Goal: Task Accomplishment & Management: Manage account settings

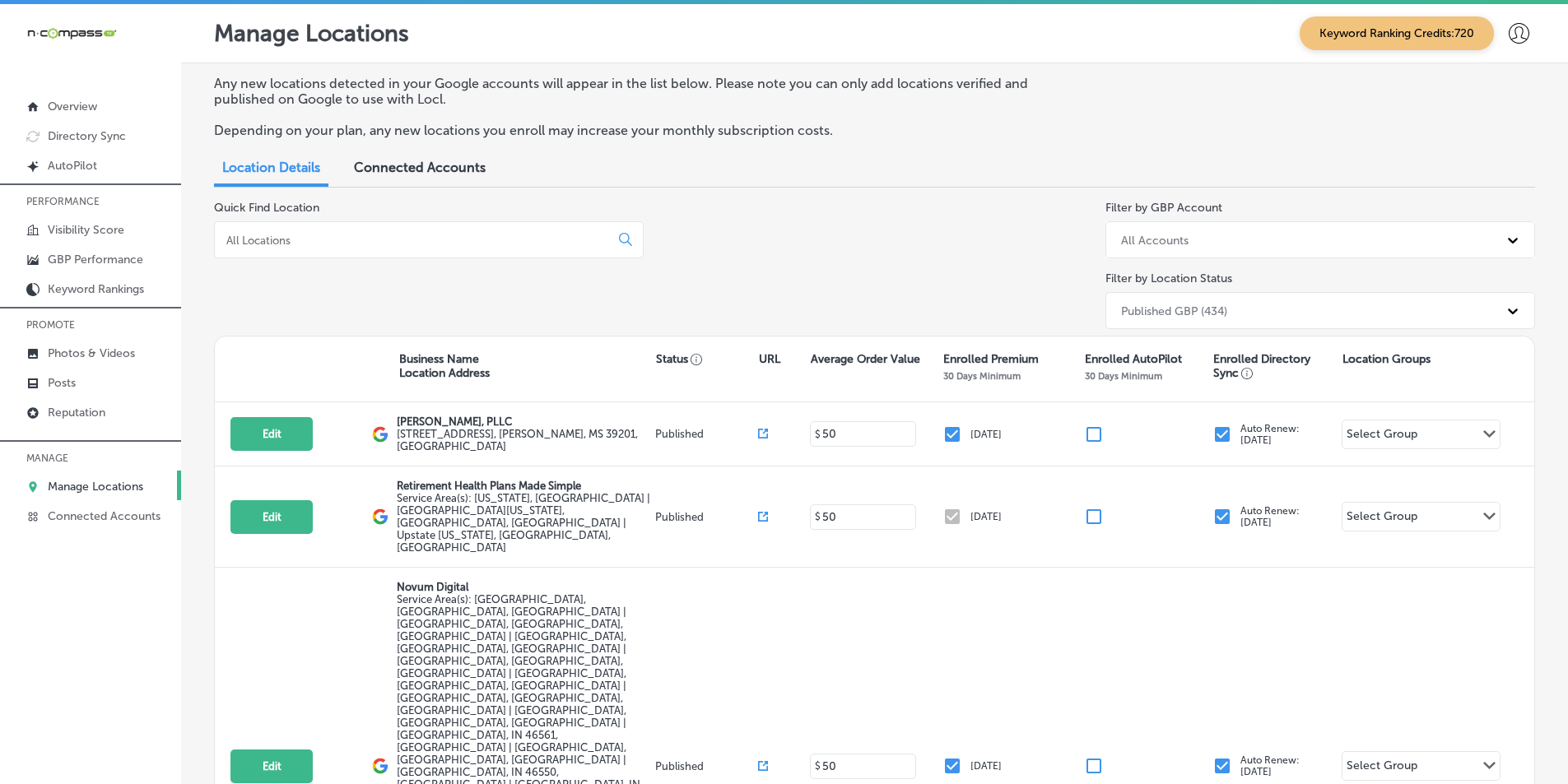
click at [88, 482] on p "Manage Locations" at bounding box center [96, 486] width 96 height 14
click at [317, 236] on input at bounding box center [415, 240] width 381 height 15
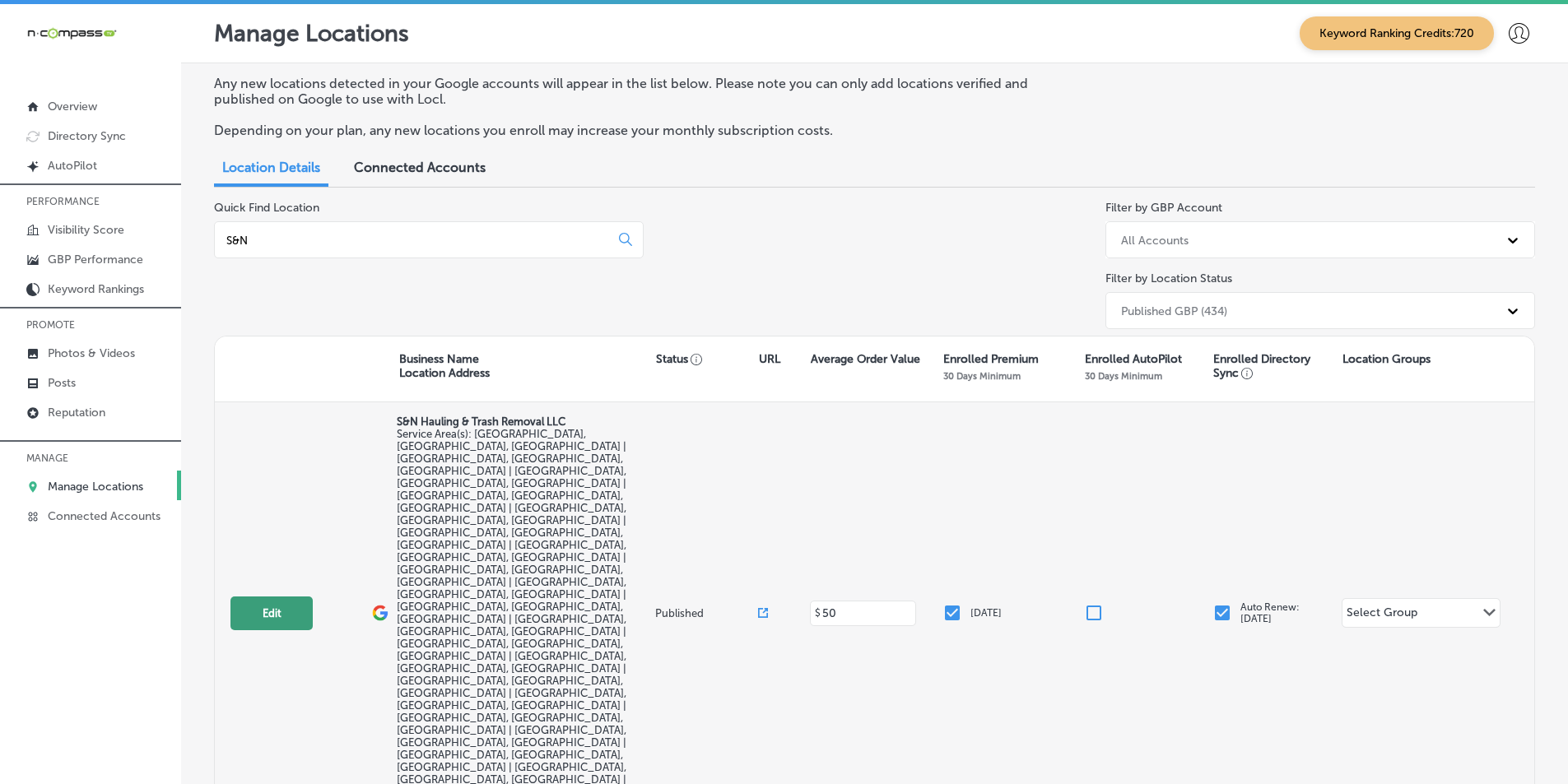
type input "S&N"
click at [275, 597] on button "Edit" at bounding box center [271, 614] width 82 height 34
select select "US"
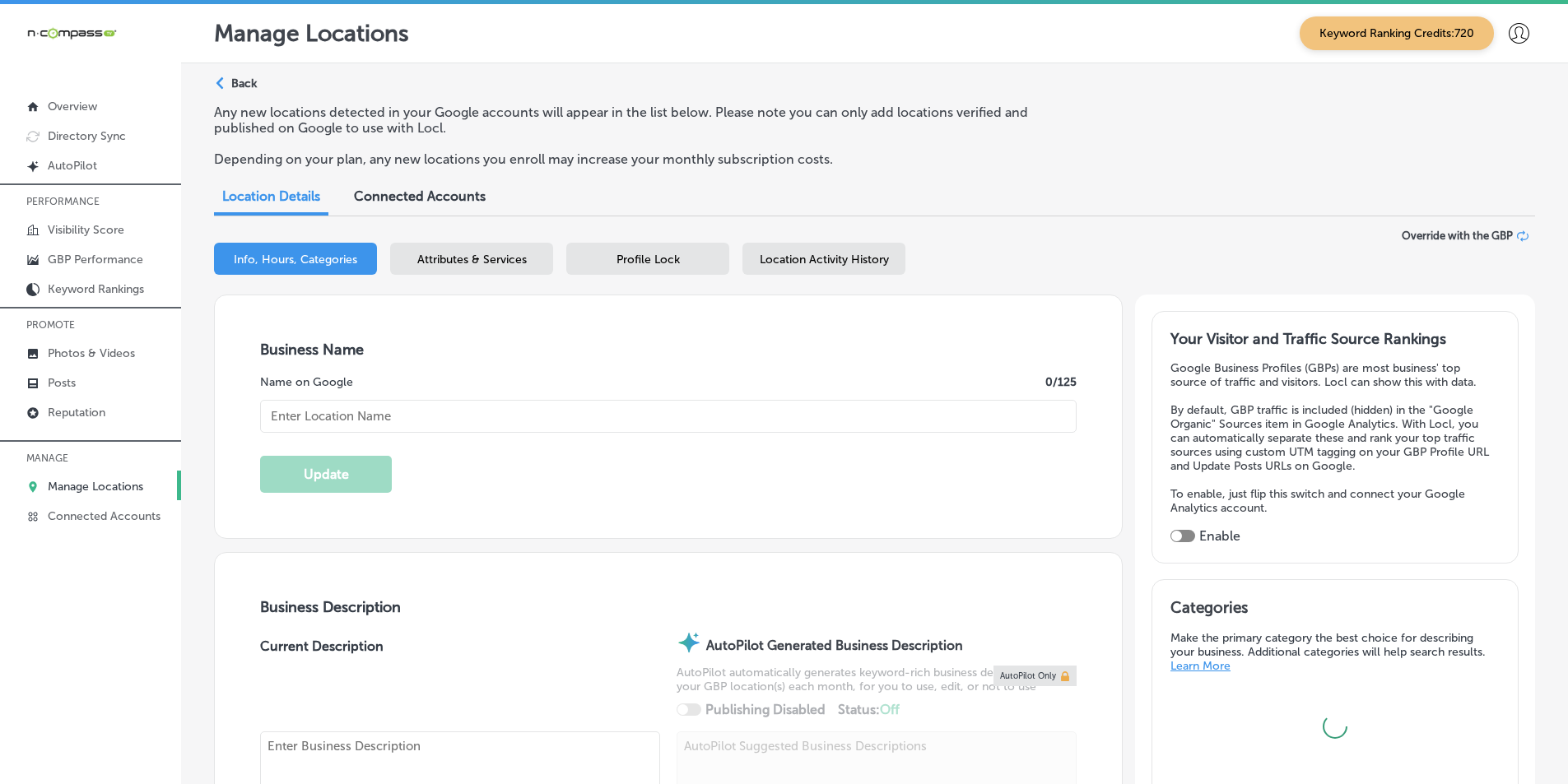
type input "S&N Hauling & Trash Removal LLC"
checkbox input "false"
type input "7809 Bobcat Ln"
type input "Highland"
type input "92346"
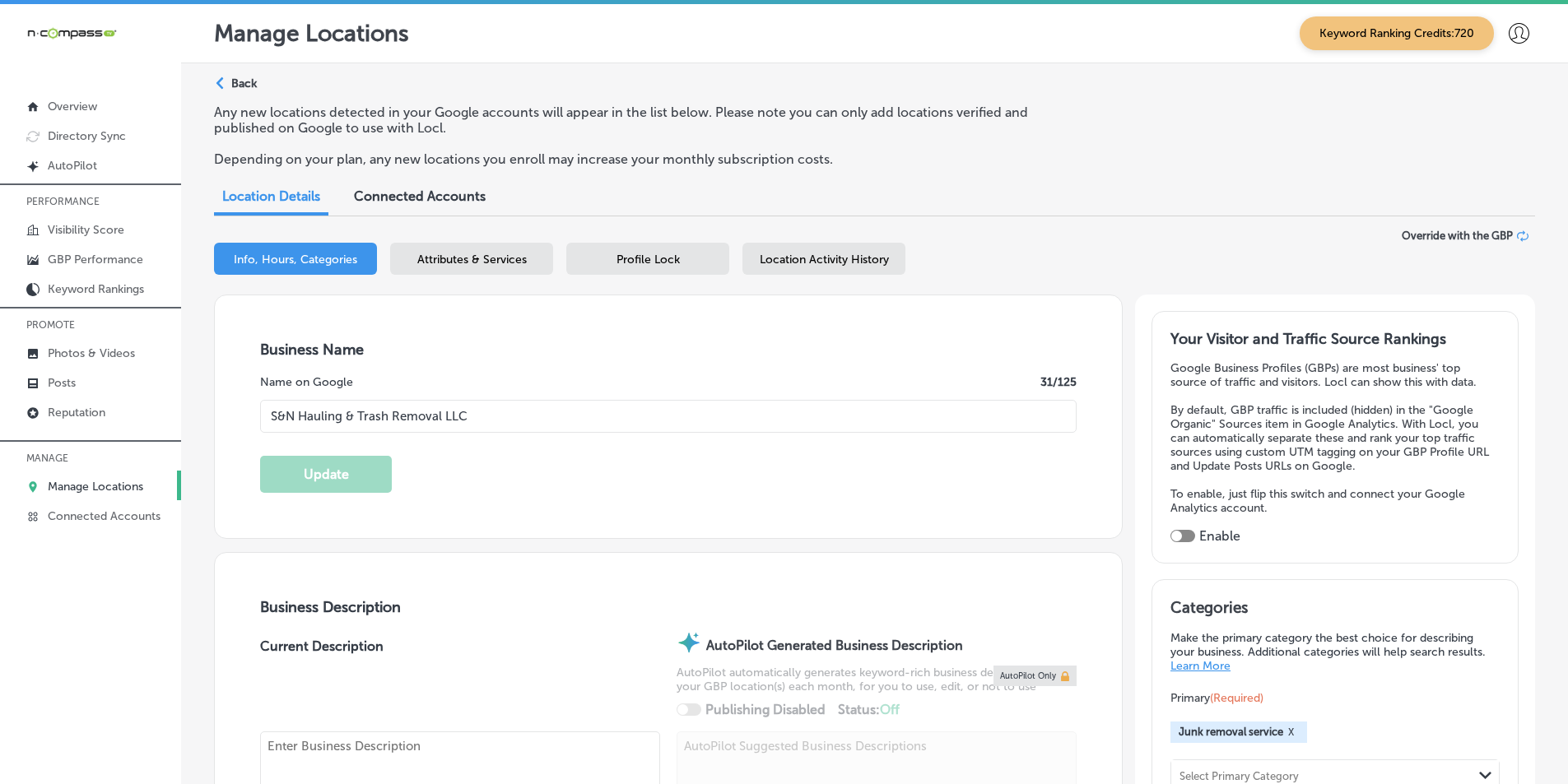
type input "US"
type input "[URL][DOMAIN_NAME]"
checkbox input "true"
type textarea "Family and minority-owned business based in the [GEOGRAPHIC_DATA] region of [GE…"
type input "[PHONE_NUMBER]"
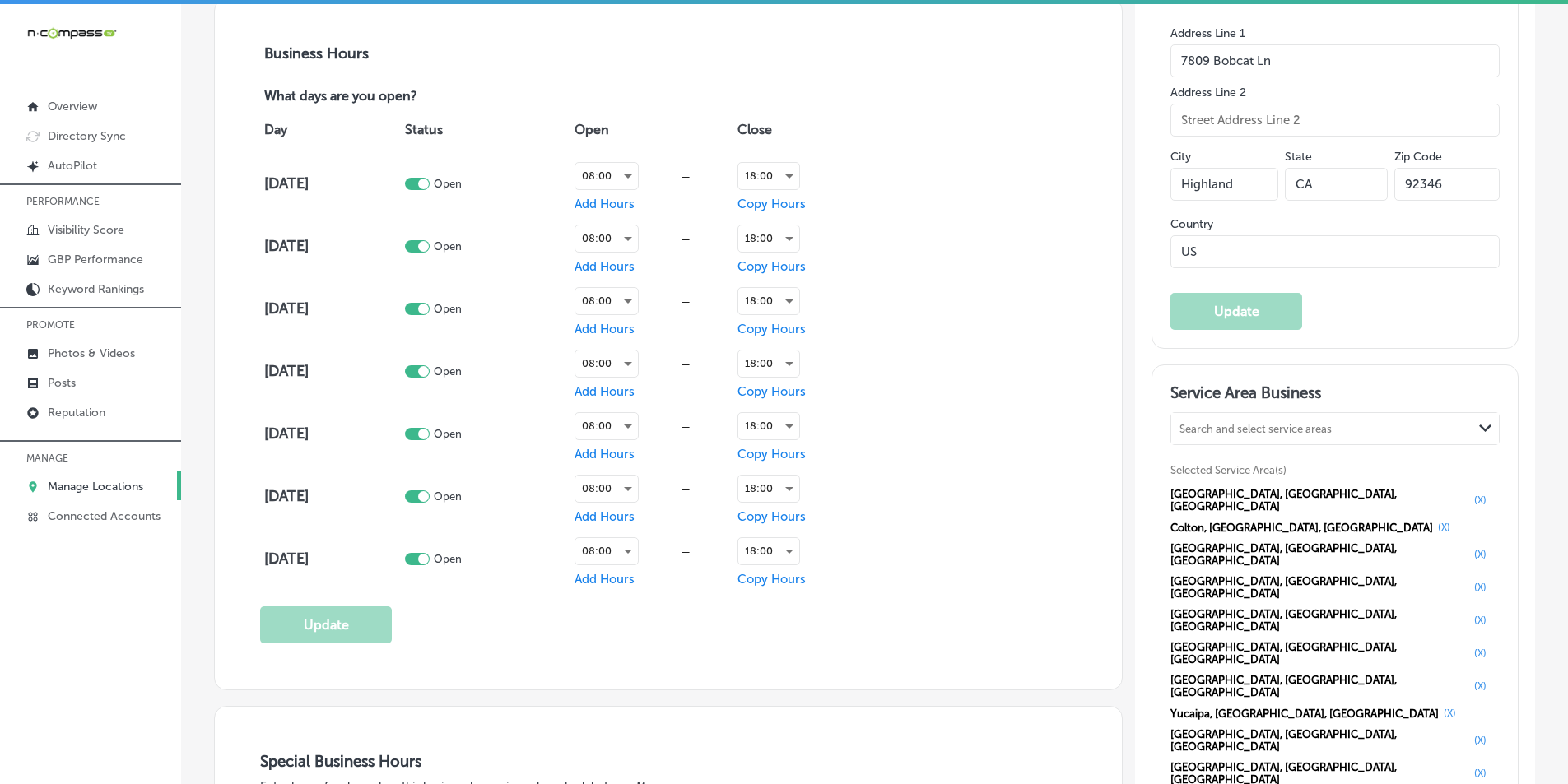
scroll to position [1235, 0]
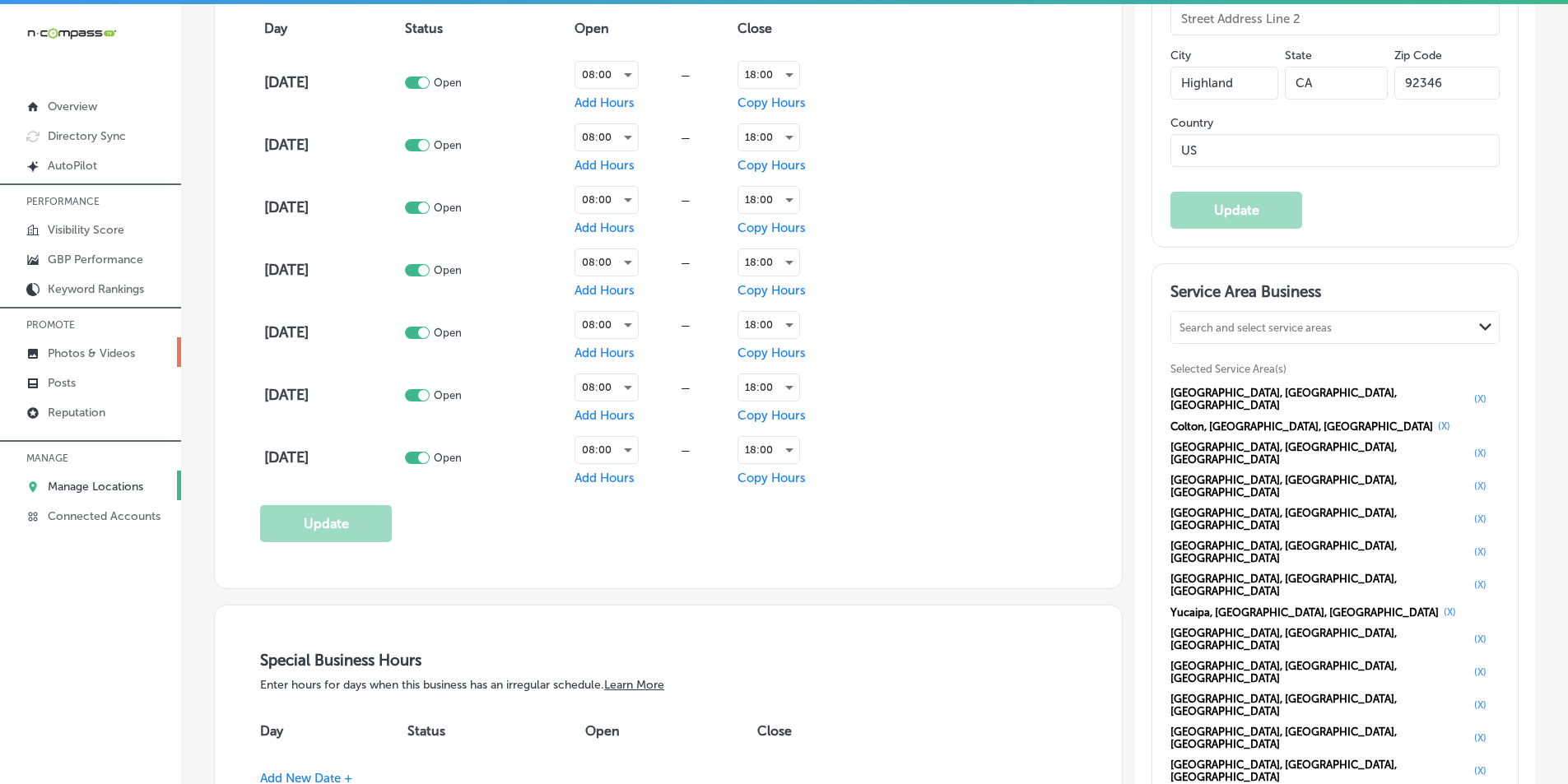
click at [87, 351] on p "Photos & Videos" at bounding box center [91, 353] width 88 height 14
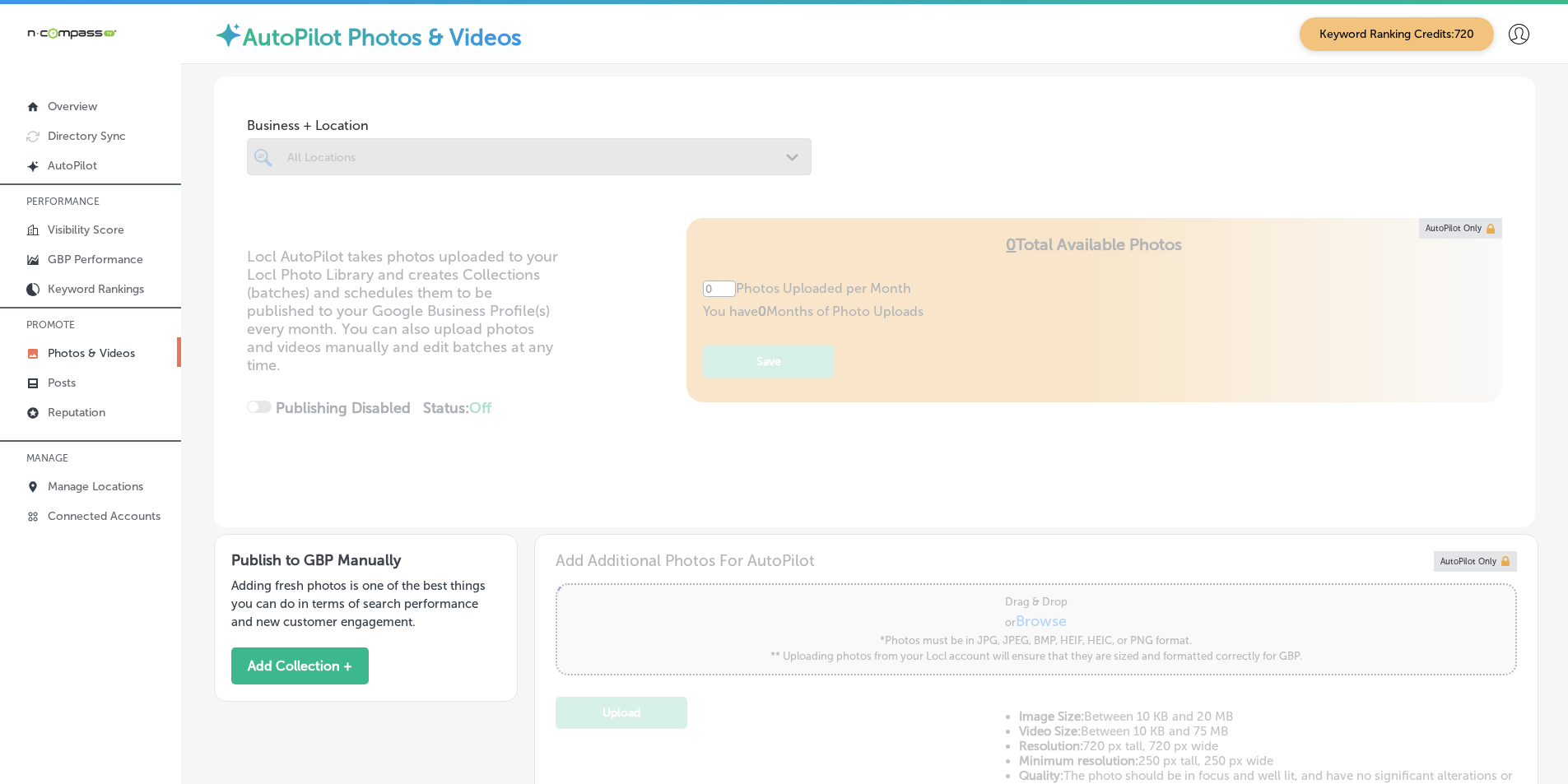
type input "5"
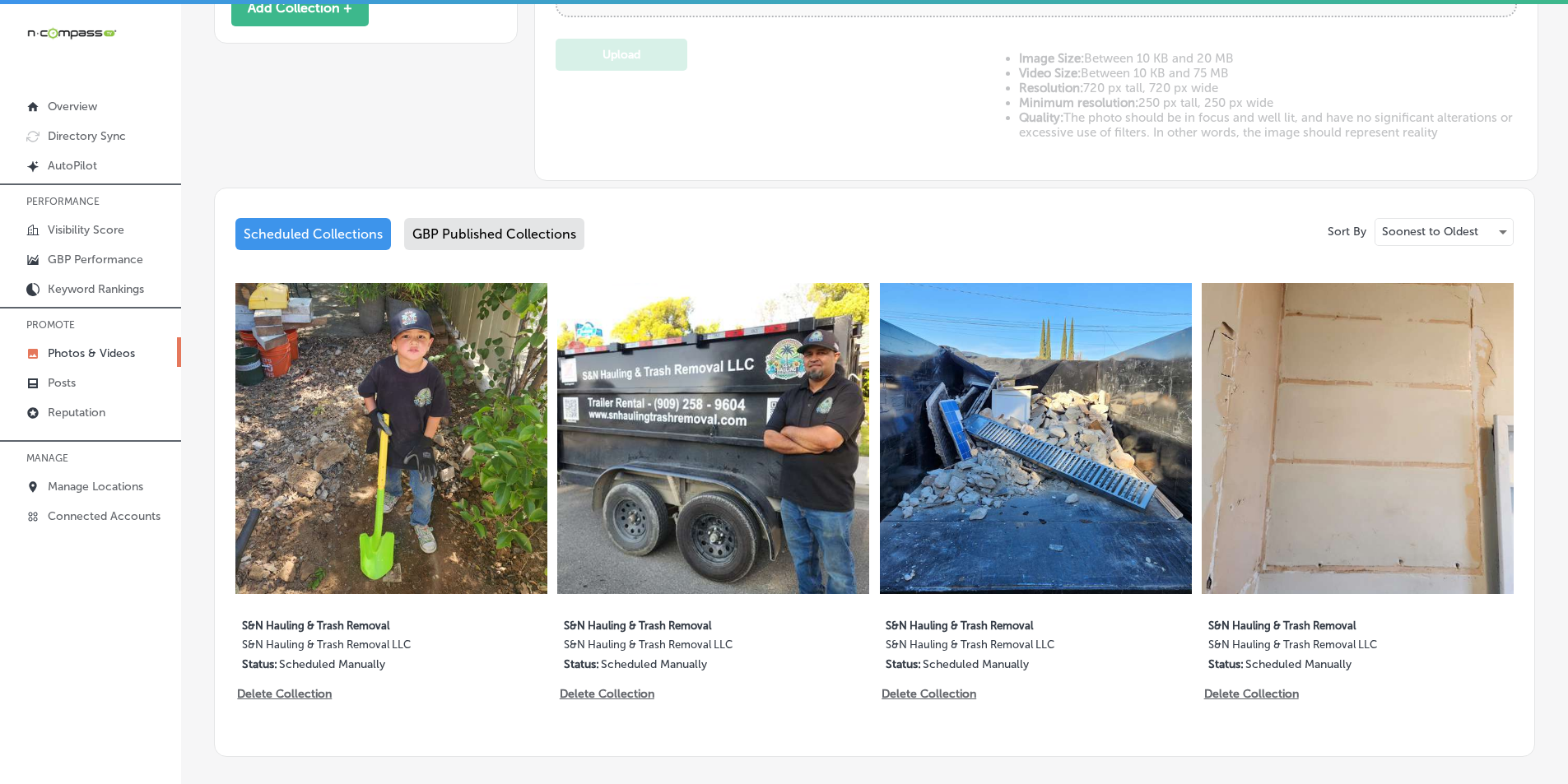
scroll to position [735, 0]
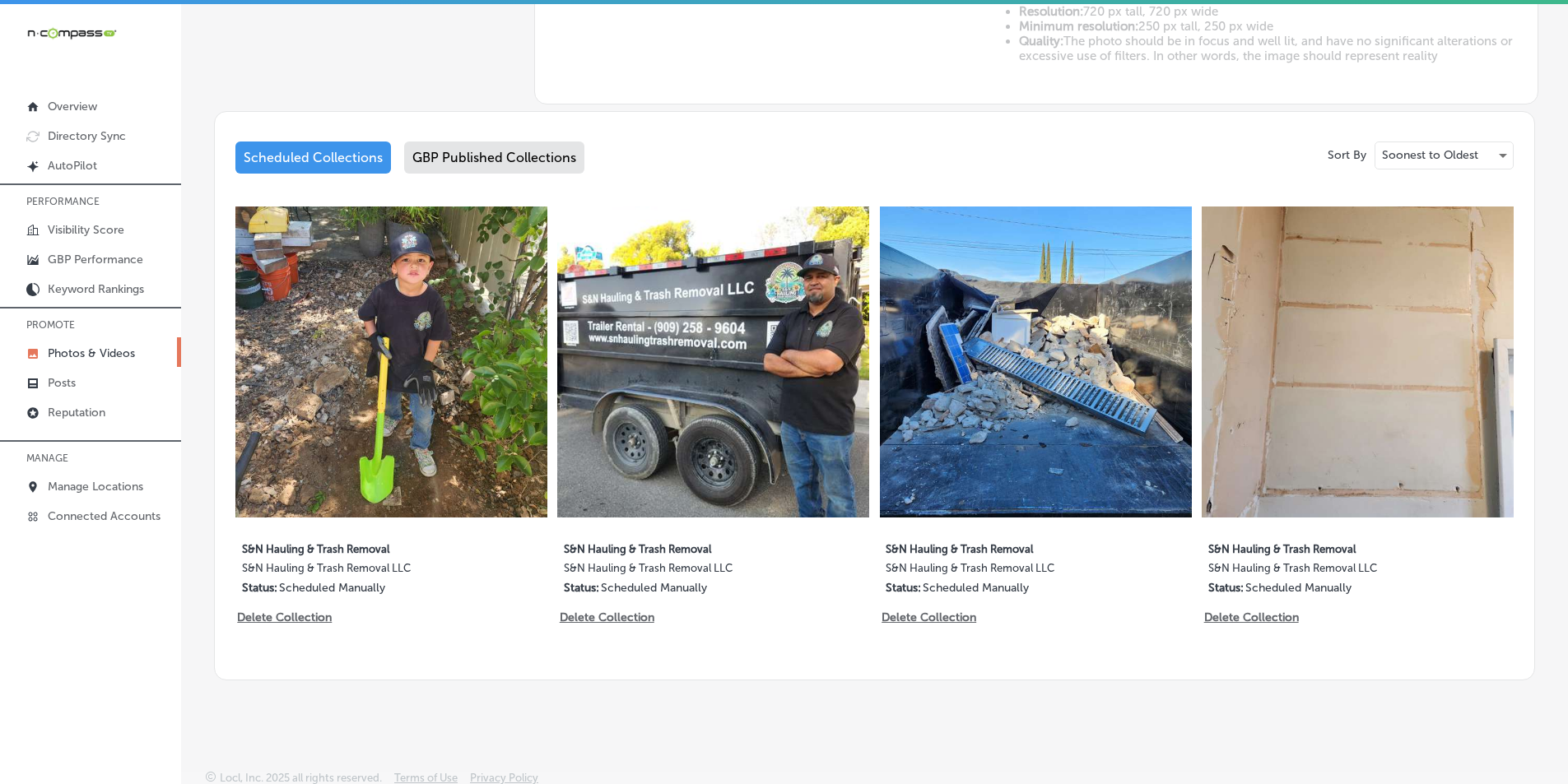
click at [483, 154] on div "GBP Published Collections" at bounding box center [495, 158] width 181 height 32
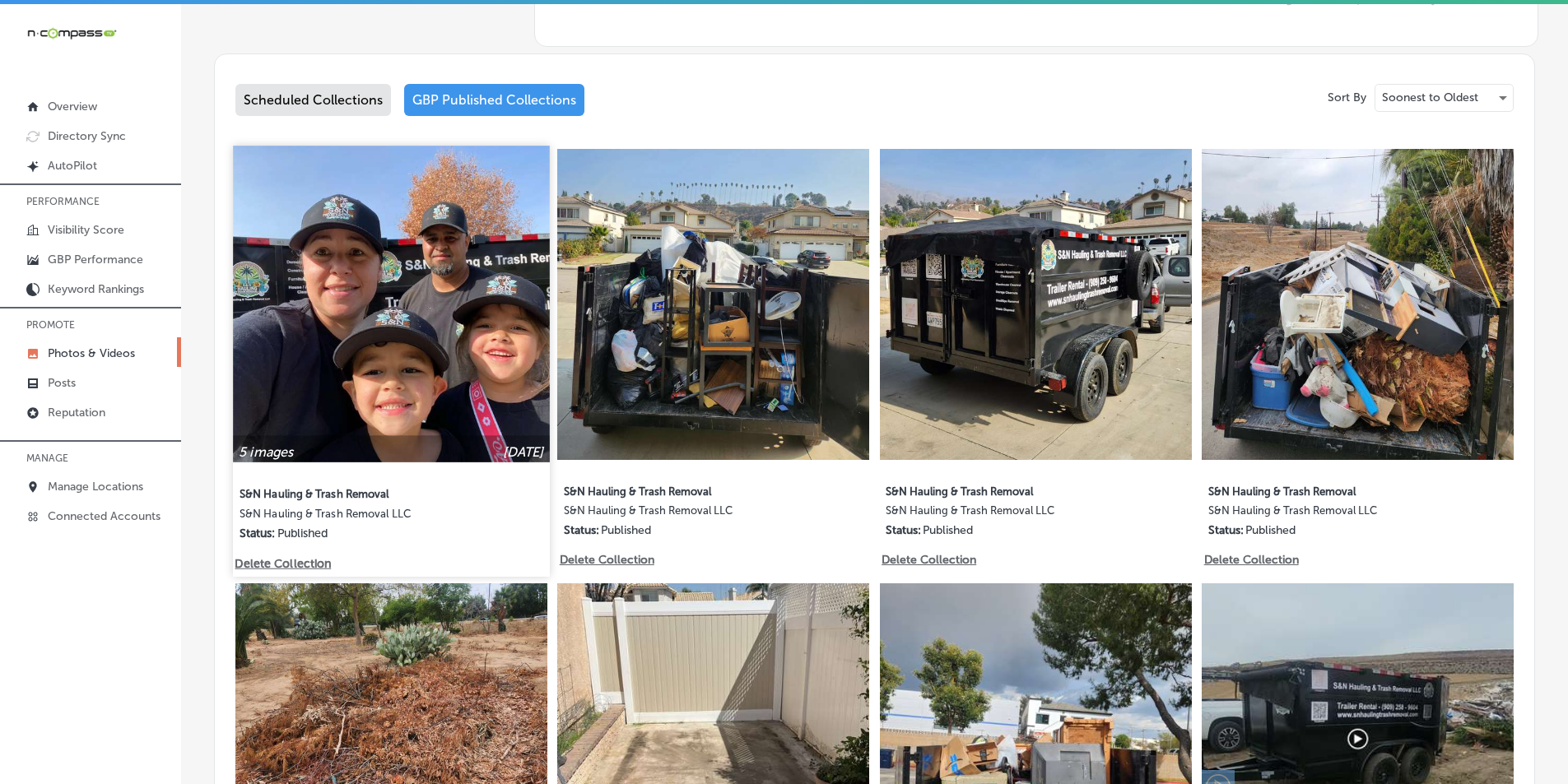
scroll to position [817, 0]
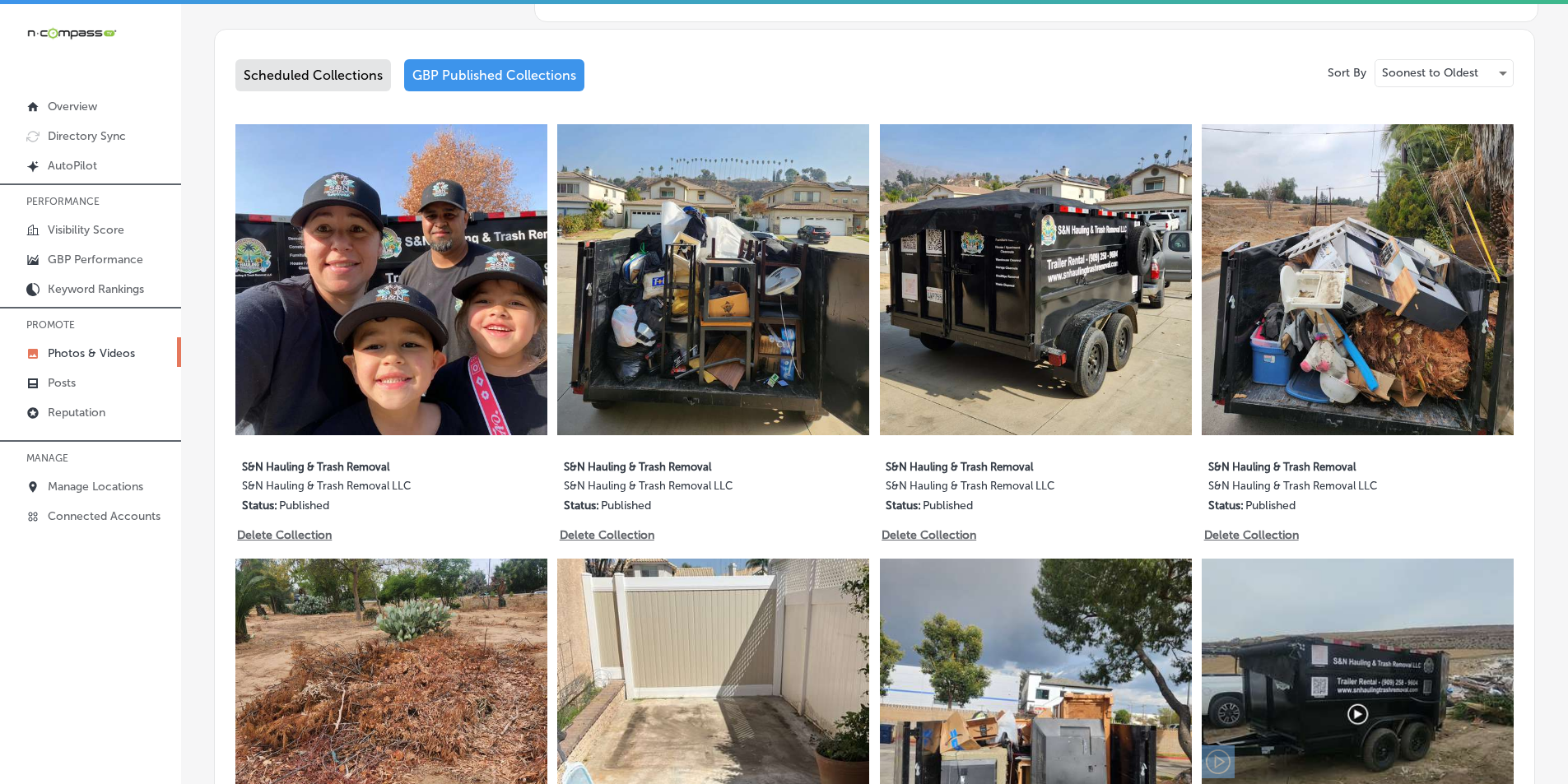
click at [415, 310] on img at bounding box center [392, 280] width 312 height 312
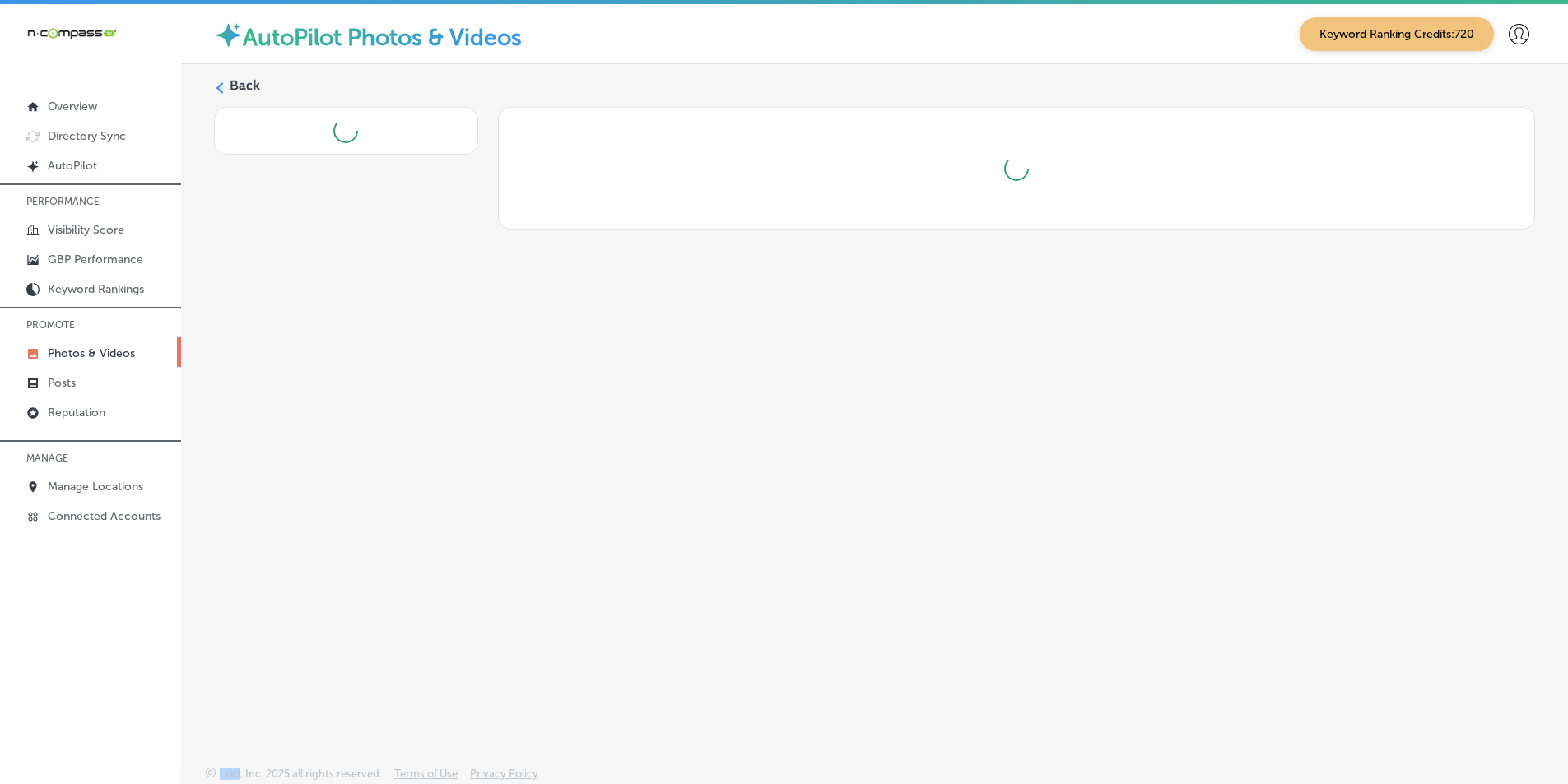
click at [415, 310] on div "Back" at bounding box center [874, 377] width 1387 height 625
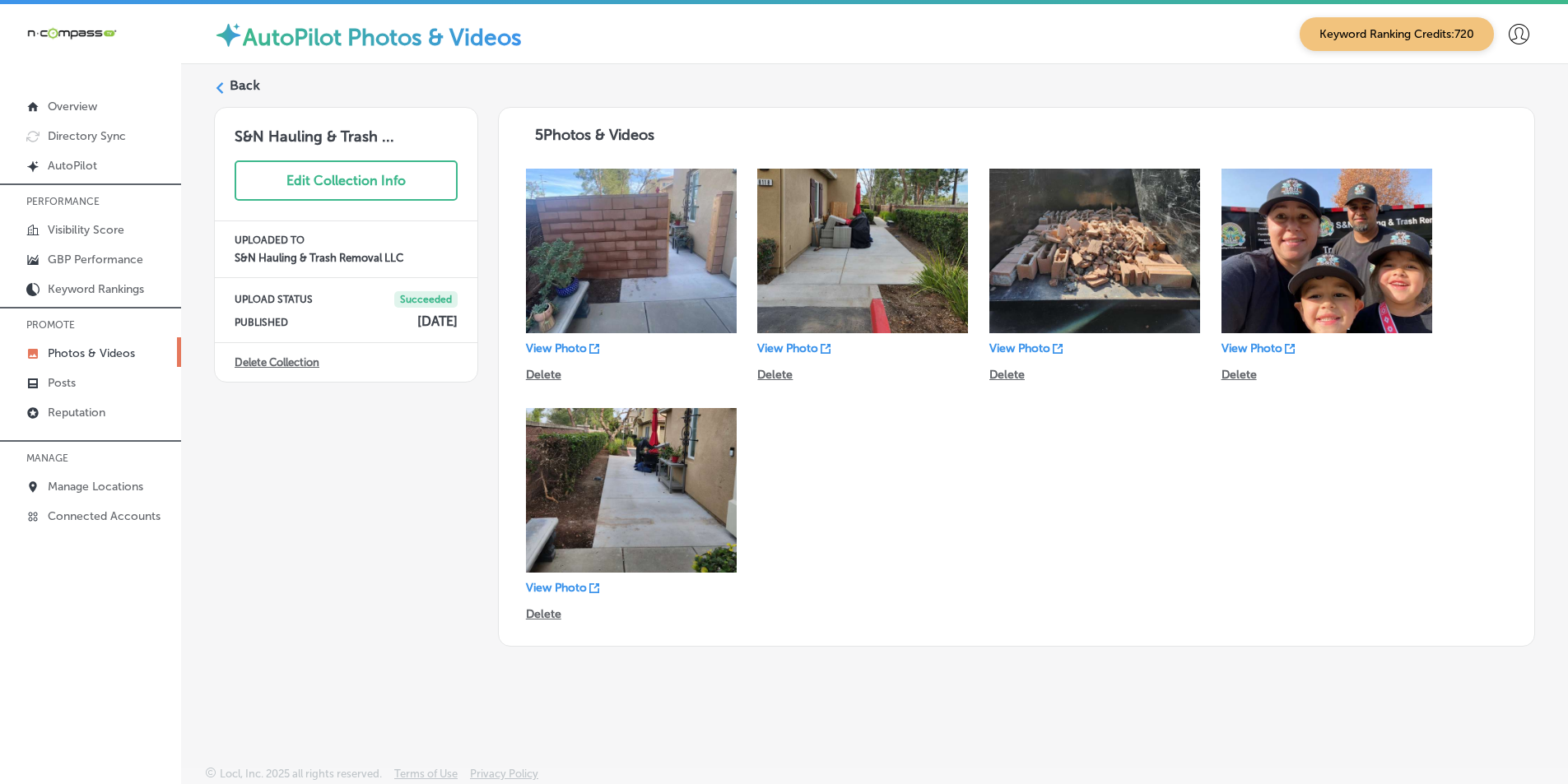
click at [215, 88] on icon at bounding box center [219, 88] width 12 height 12
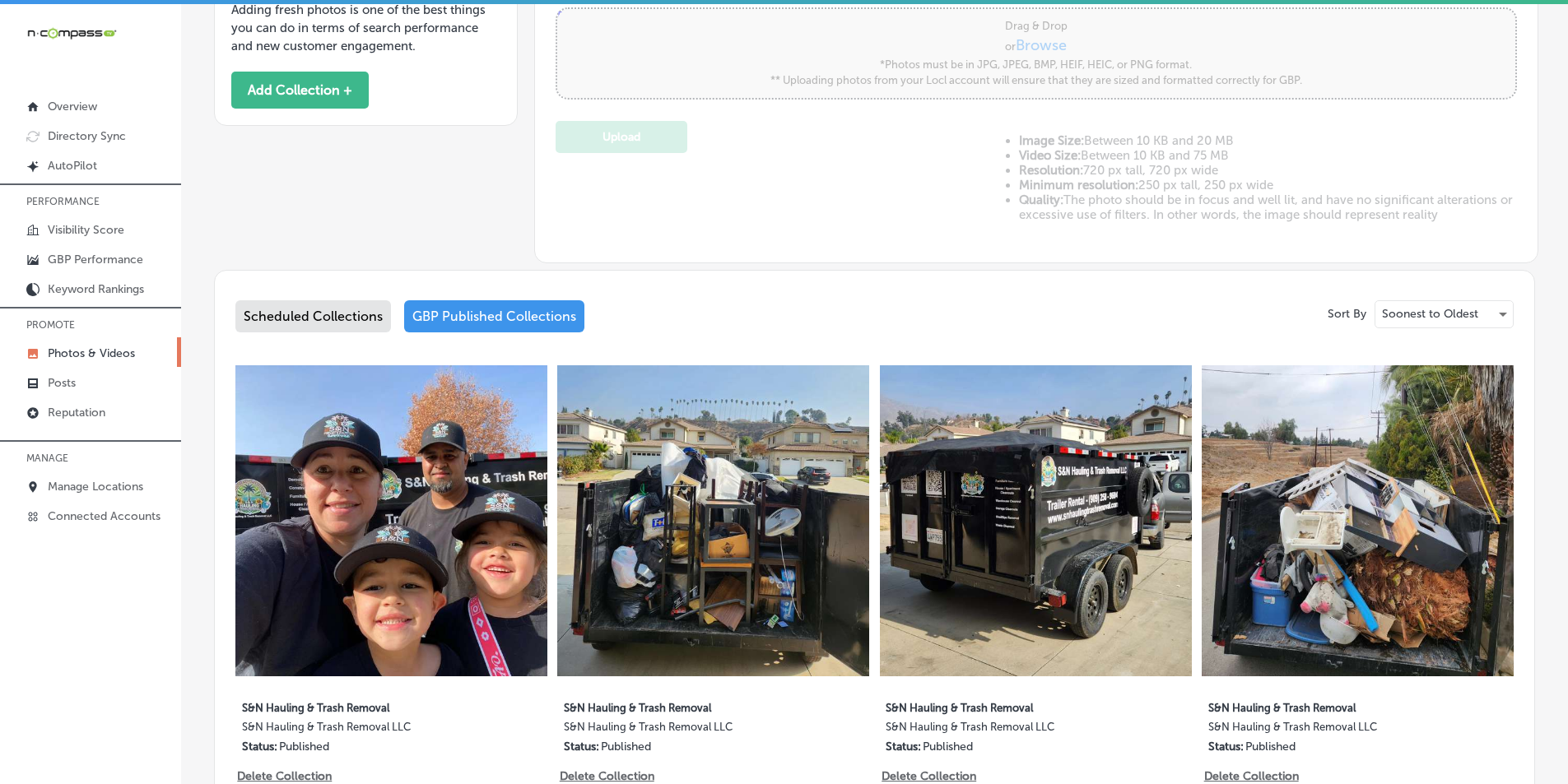
scroll to position [741, 0]
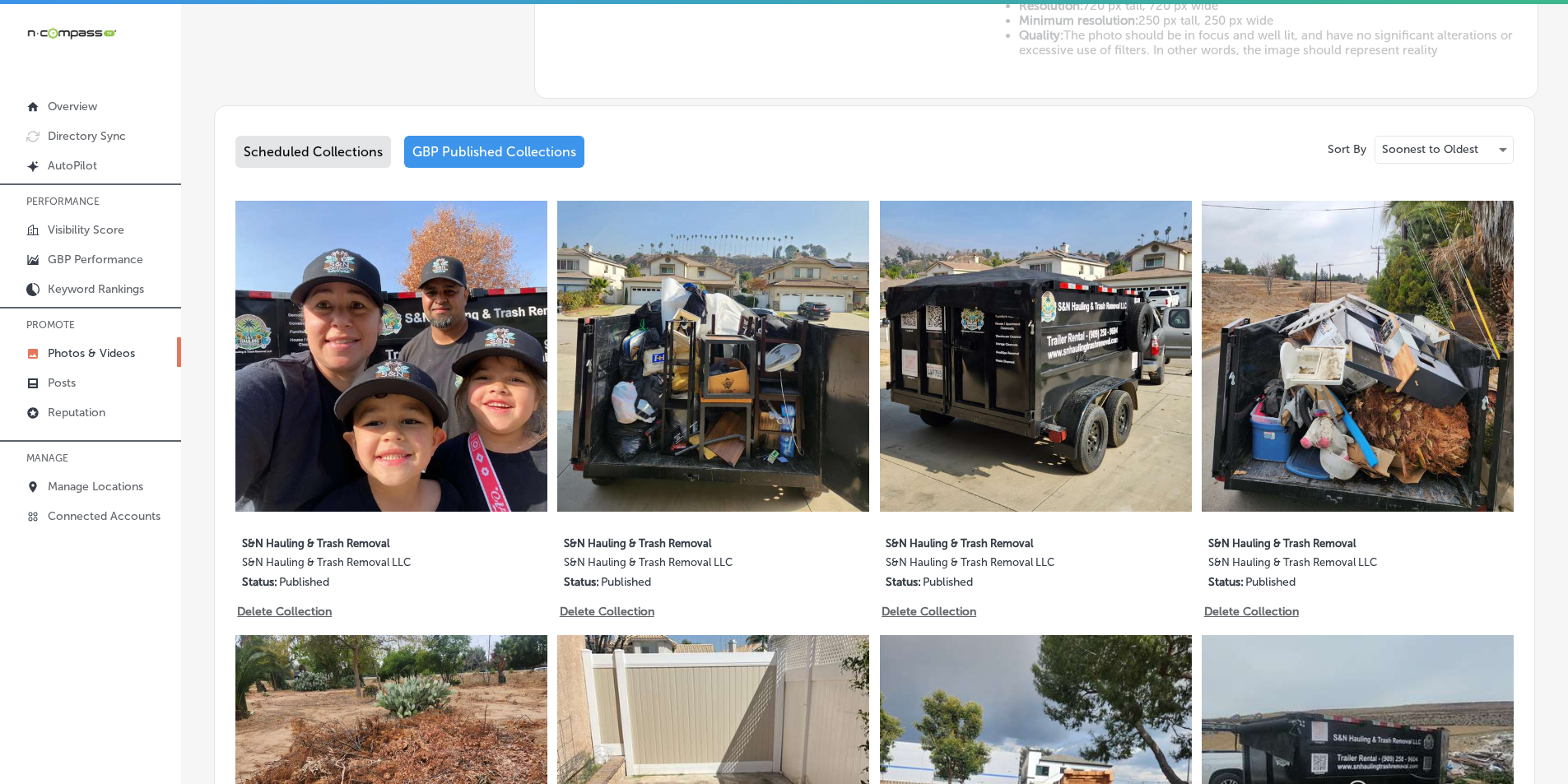
click at [743, 424] on img at bounding box center [713, 357] width 312 height 312
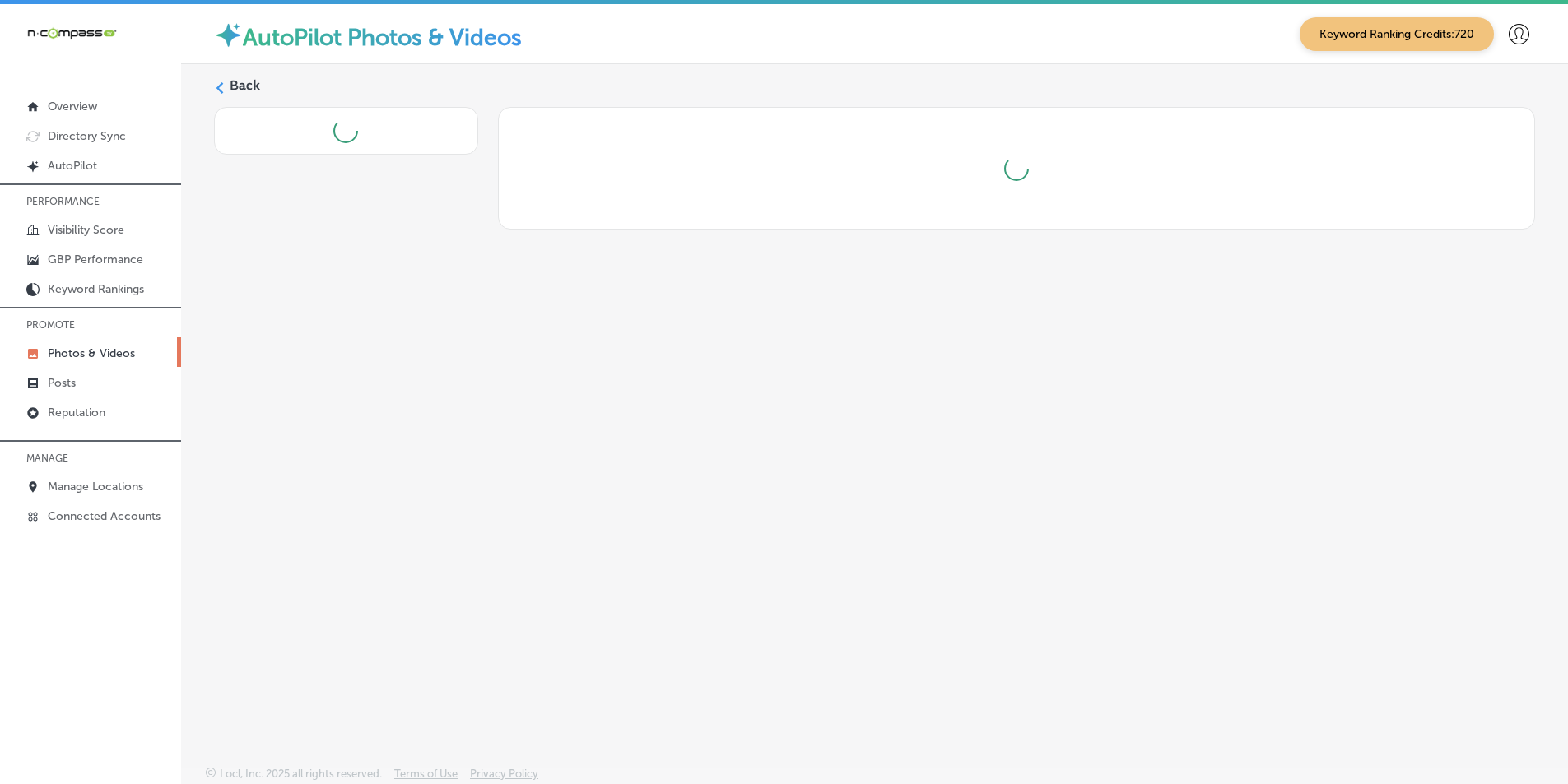
click at [743, 423] on div "Back" at bounding box center [874, 377] width 1387 height 625
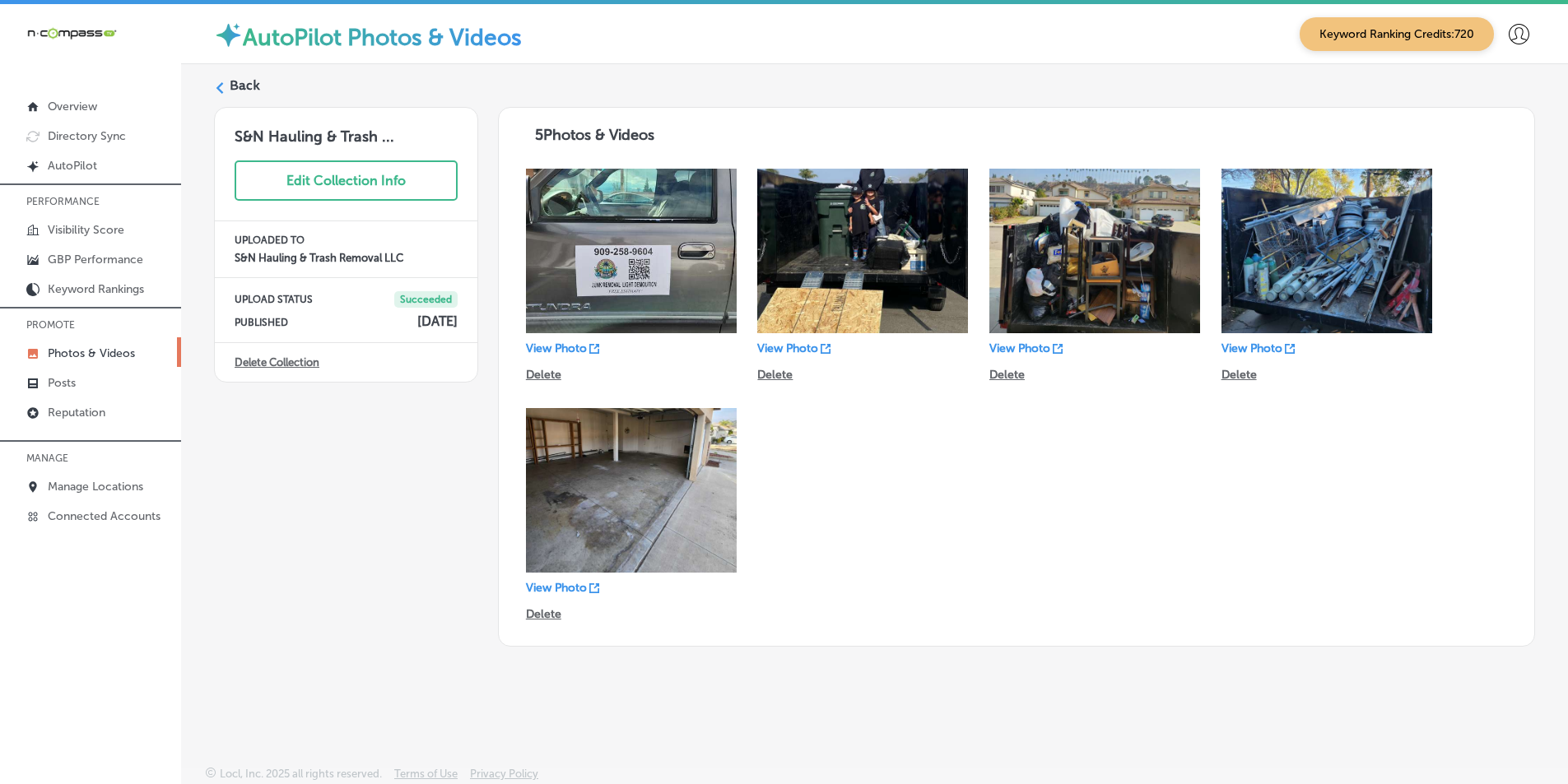
click at [220, 88] on icon at bounding box center [219, 88] width 12 height 12
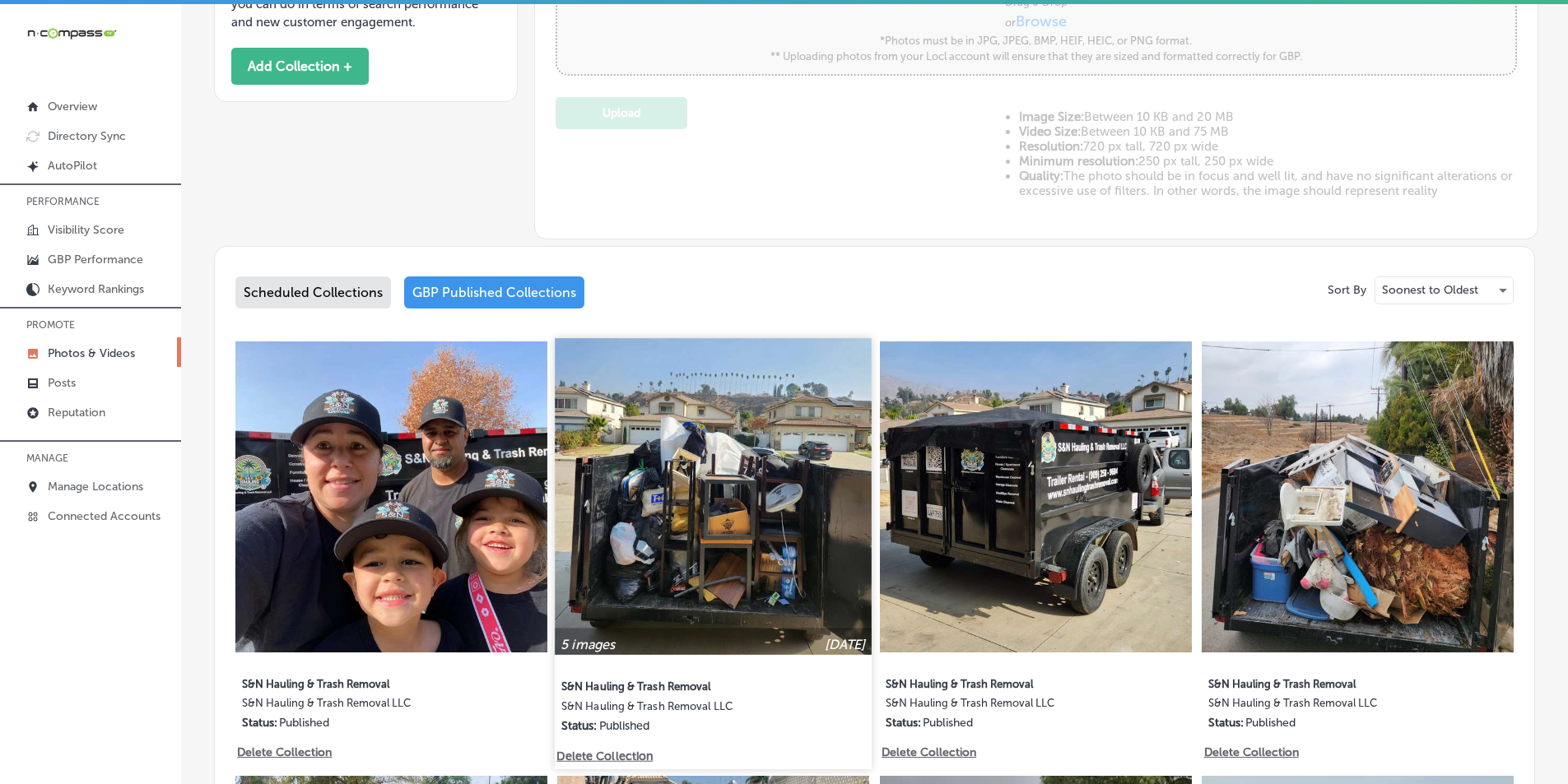
scroll to position [659, 0]
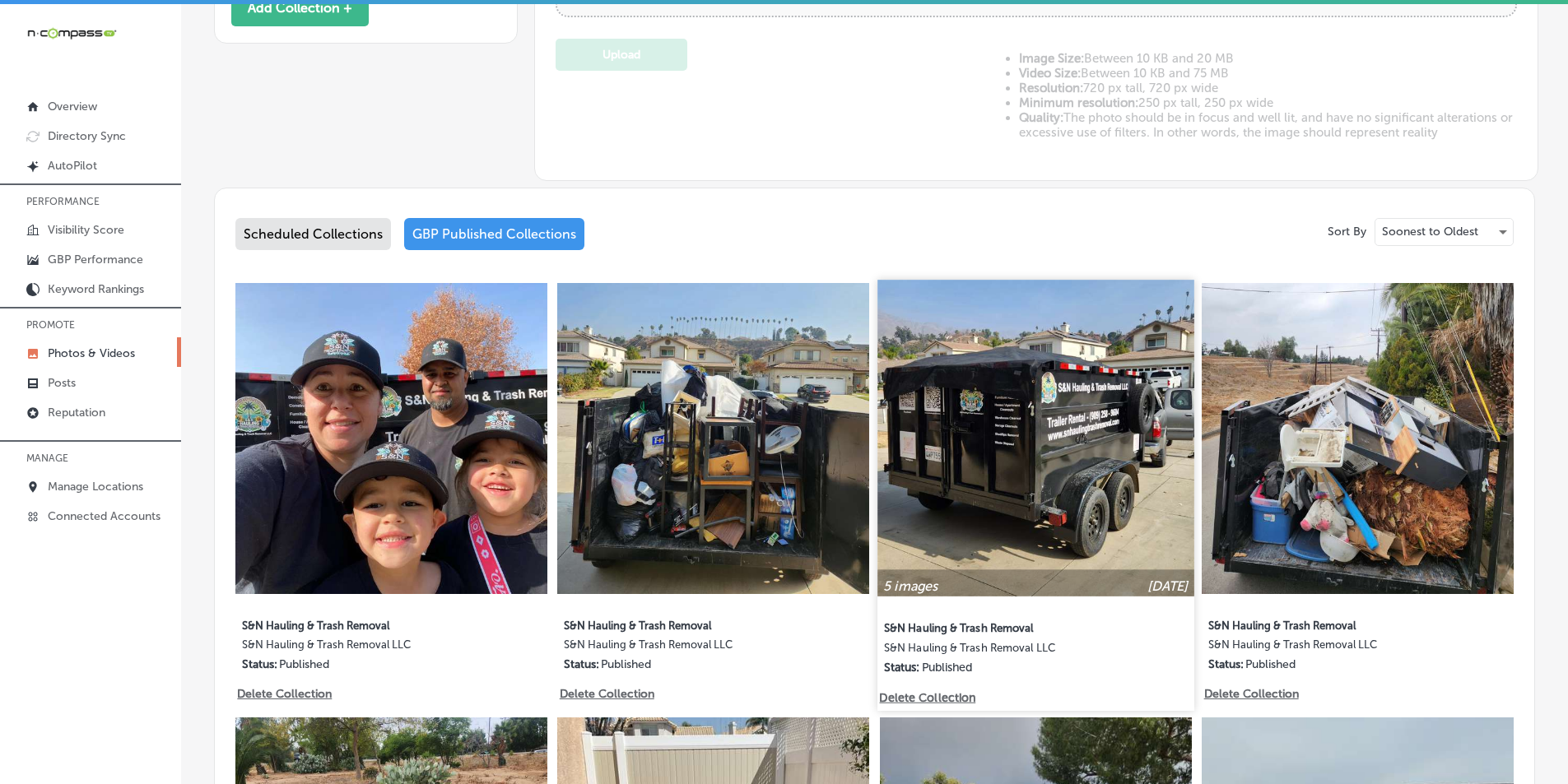
click at [1047, 492] on img at bounding box center [1035, 438] width 316 height 316
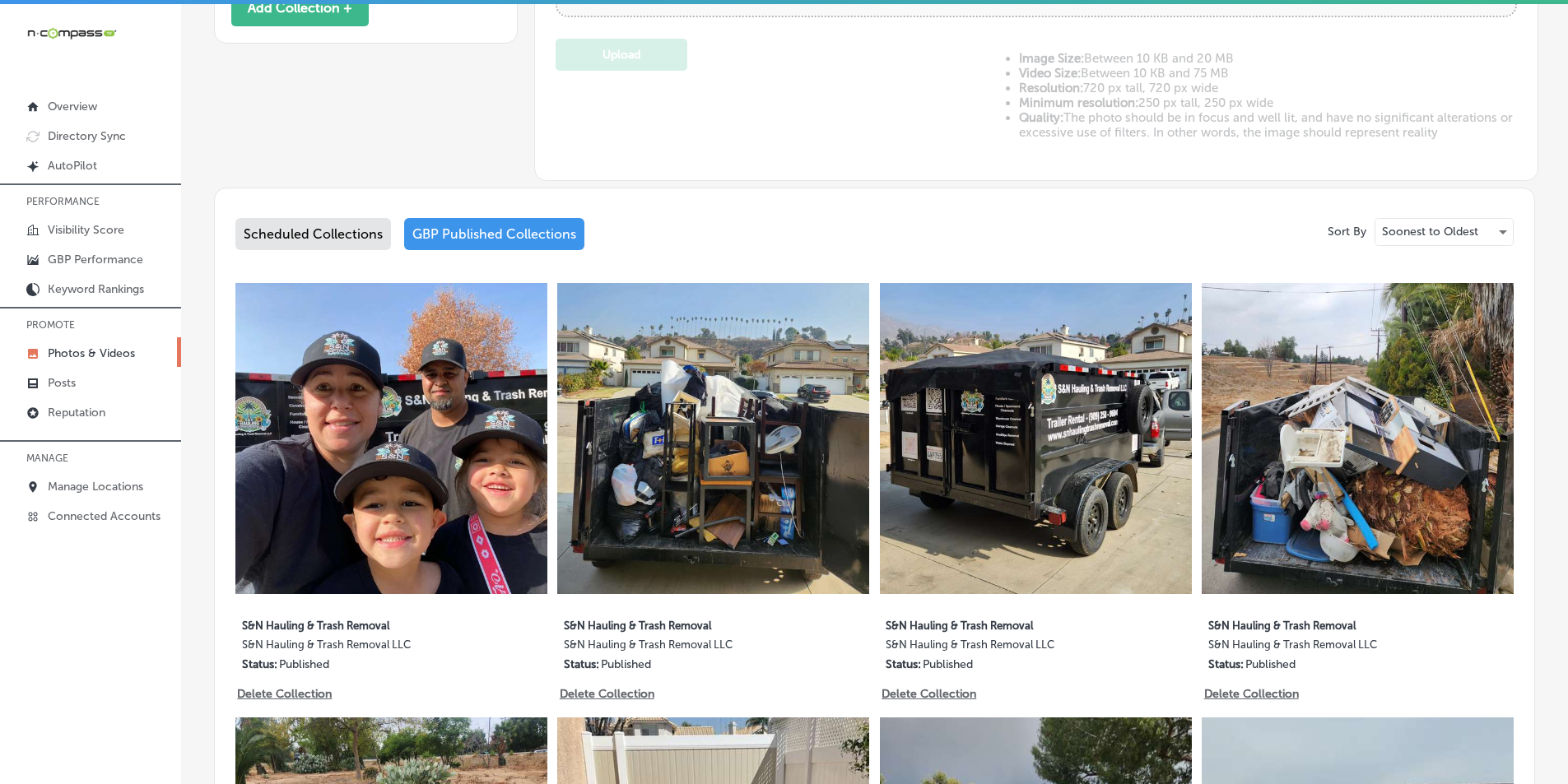
click at [1047, 492] on div "Business + Location All Locations Path Created with Sketch. Locl AutoPilot take…" at bounding box center [874, 522] width 1387 height 2234
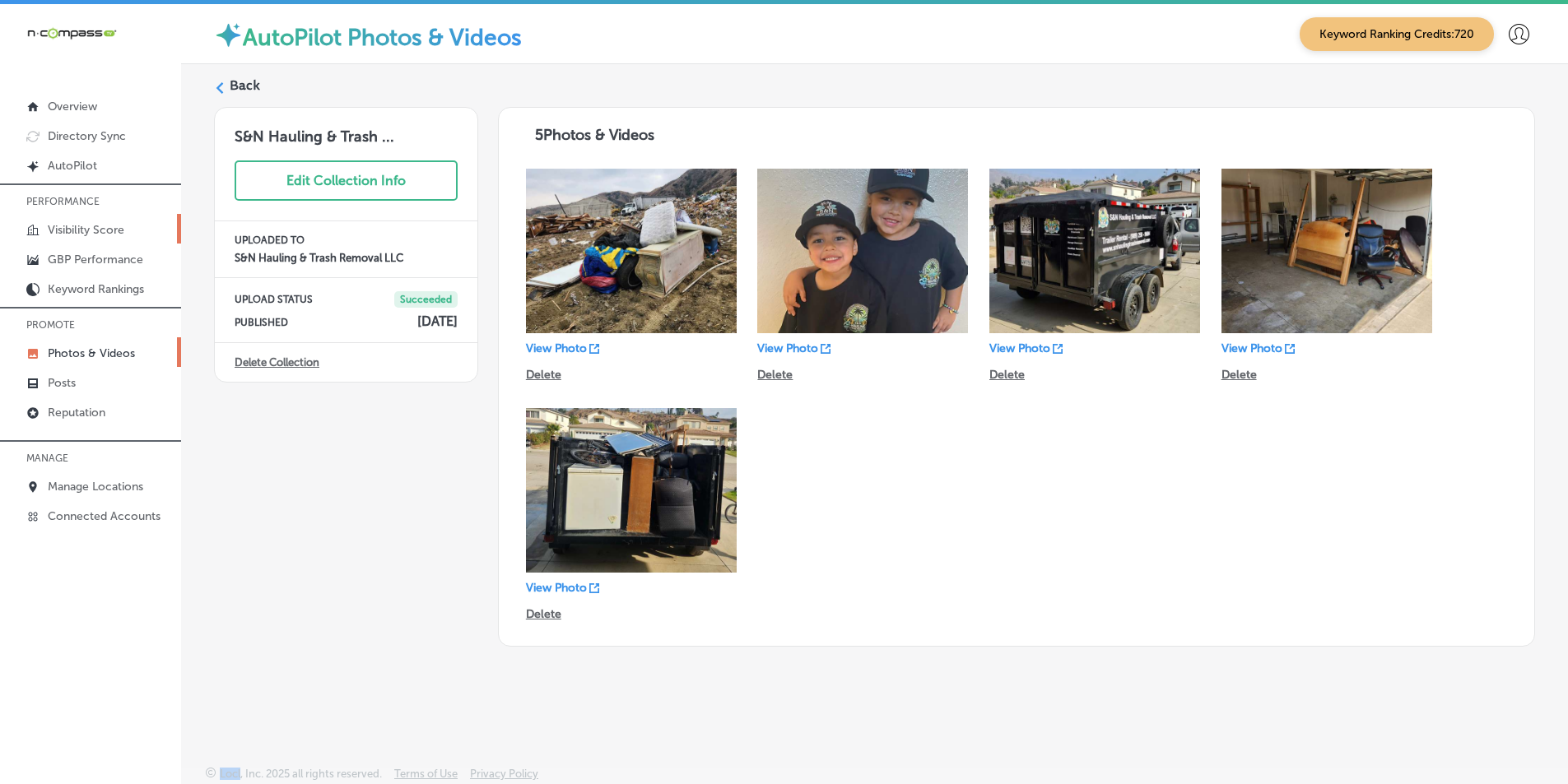
click at [100, 226] on p "Visibility Score" at bounding box center [86, 229] width 76 height 14
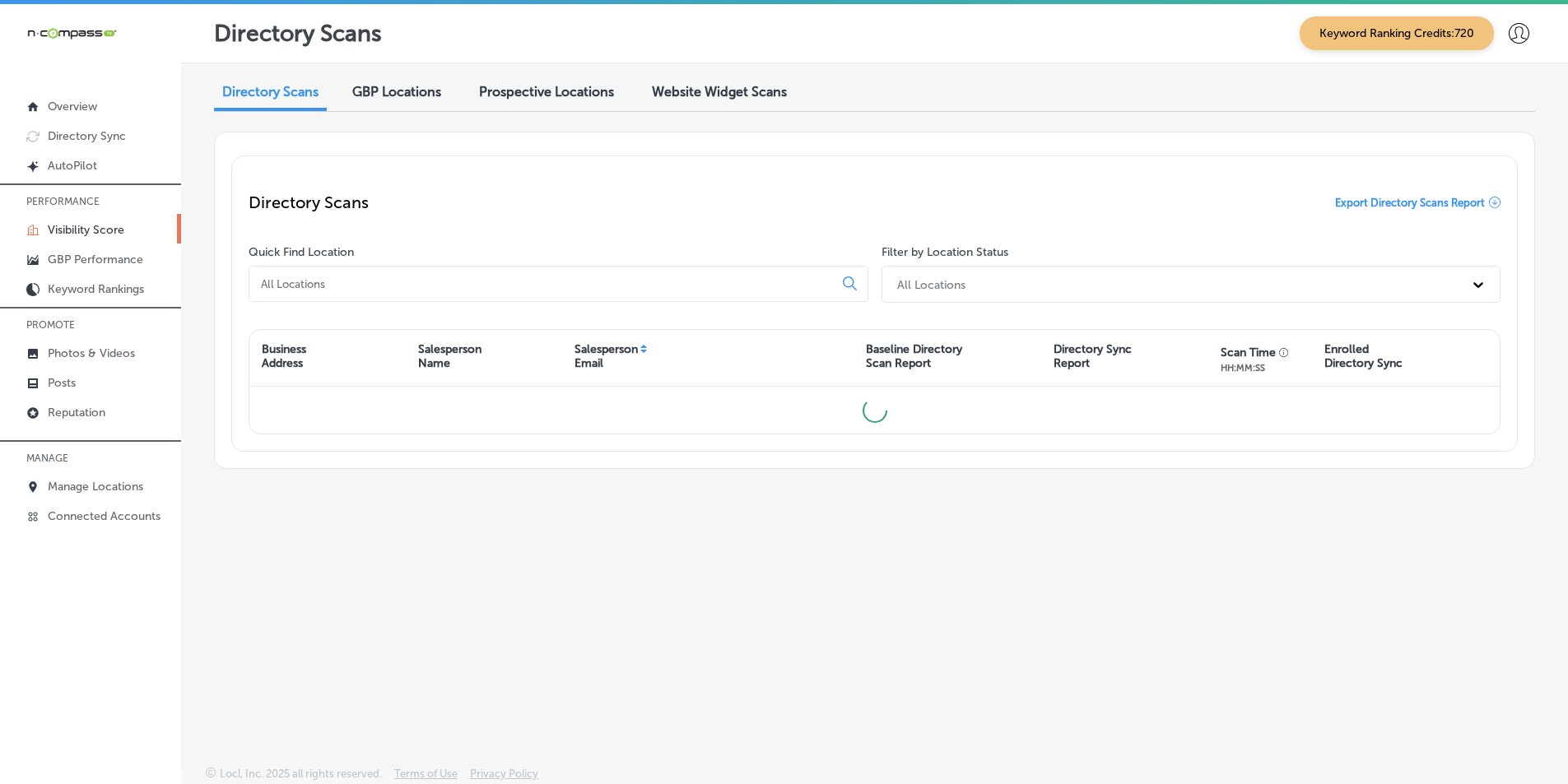
click at [403, 288] on input at bounding box center [544, 284] width 570 height 15
type input "s"
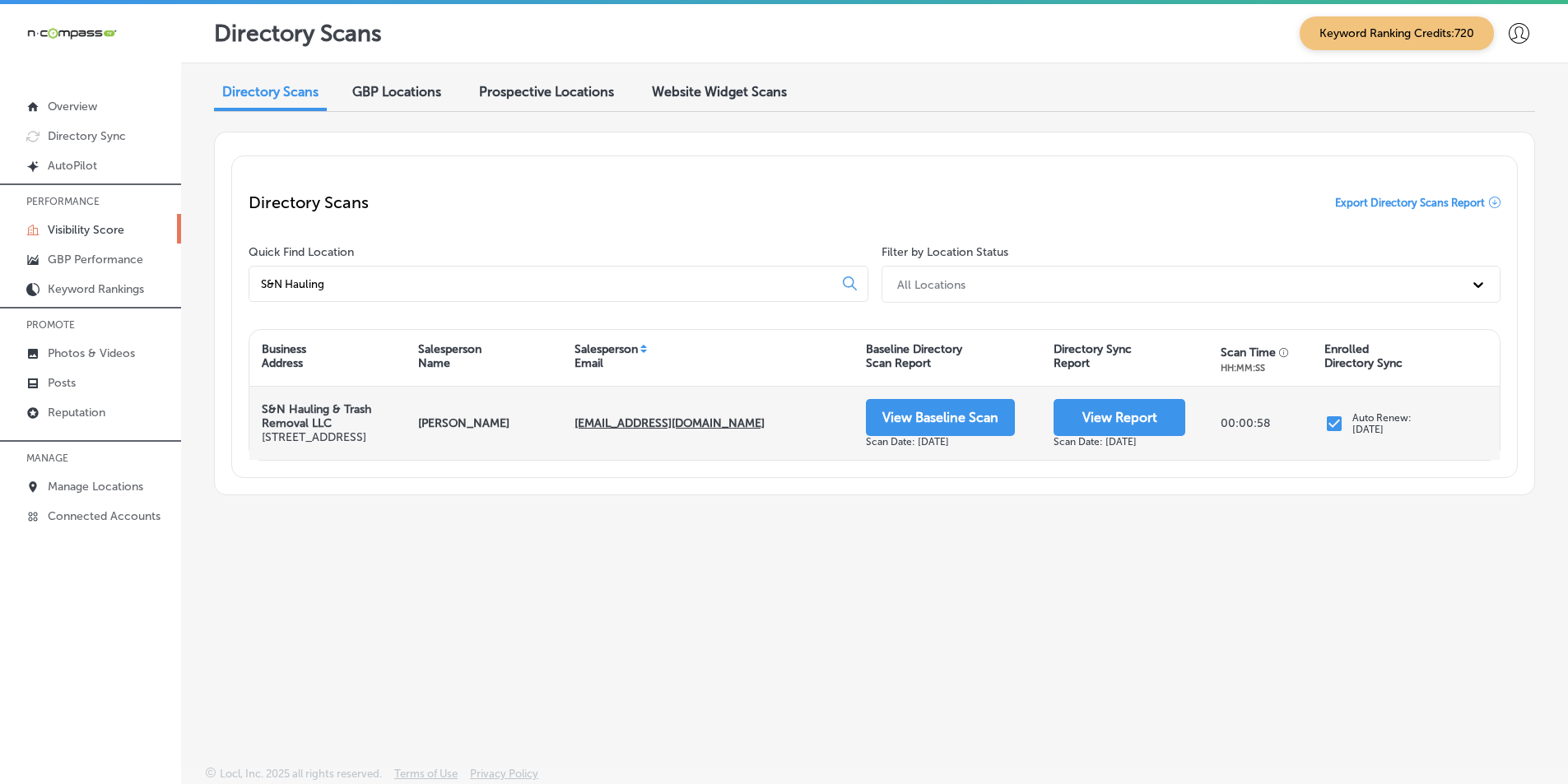
type input "S&N Hauling"
drag, startPoint x: 264, startPoint y: 404, endPoint x: 354, endPoint y: 420, distance: 91.4
click at [354, 420] on p "S&N Hauling & Trash Removal LLC" at bounding box center [327, 416] width 132 height 28
copy strong "S&N Hauling & Trash Removal LLC"
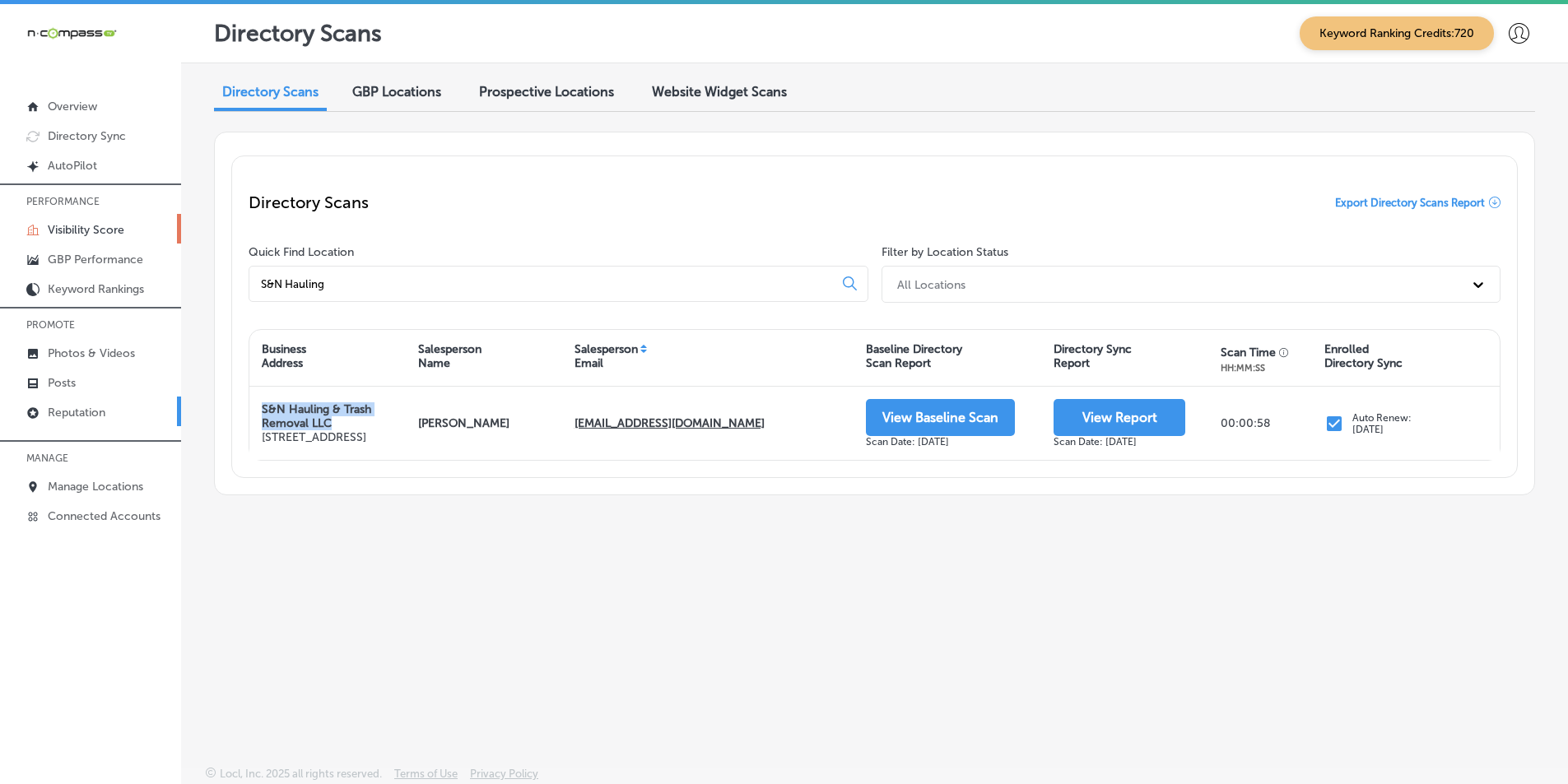
click at [119, 413] on link "Reputation" at bounding box center [90, 412] width 181 height 29
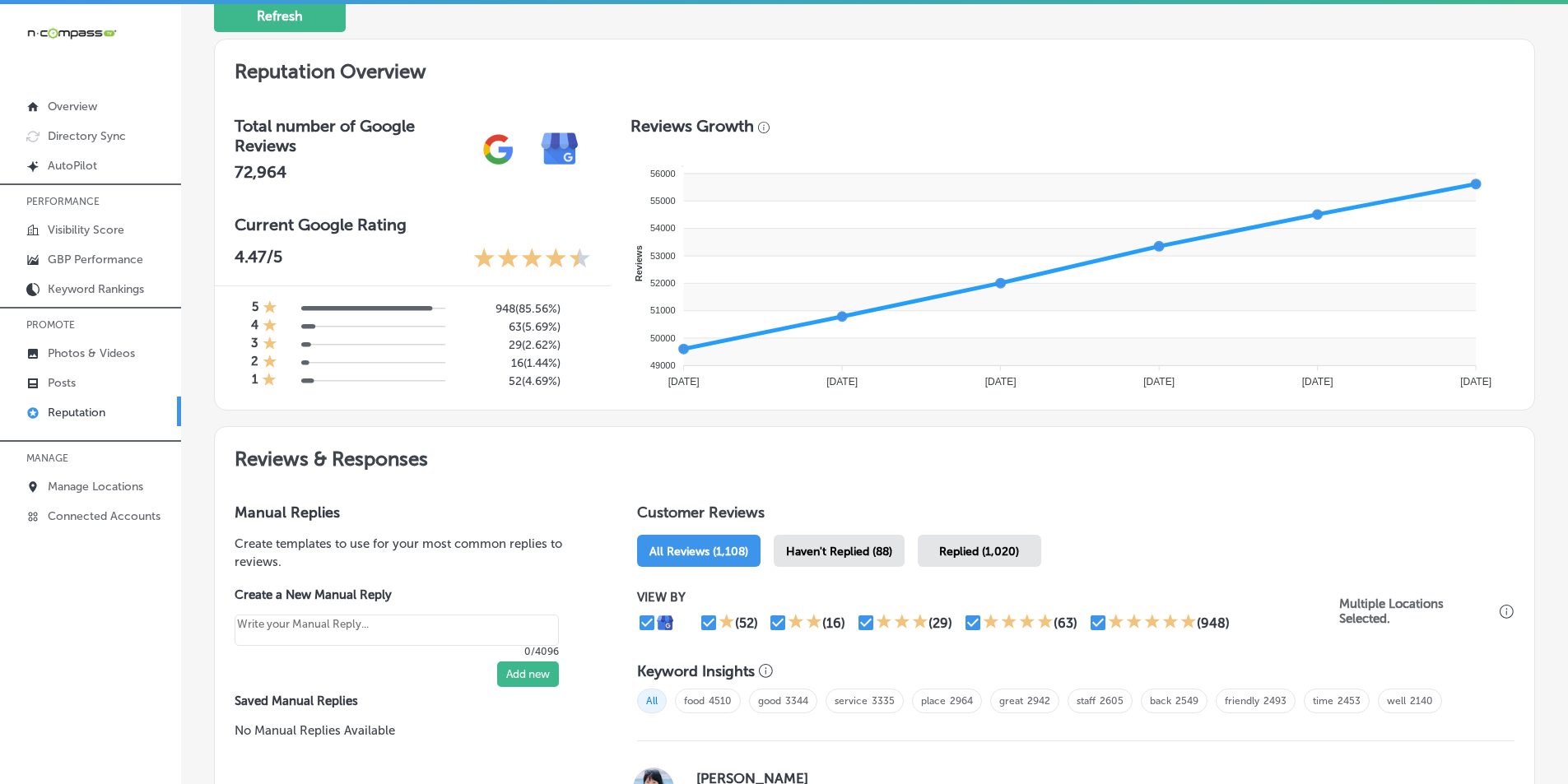
scroll to position [741, 0]
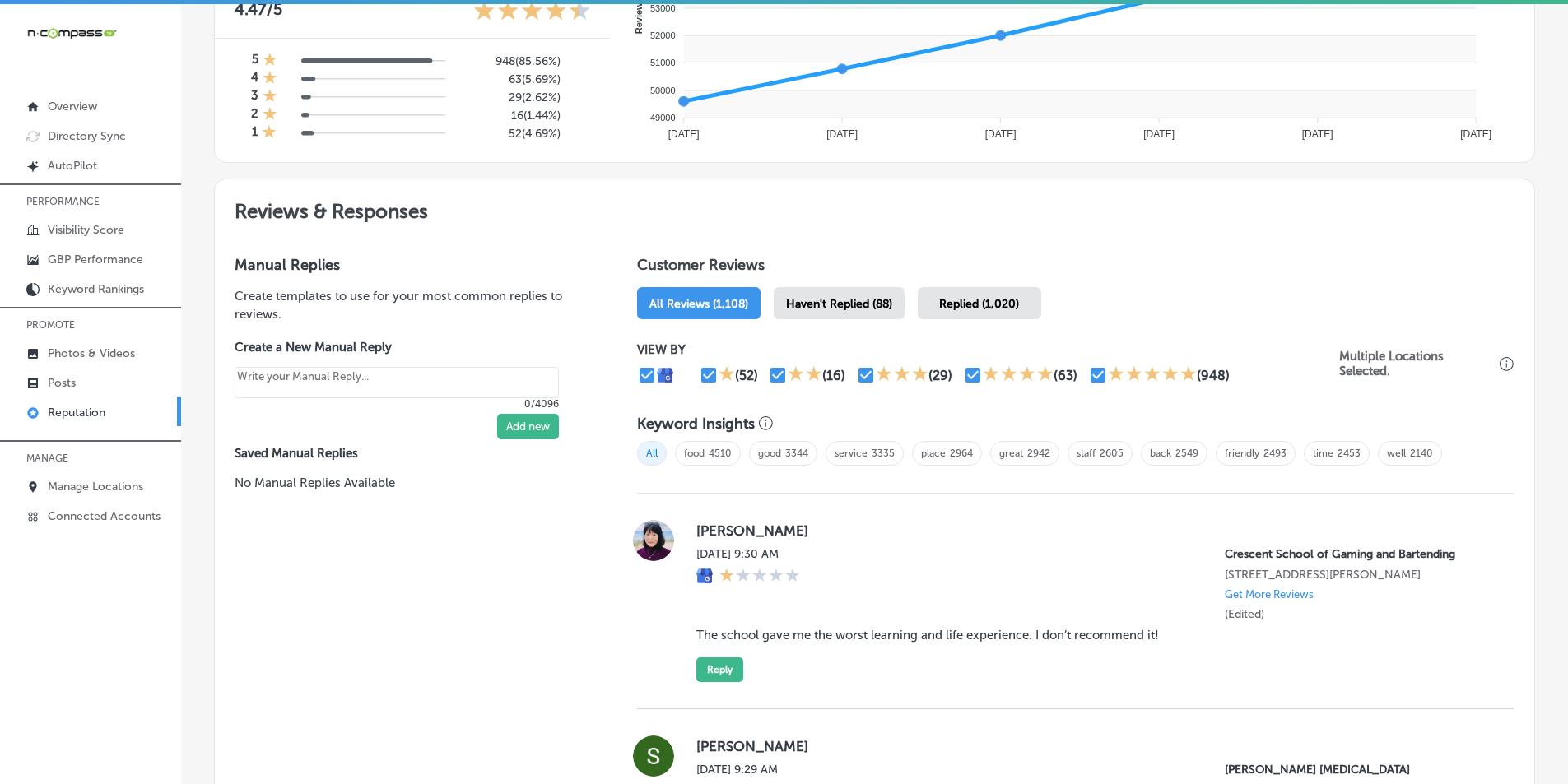
click at [827, 298] on span "Haven't Replied (88)" at bounding box center [838, 304] width 106 height 14
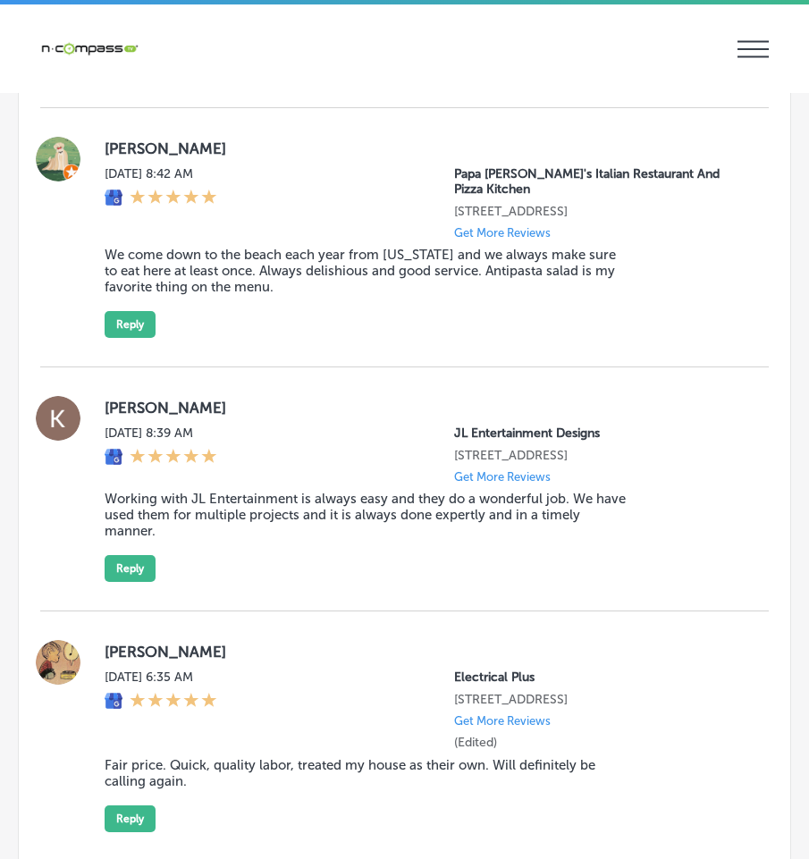
scroll to position [3215, 0]
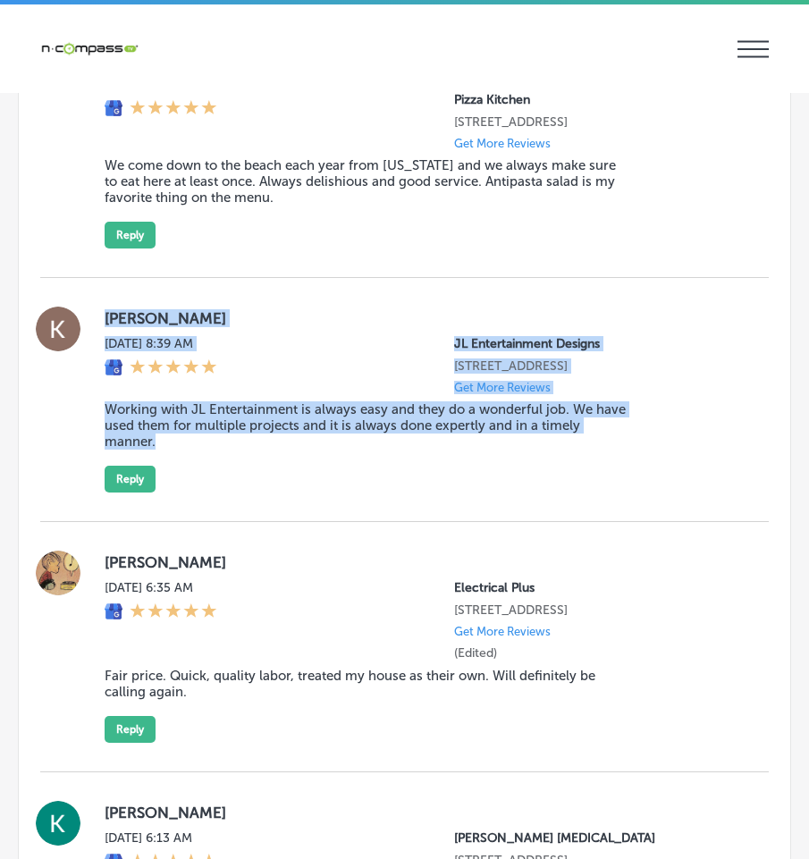
drag, startPoint x: 99, startPoint y: 280, endPoint x: 674, endPoint y: 439, distance: 596.1
click at [674, 439] on div "[PERSON_NAME] [DATE] 8:39 AM JL Entertainment Designs [STREET_ADDRESS] Get More…" at bounding box center [404, 399] width 728 height 186
click at [127, 465] on button "Reply" at bounding box center [130, 478] width 51 height 27
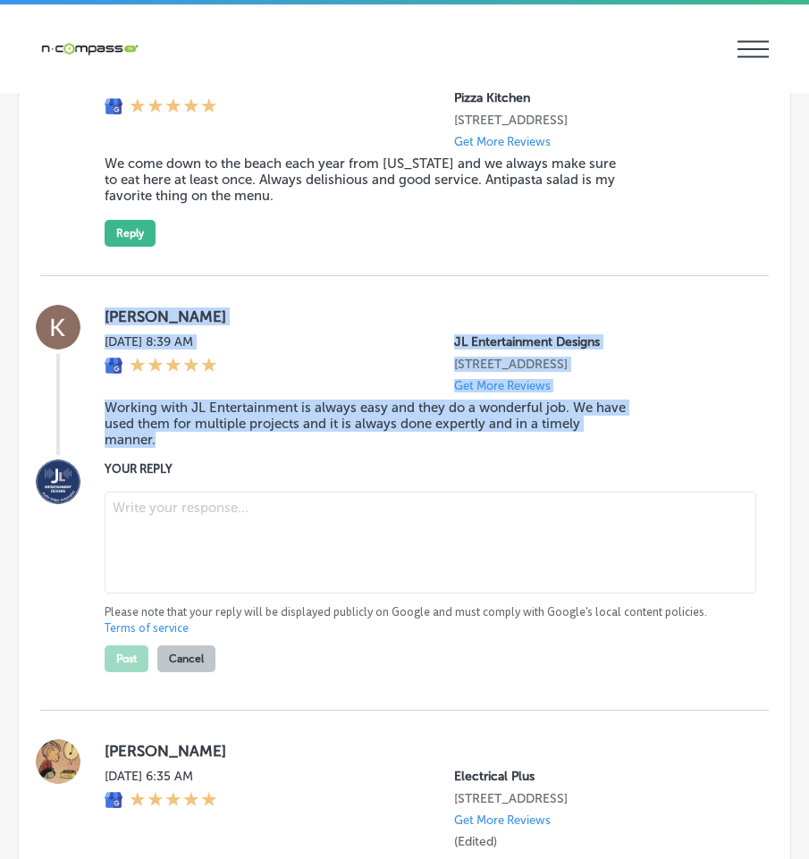
type textarea "x"
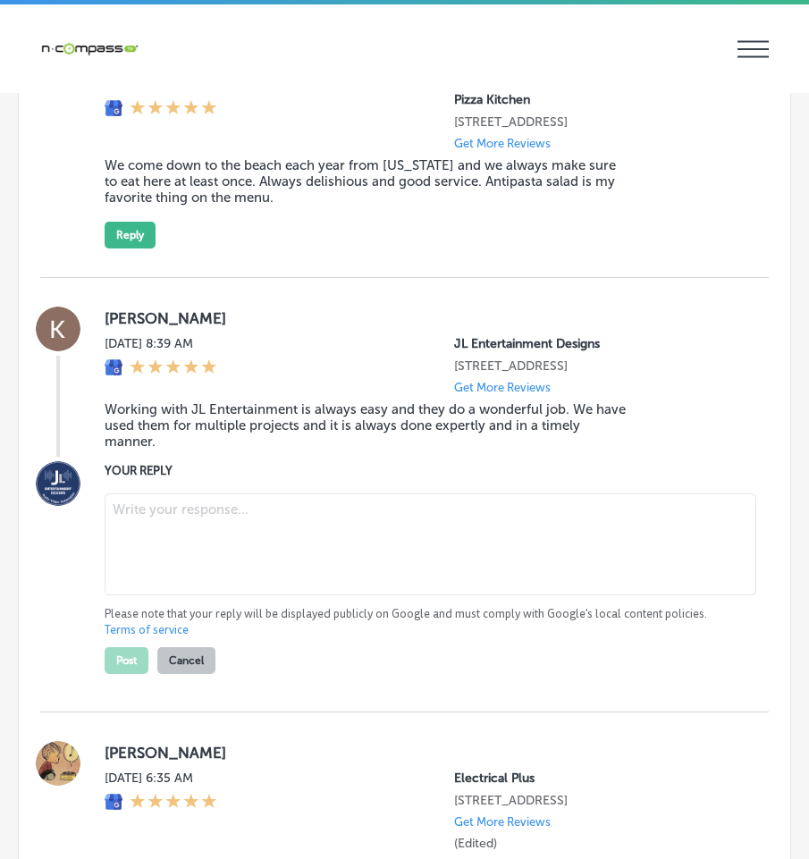
click at [136, 493] on textarea at bounding box center [430, 544] width 651 height 102
paste textarea "Thank you, [PERSON_NAME], for your continued trust in JL Entertainment Designs!…"
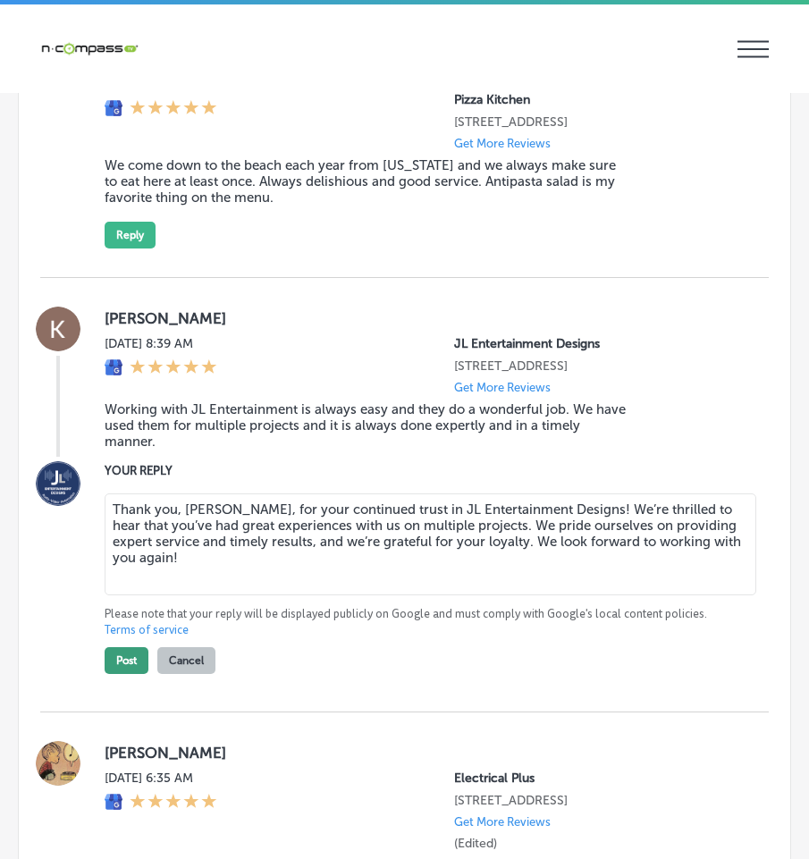
type textarea "Thank you, [PERSON_NAME], for your continued trust in JL Entertainment Designs!…"
click at [124, 647] on button "Post" at bounding box center [127, 660] width 44 height 27
type textarea "x"
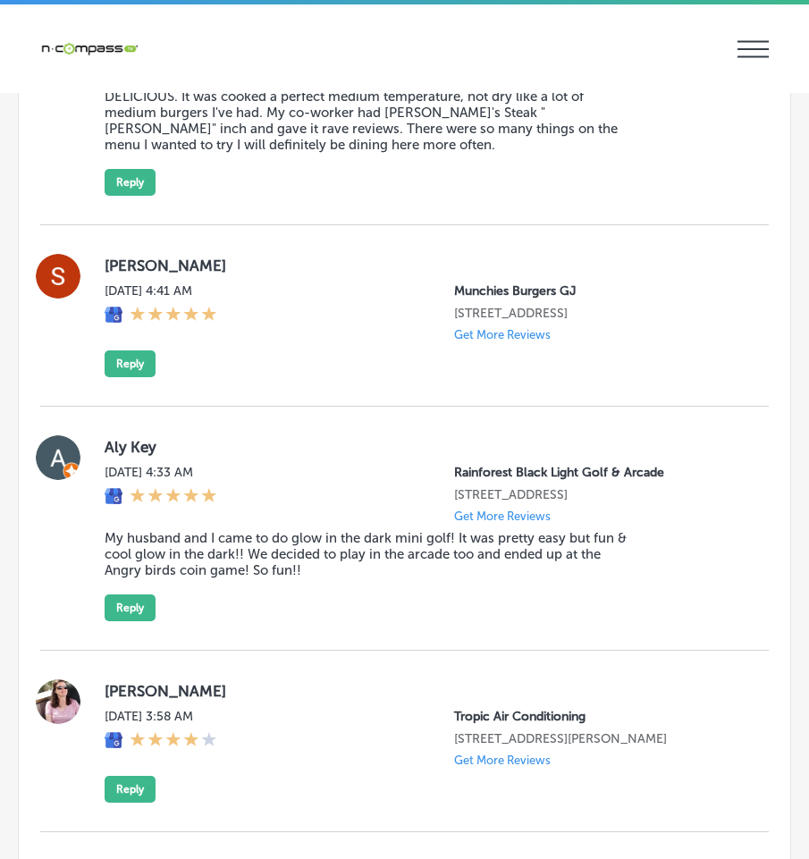
scroll to position [4017, 0]
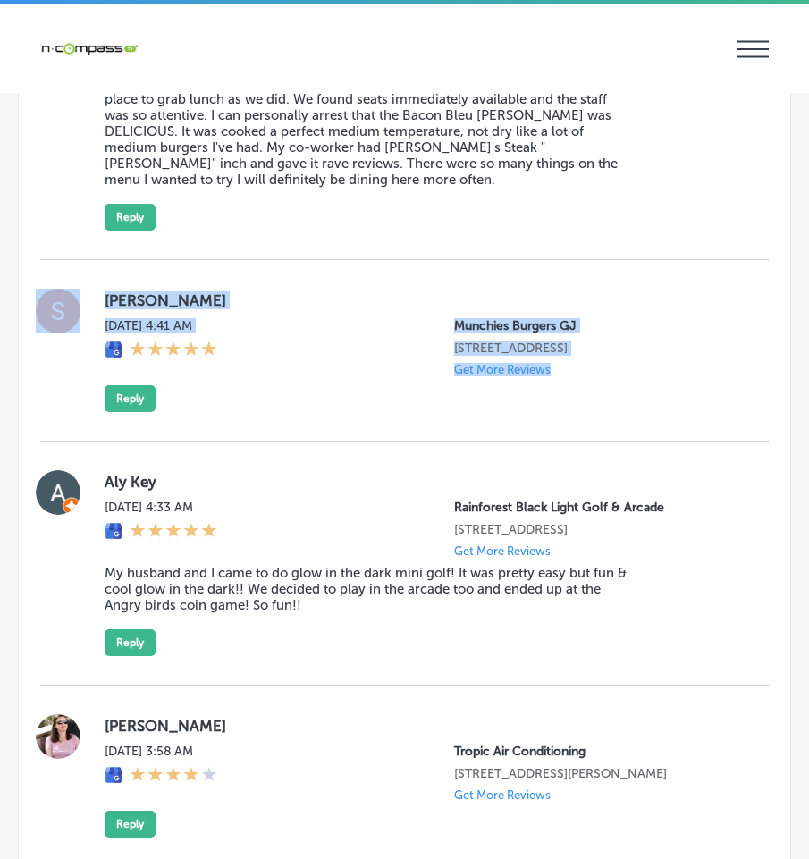
drag, startPoint x: 87, startPoint y: 239, endPoint x: 666, endPoint y: 398, distance: 600.6
click at [666, 398] on div "[PERSON_NAME] [DATE] 4:41 AM Munchies Burgers GJ [STREET_ADDRESS] Get More Revi…" at bounding box center [404, 350] width 728 height 181
copy div "[PERSON_NAME] [DATE] 4:41 AM Munchies Burgers GJ [STREET_ADDRESS] Get More Revi…"
click at [124, 385] on button "Reply" at bounding box center [130, 398] width 51 height 27
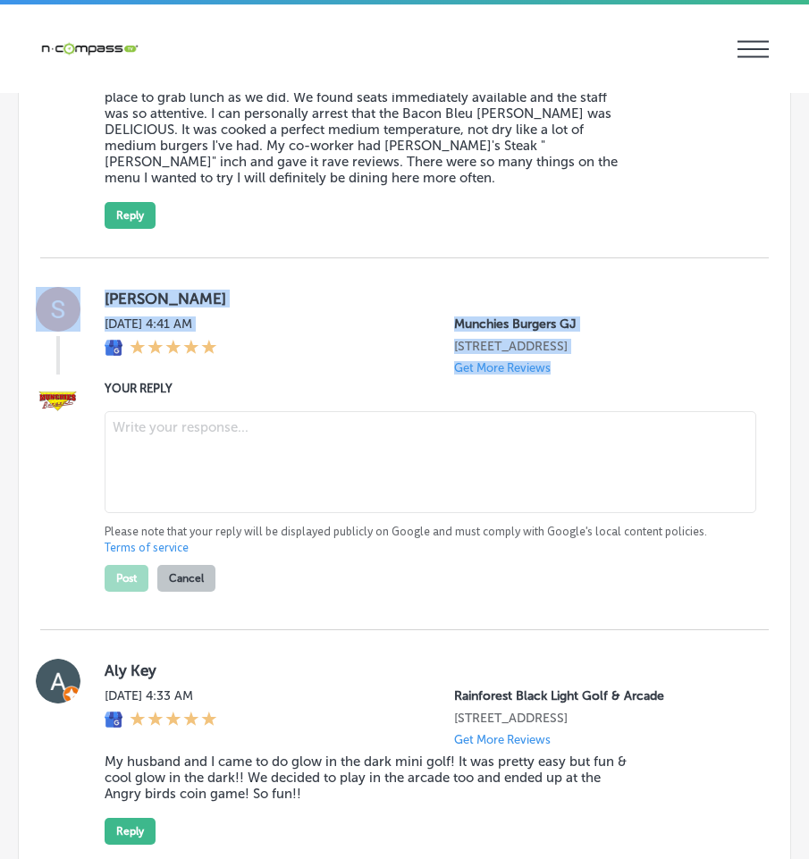
scroll to position [4015, 0]
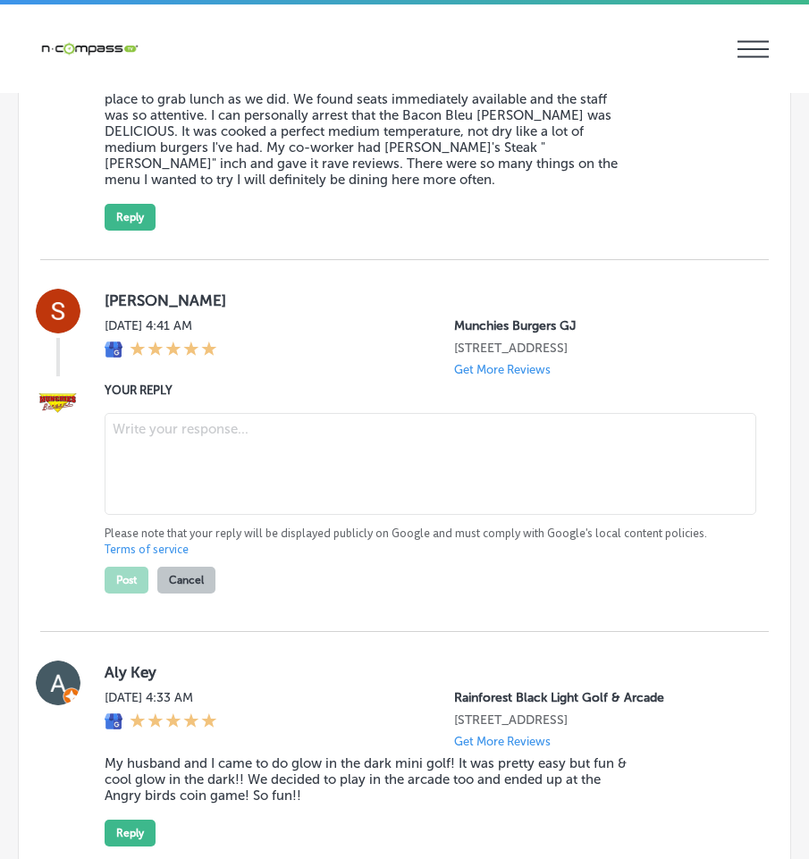
click at [165, 413] on textarea at bounding box center [430, 464] width 651 height 102
paste textarea "Hi [PERSON_NAME], thank you for taking the time to leave a review! We’re so gla…"
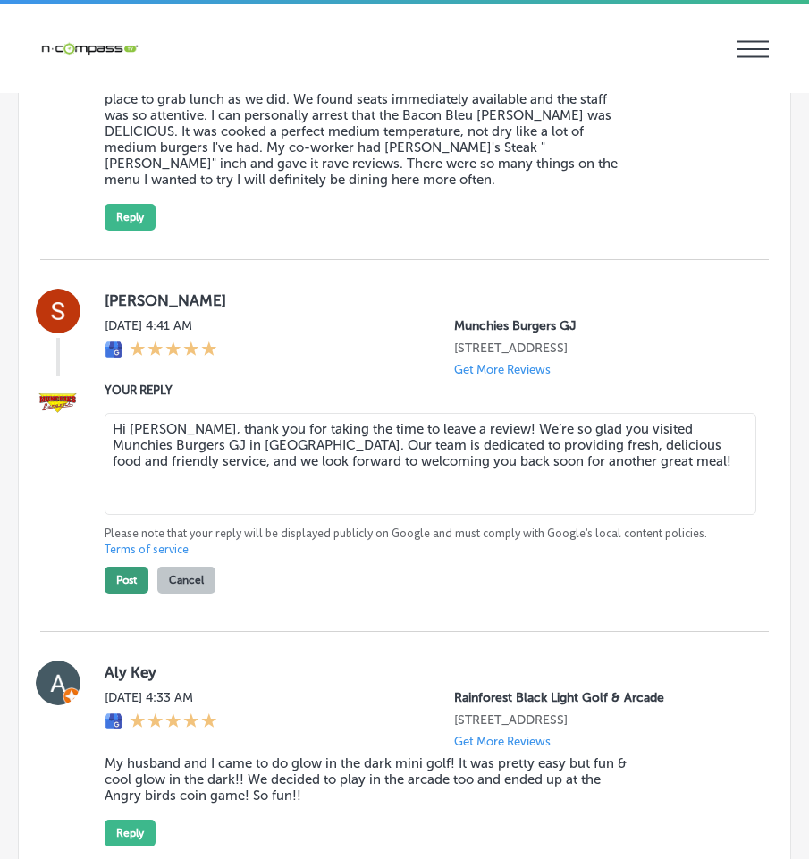
type textarea "Hi [PERSON_NAME], thank you for taking the time to leave a review! We’re so gla…"
click at [133, 566] on button "Post" at bounding box center [127, 579] width 44 height 27
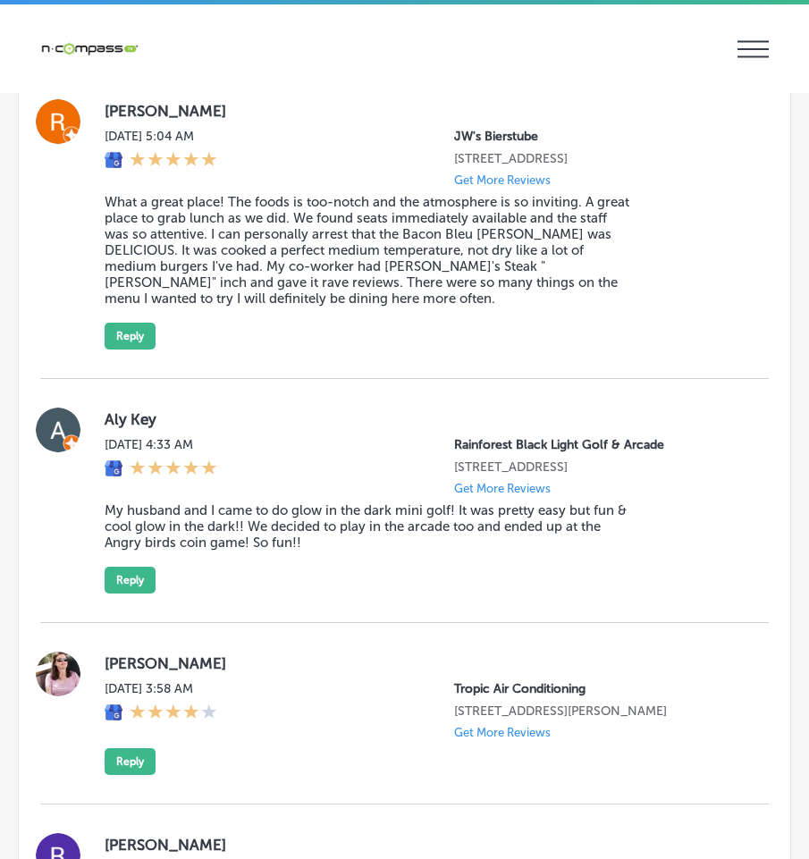
scroll to position [3926, 0]
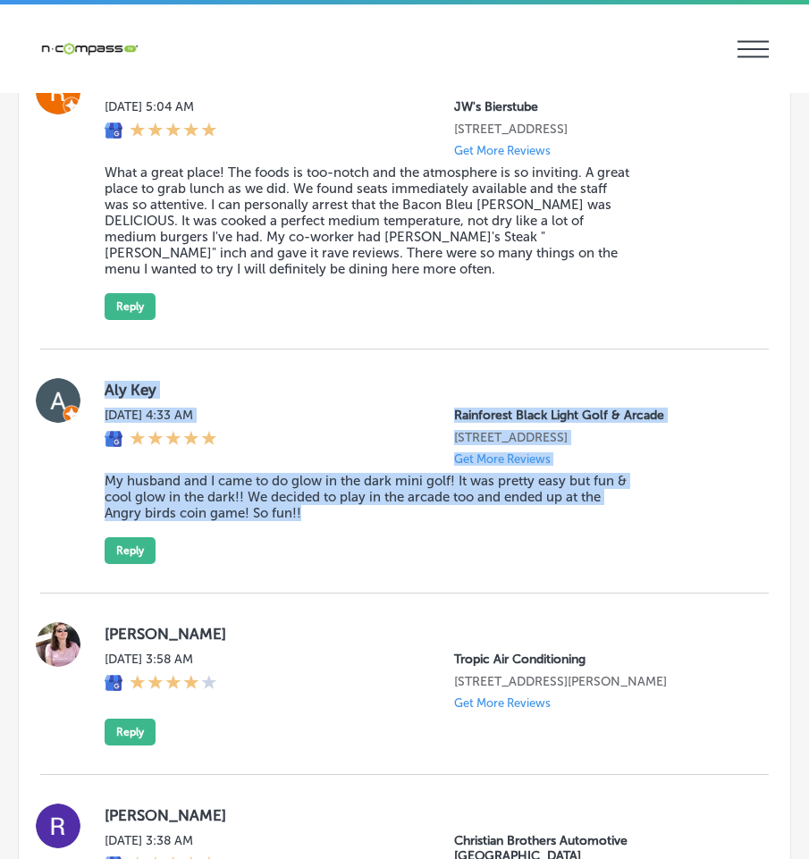
drag, startPoint x: 103, startPoint y: 329, endPoint x: 511, endPoint y: 499, distance: 442.2
click at [511, 499] on div "Aly Key [DATE] 4:33 AM Rainforest [GEOGRAPHIC_DATA] 11394 US-[GEOGRAPHIC_DATA],…" at bounding box center [404, 471] width 728 height 244
copy div "Aly Key [DATE] 4:33 AM Rainforest [GEOGRAPHIC_DATA] 11394 US-[GEOGRAPHIC_DATA],…"
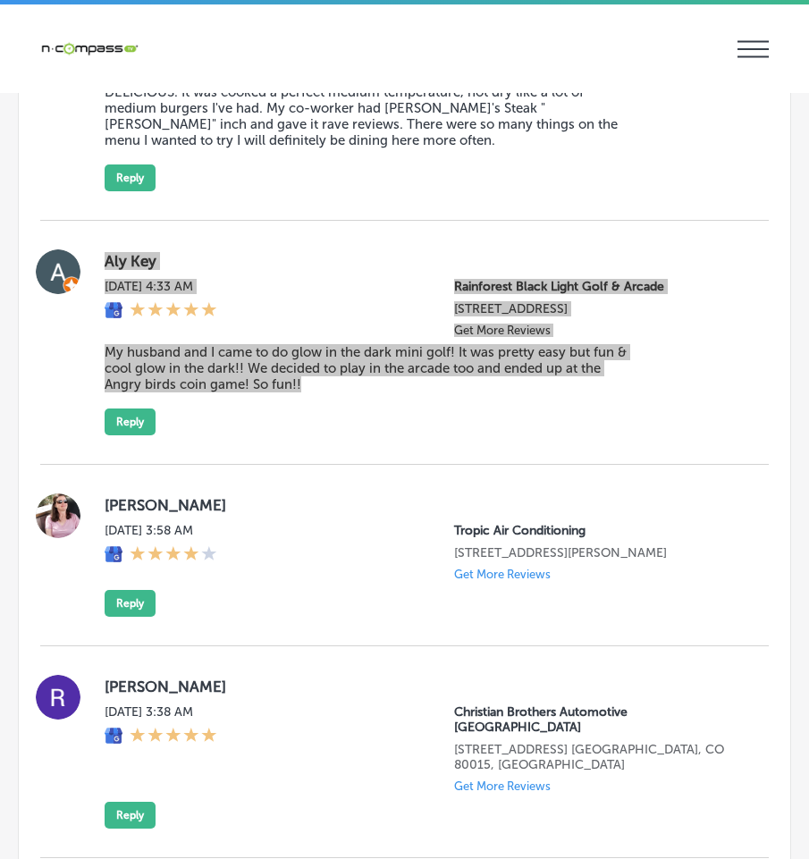
scroll to position [4015, 0]
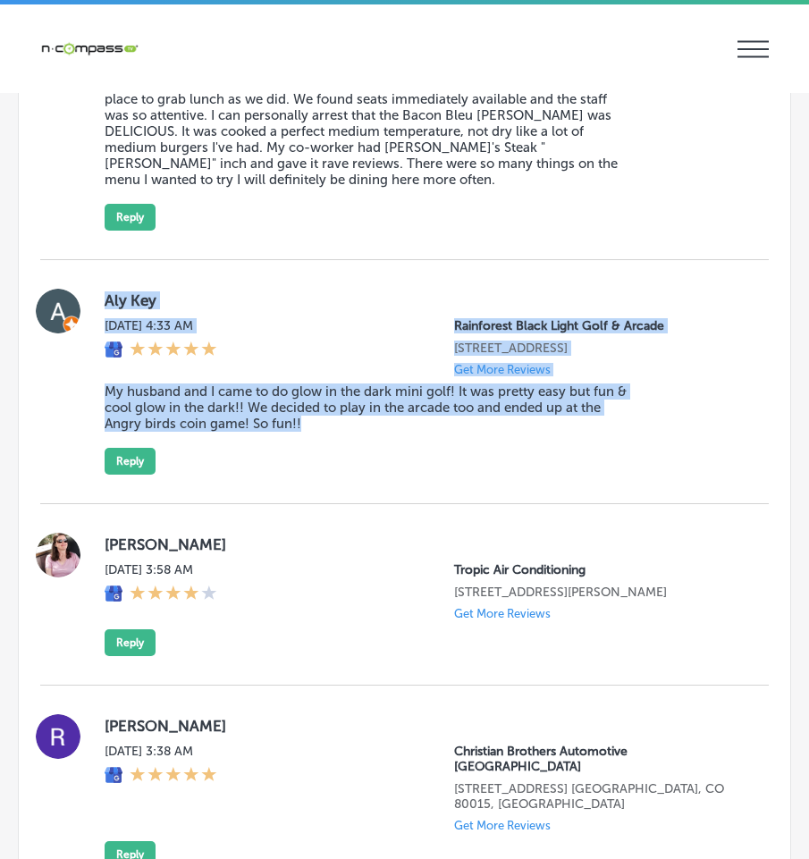
click at [667, 407] on div "Aly Key [DATE] 4:33 AM Rainforest [GEOGRAPHIC_DATA] 11394 US-[GEOGRAPHIC_DATA],…" at bounding box center [422, 382] width 635 height 186
click at [307, 325] on div "[DATE] 4:33 AM Rainforest Black Light Golf & Arcade 11394 US-[GEOGRAPHIC_DATA] …" at bounding box center [422, 347] width 635 height 58
click at [345, 318] on div "[DATE] 4:33 AM Rainforest Black Light Golf & Arcade 11394 US-[GEOGRAPHIC_DATA] …" at bounding box center [422, 347] width 635 height 58
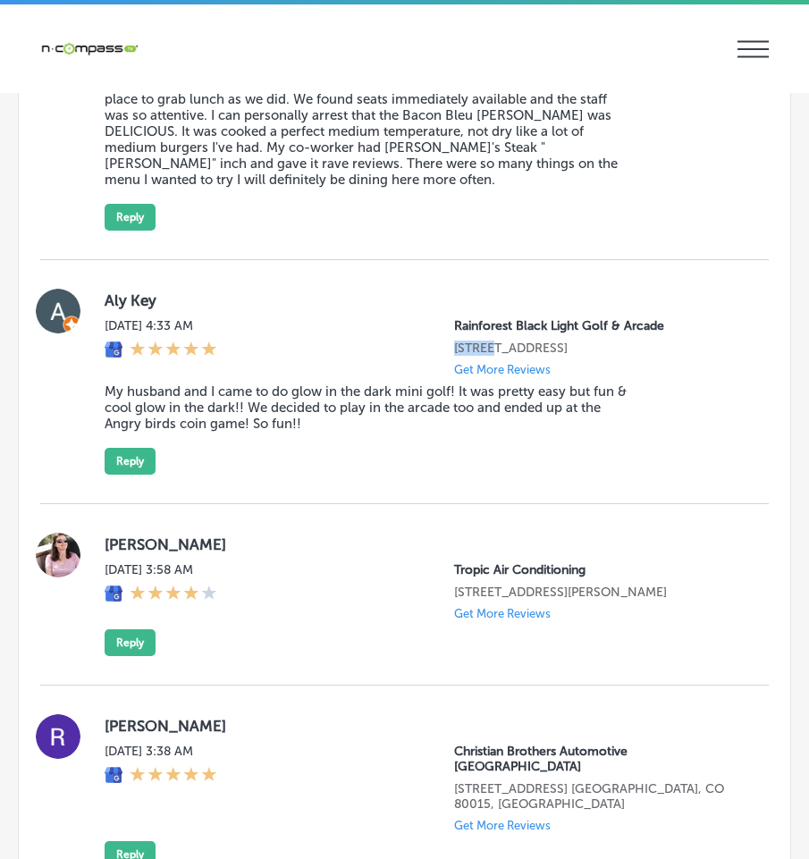
click at [345, 318] on div "[DATE] 4:33 AM Rainforest Black Light Golf & Arcade 11394 US-[GEOGRAPHIC_DATA] …" at bounding box center [422, 347] width 635 height 58
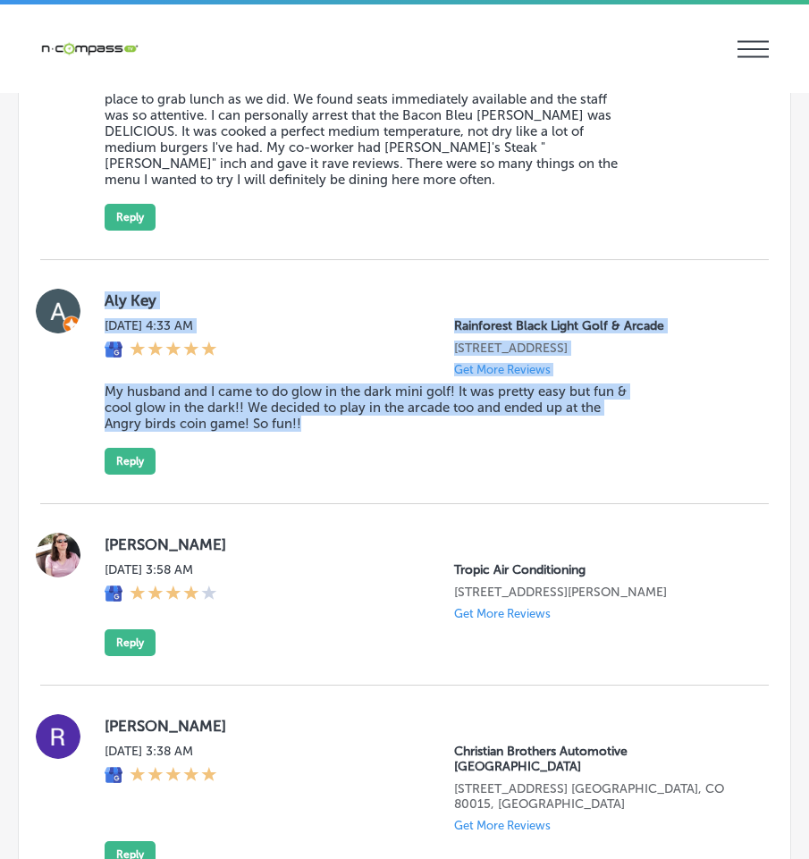
drag, startPoint x: 101, startPoint y: 254, endPoint x: 582, endPoint y: 407, distance: 504.4
click at [582, 407] on div "Aly Key [DATE] 4:33 AM Rainforest [GEOGRAPHIC_DATA] 11394 US-[GEOGRAPHIC_DATA],…" at bounding box center [404, 382] width 728 height 244
copy div "Aly Key [DATE] 4:33 AM Rainforest [GEOGRAPHIC_DATA] 11394 US-[GEOGRAPHIC_DATA],…"
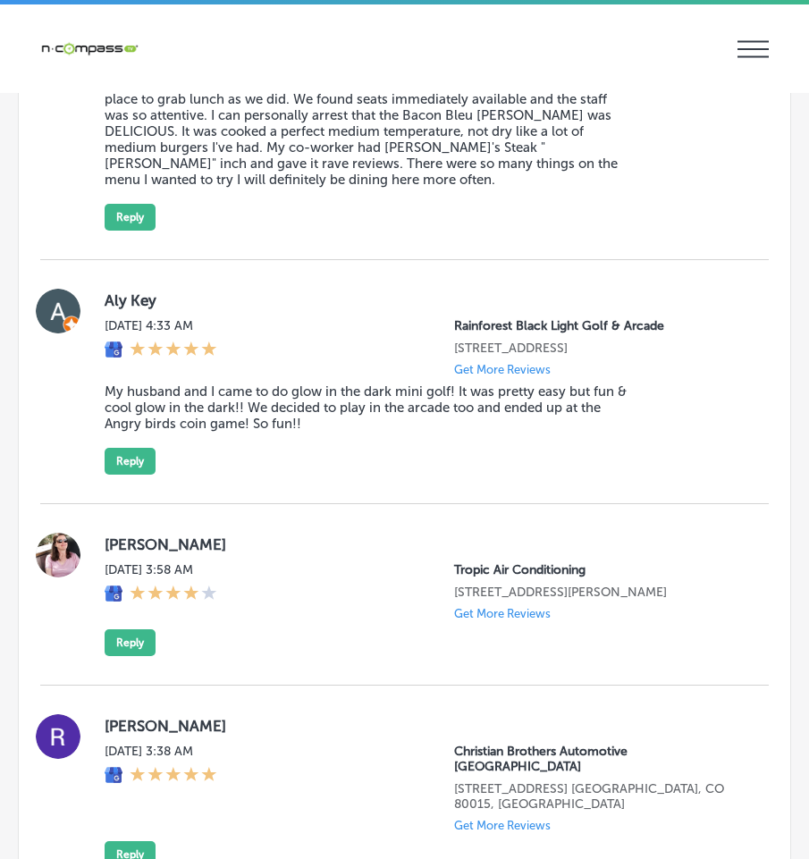
click at [388, 562] on div "[DATE] 3:58 AM Tropic Air Conditioning [STREET_ADDRESS][PERSON_NAME] Get More R…" at bounding box center [422, 591] width 635 height 58
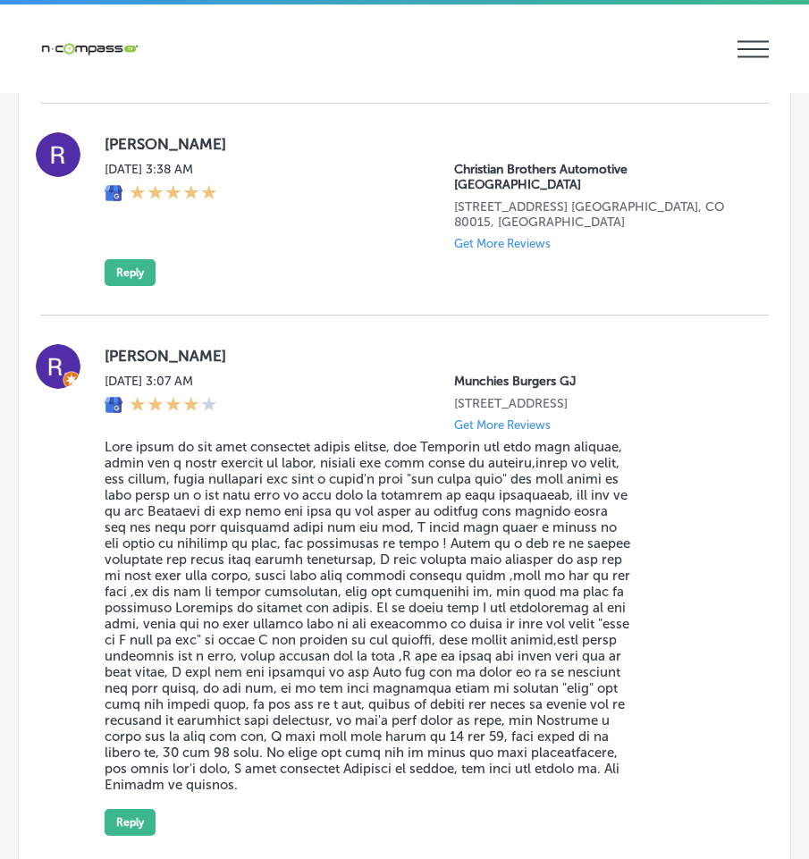
scroll to position [4641, 0]
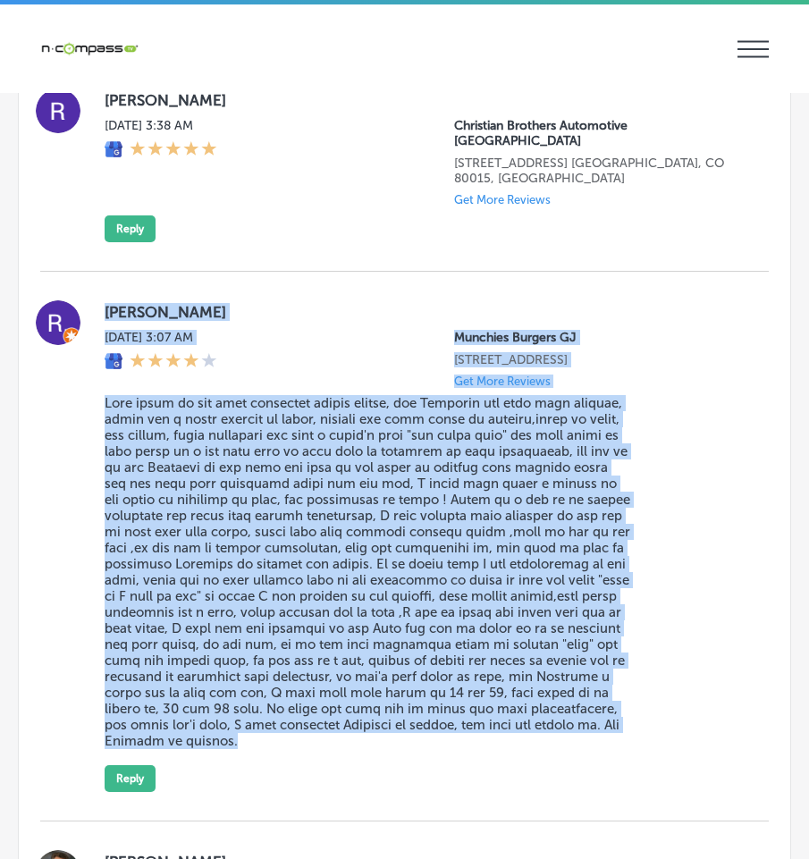
drag, startPoint x: 97, startPoint y: 234, endPoint x: 439, endPoint y: 699, distance: 576.5
click at [439, 699] on div "[PERSON_NAME] [DATE] 3:07 AM Munchies Burgers GJ [STREET_ADDRESS] Get More Revi…" at bounding box center [404, 546] width 728 height 549
copy div "[PERSON_NAME] [DATE] 3:07 AM Munchies Burgers GJ [STREET_ADDRESS] Get More Revi…"
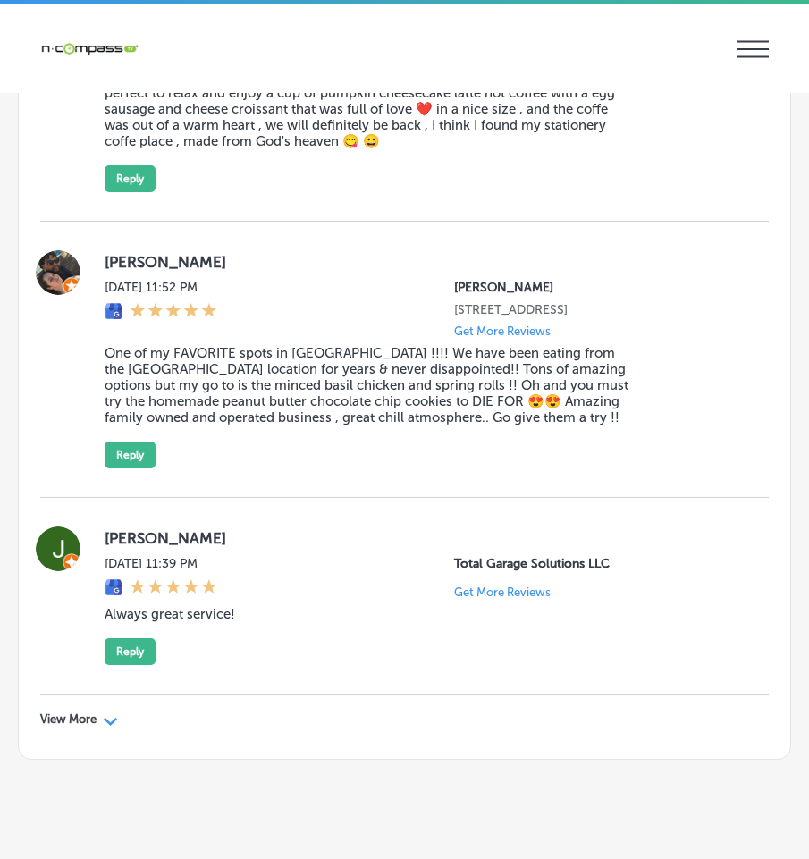
scroll to position [6303, 0]
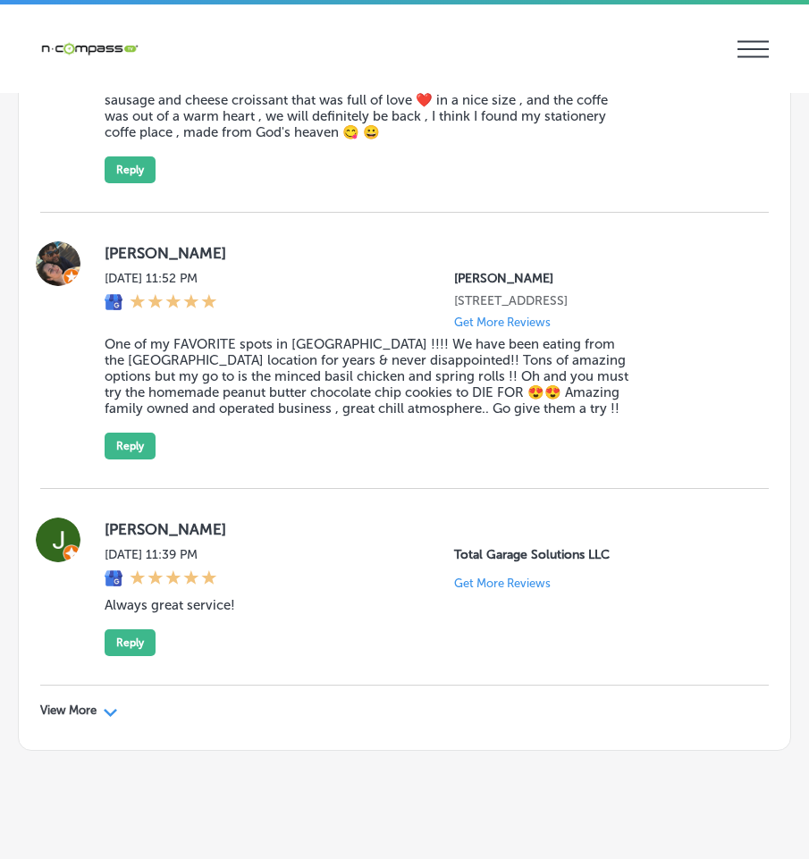
click at [110, 708] on icon "Path Created with Sketch." at bounding box center [110, 712] width 13 height 8
type textarea "x"
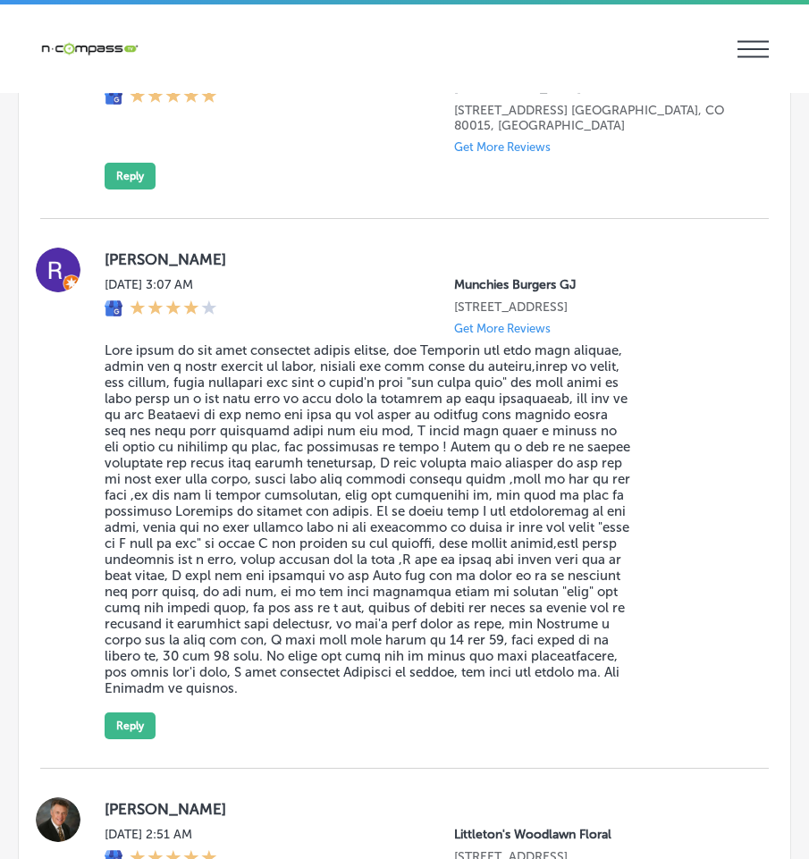
scroll to position [4767, 0]
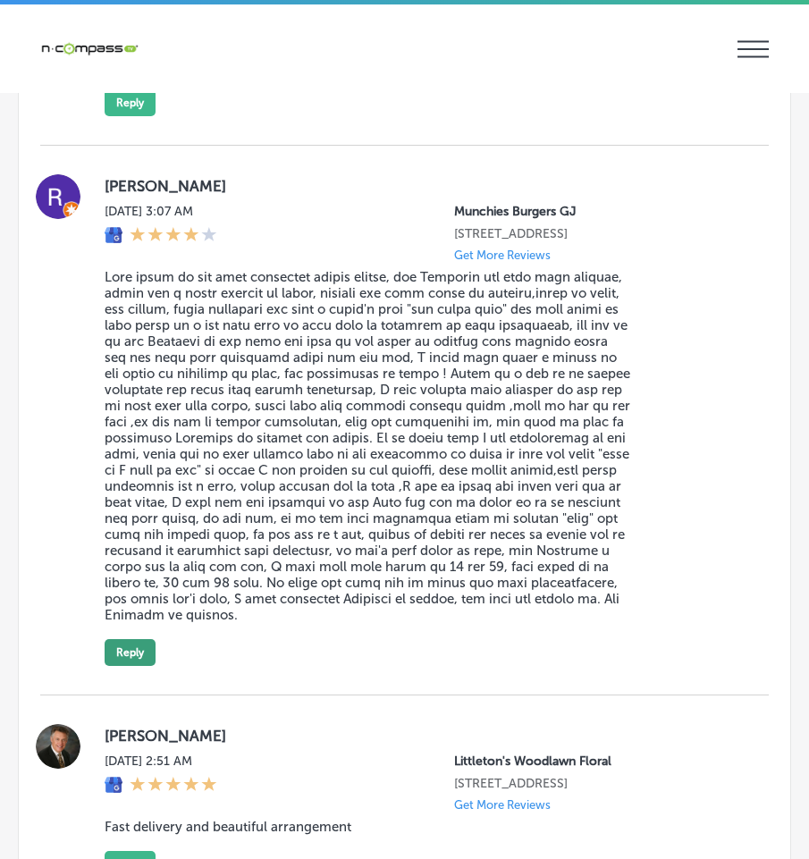
click at [139, 639] on button "Reply" at bounding box center [130, 652] width 51 height 27
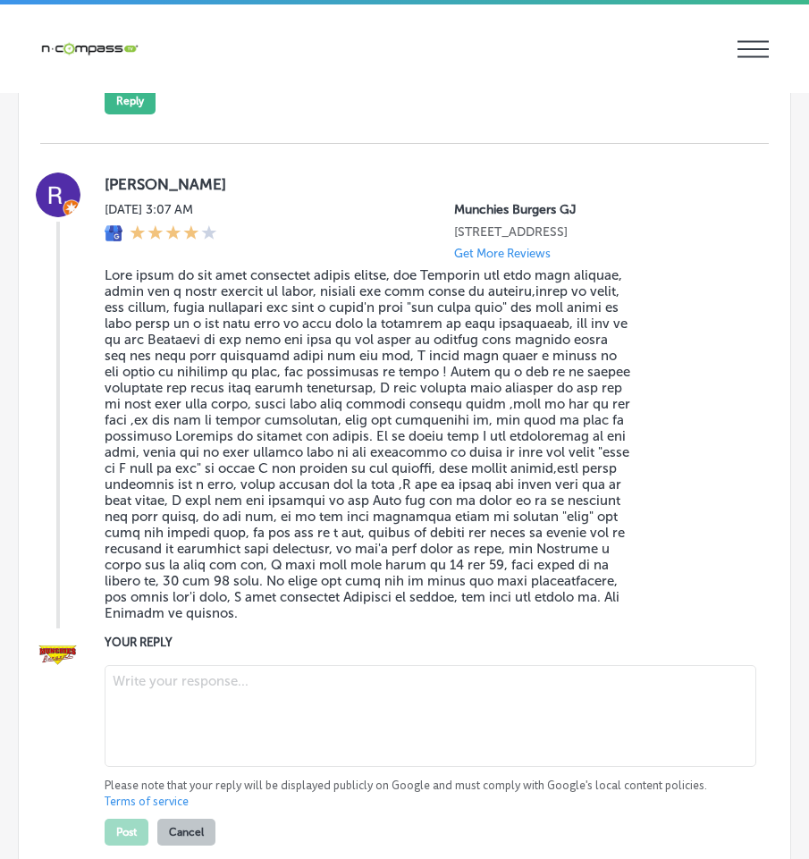
scroll to position [4765, 0]
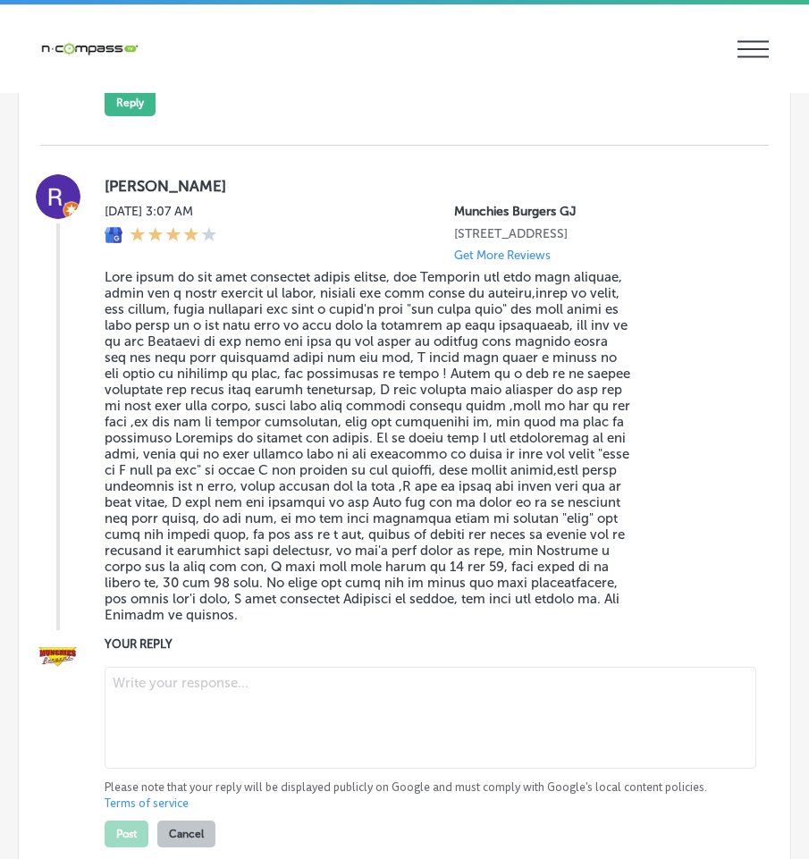
click at [140, 667] on textarea at bounding box center [430, 718] width 651 height 102
paste textarea "Hi [PERSON_NAME], thank you so much for the amazing review! We’re thrilled to h…"
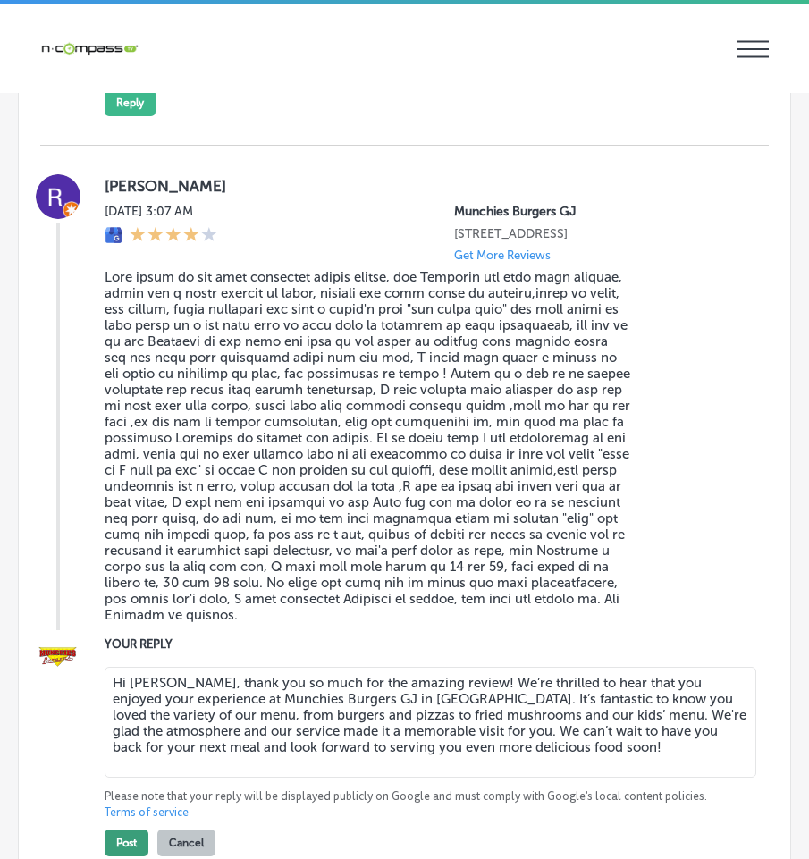
type textarea "Hi [PERSON_NAME], thank you so much for the amazing review! We’re thrilled to h…"
click at [131, 829] on button "Post" at bounding box center [127, 842] width 44 height 27
type textarea "x"
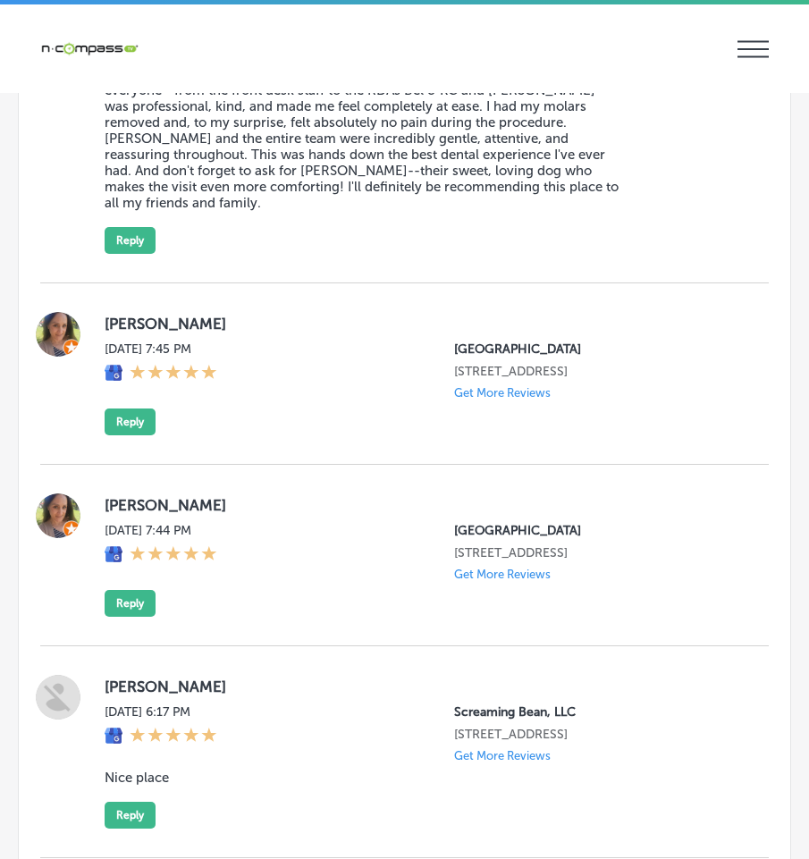
scroll to position [6518, 0]
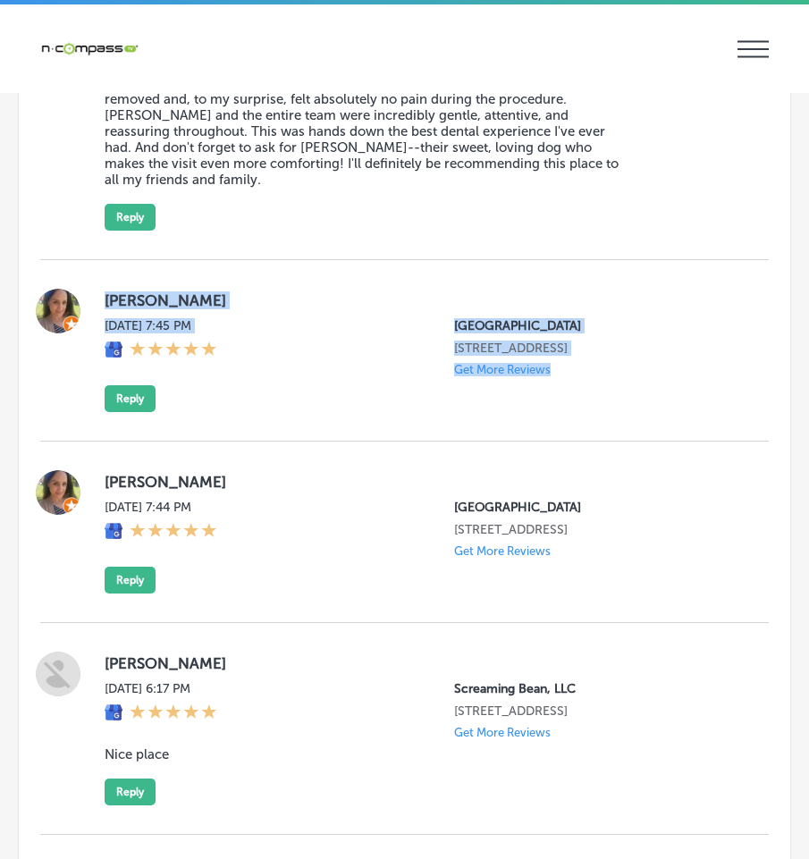
drag, startPoint x: 104, startPoint y: 260, endPoint x: 630, endPoint y: 395, distance: 543.3
click at [630, 395] on div "[PERSON_NAME][DATE] 7:45 PM [GEOGRAPHIC_DATA] [STREET_ADDRESS] Get More Reviews…" at bounding box center [404, 350] width 728 height 181
copy div "[PERSON_NAME][DATE] 7:45 PM [GEOGRAPHIC_DATA] [STREET_ADDRESS] Get More Reviews"
click at [136, 385] on button "Reply" at bounding box center [130, 398] width 51 height 27
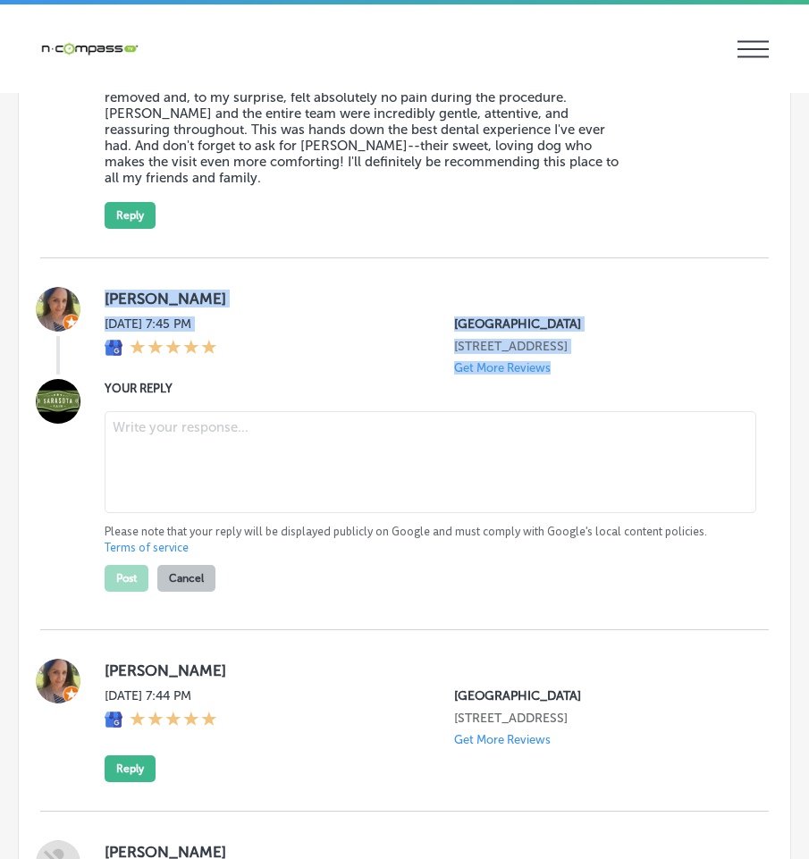
scroll to position [6516, 0]
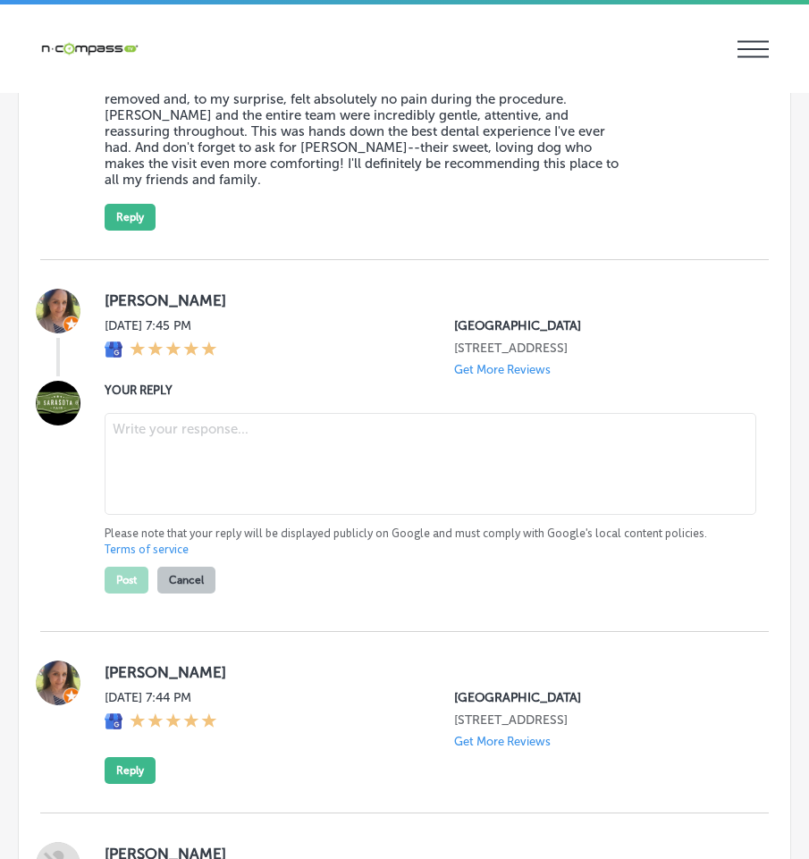
click at [135, 418] on textarea at bounding box center [430, 464] width 651 height 102
click at [151, 413] on textarea at bounding box center [430, 464] width 651 height 102
click at [290, 413] on textarea at bounding box center [430, 464] width 651 height 102
click at [292, 413] on textarea at bounding box center [430, 464] width 651 height 102
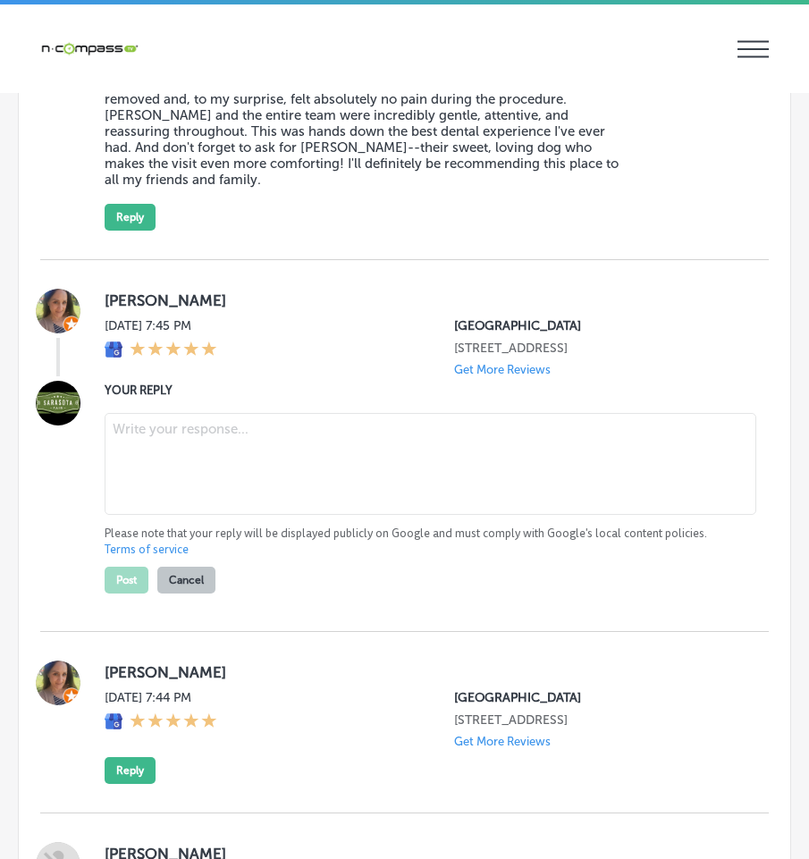
paste textarea "Thank you for your review, [PERSON_NAME]! We truly appreciate your feedback and…"
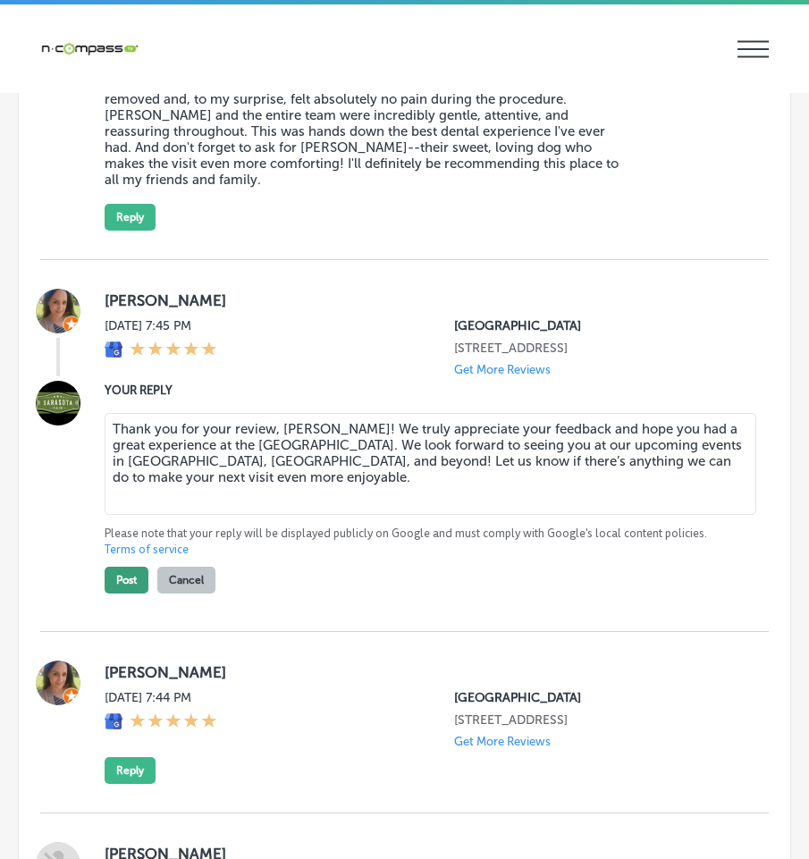
type textarea "Thank you for your review, [PERSON_NAME]! We truly appreciate your feedback and…"
click at [126, 566] on button "Post" at bounding box center [127, 579] width 44 height 27
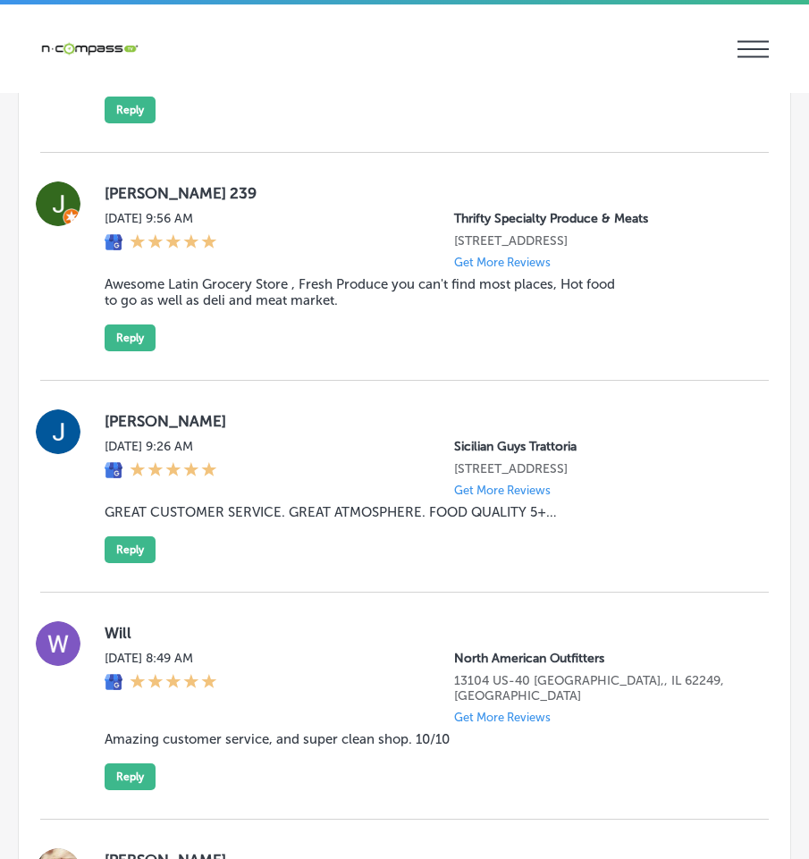
scroll to position [8392, 0]
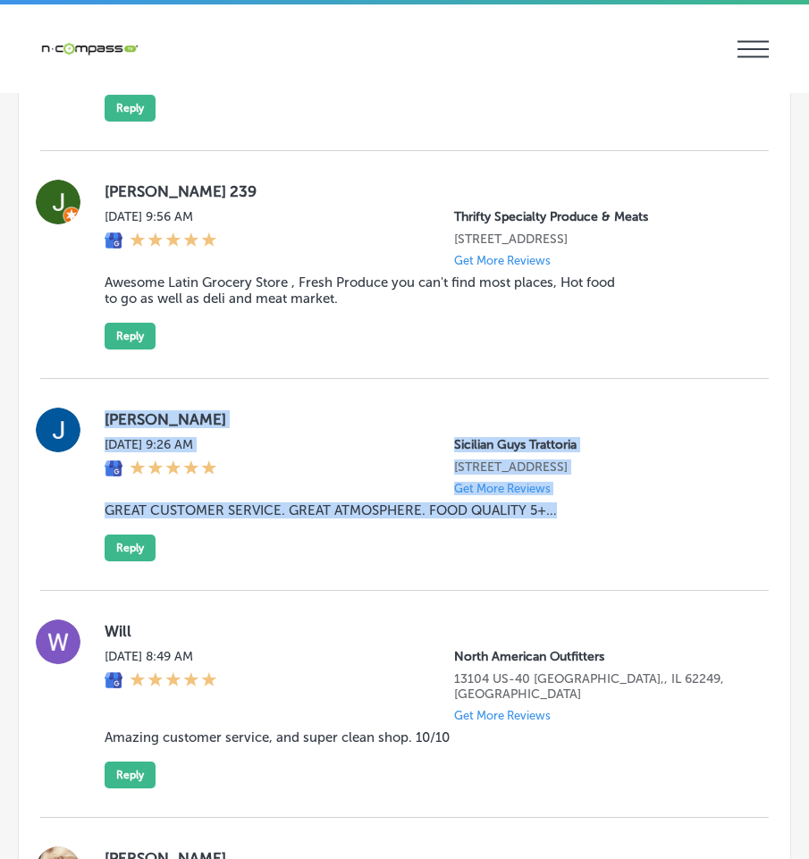
drag, startPoint x: 99, startPoint y: 410, endPoint x: 616, endPoint y: 579, distance: 543.3
click at [616, 561] on div "[PERSON_NAME][DATE] 9:26 AM Sicilian Guys Trattoria [STREET_ADDRESS] Get More R…" at bounding box center [404, 484] width 728 height 154
copy div "[PERSON_NAME][DATE] 9:26 AM Sicilian Guys Trattoria [STREET_ADDRESS] Get More R…"
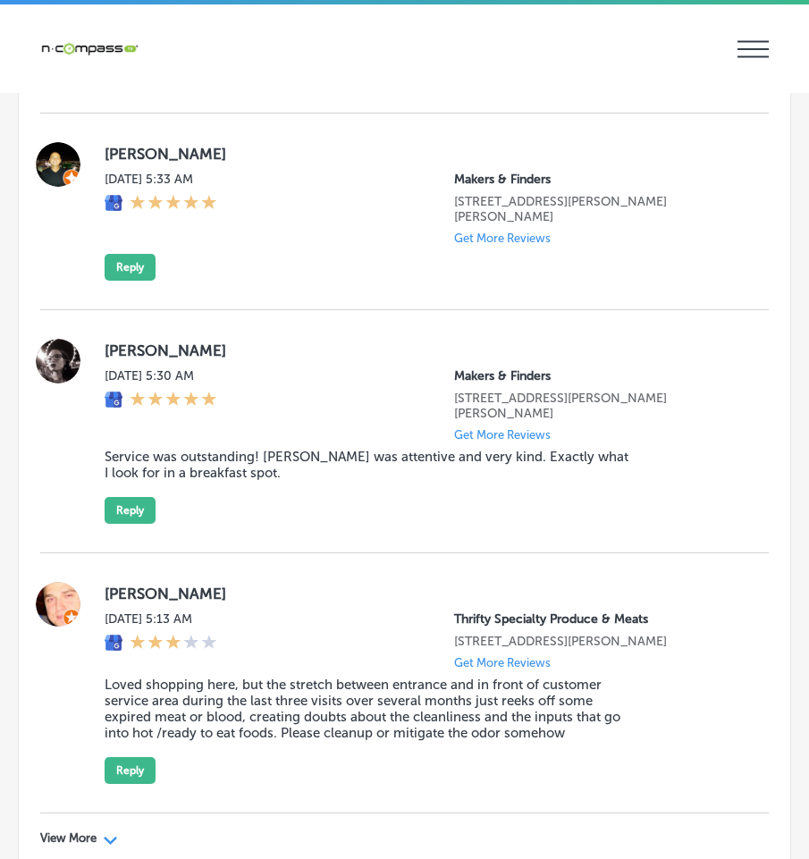
scroll to position [10358, 0]
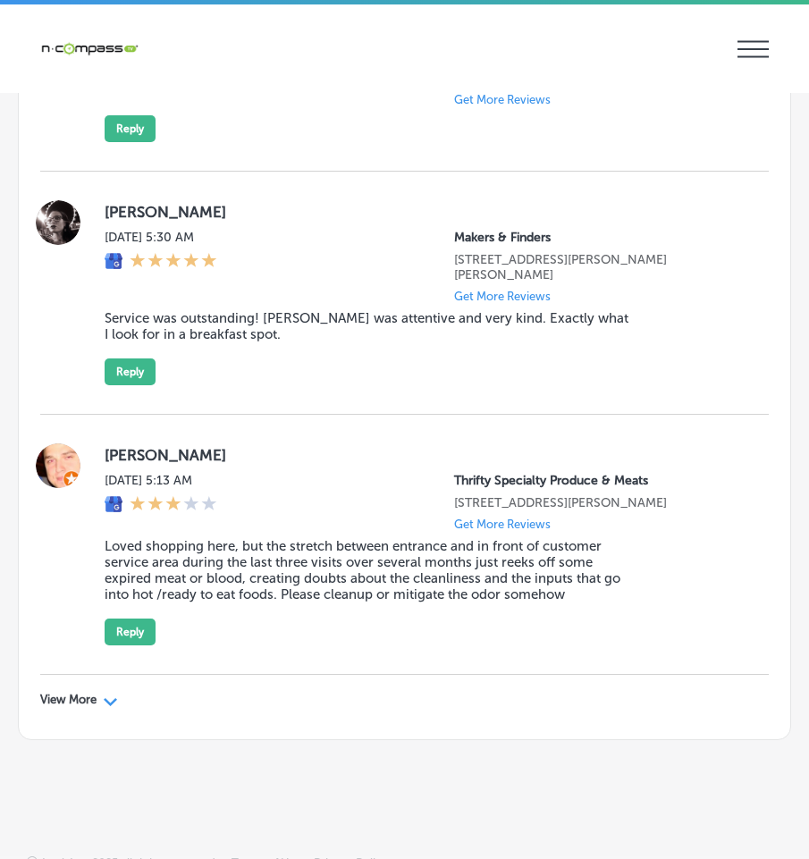
click at [103, 698] on div "View More Path Created with Sketch." at bounding box center [79, 699] width 78 height 14
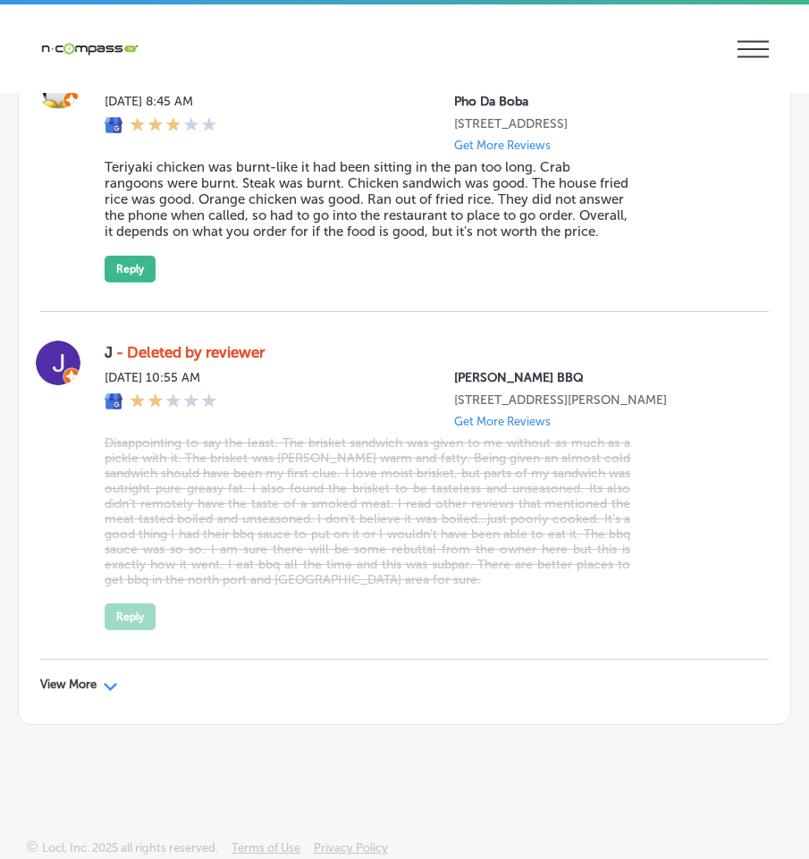
scroll to position [15818, 0]
click at [109, 683] on icon "Path Created with Sketch." at bounding box center [110, 687] width 13 height 8
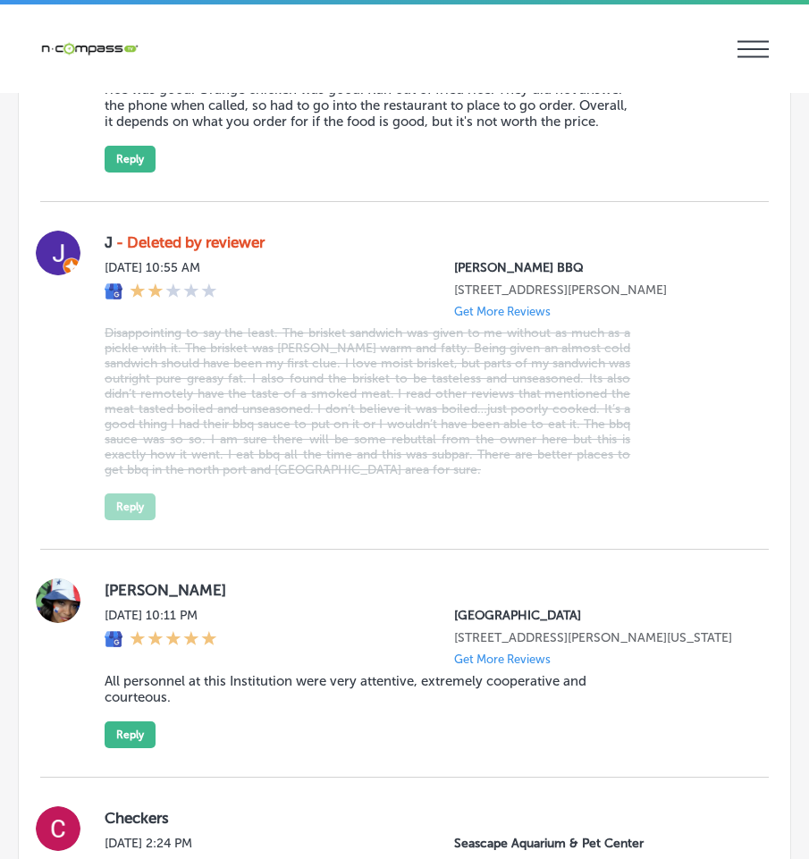
type textarea "x"
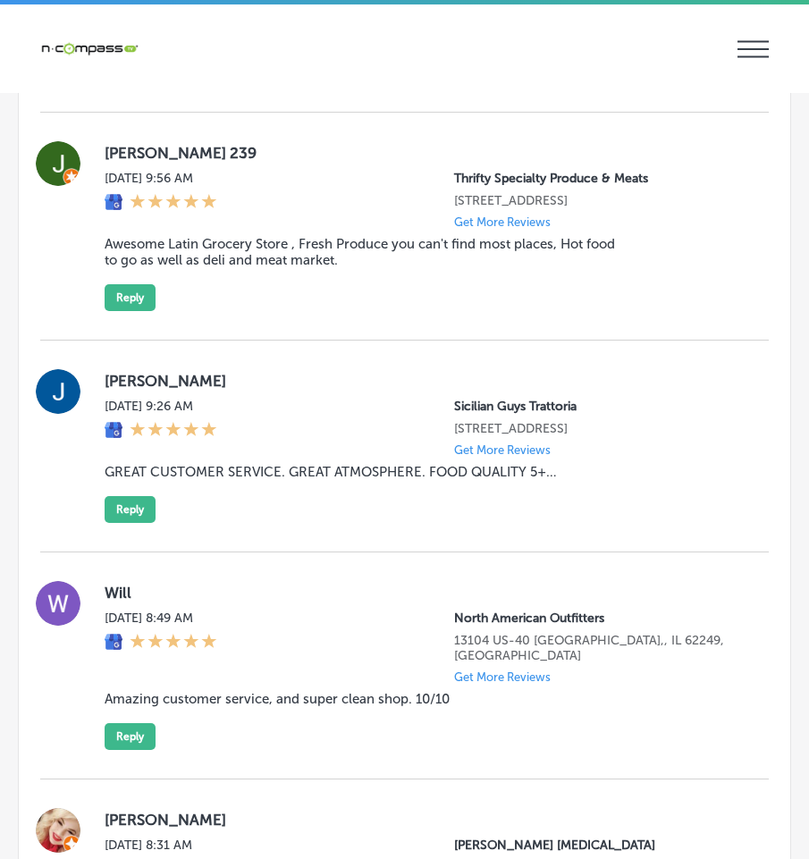
scroll to position [8403, 0]
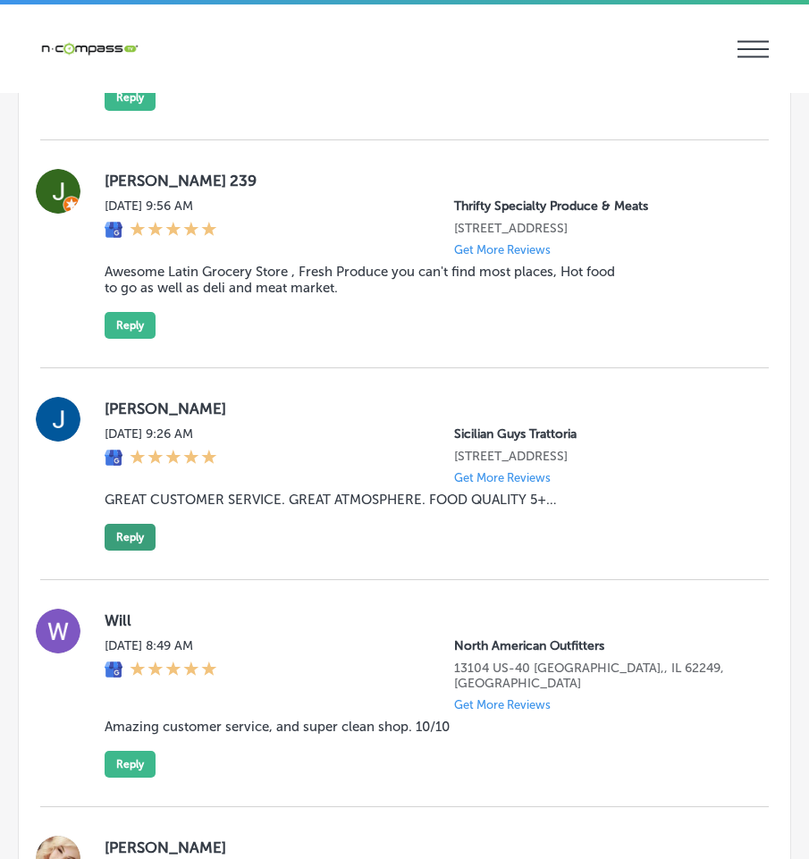
click at [123, 550] on button "Reply" at bounding box center [130, 537] width 51 height 27
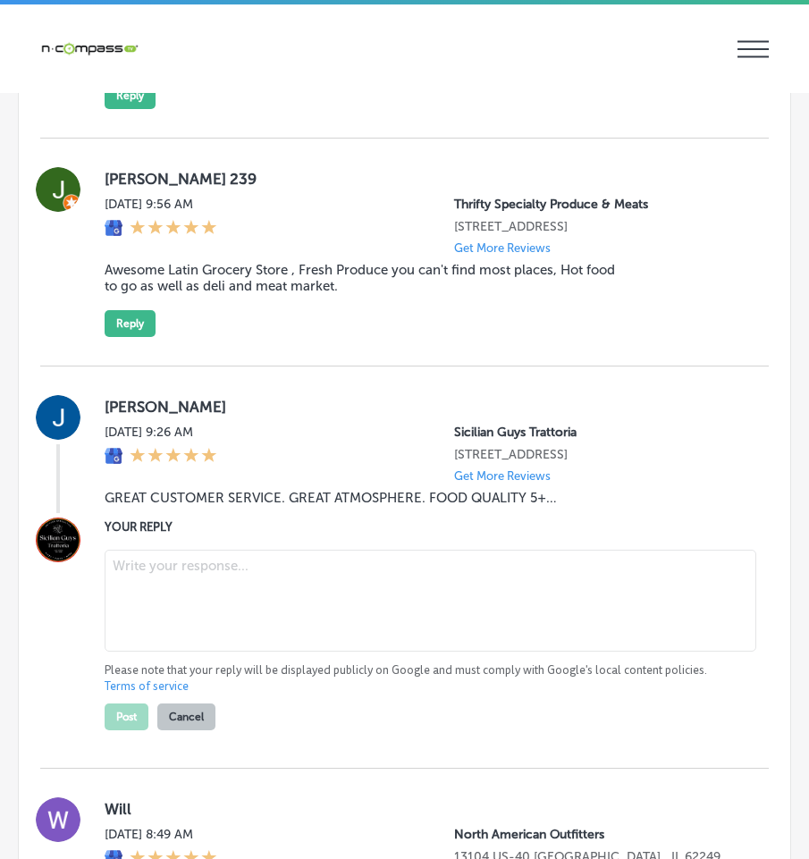
scroll to position [8401, 0]
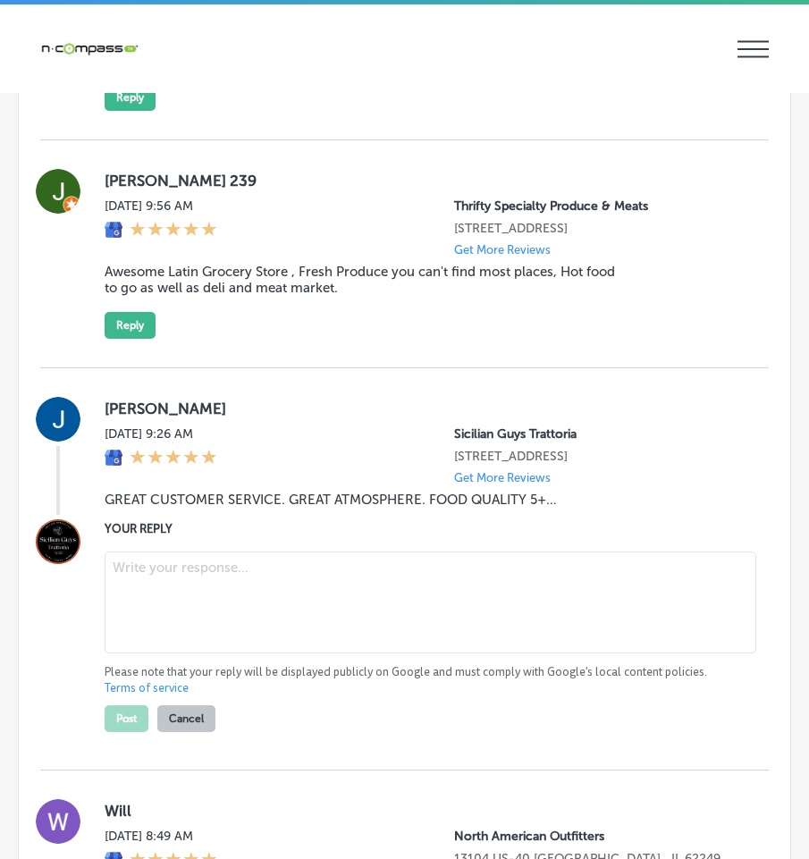
click at [147, 590] on textarea at bounding box center [430, 602] width 651 height 102
click at [143, 595] on textarea at bounding box center [430, 602] width 651 height 102
paste textarea "Thank you for the fantastic review, [PERSON_NAME]! We’re thrilled to hear you e…"
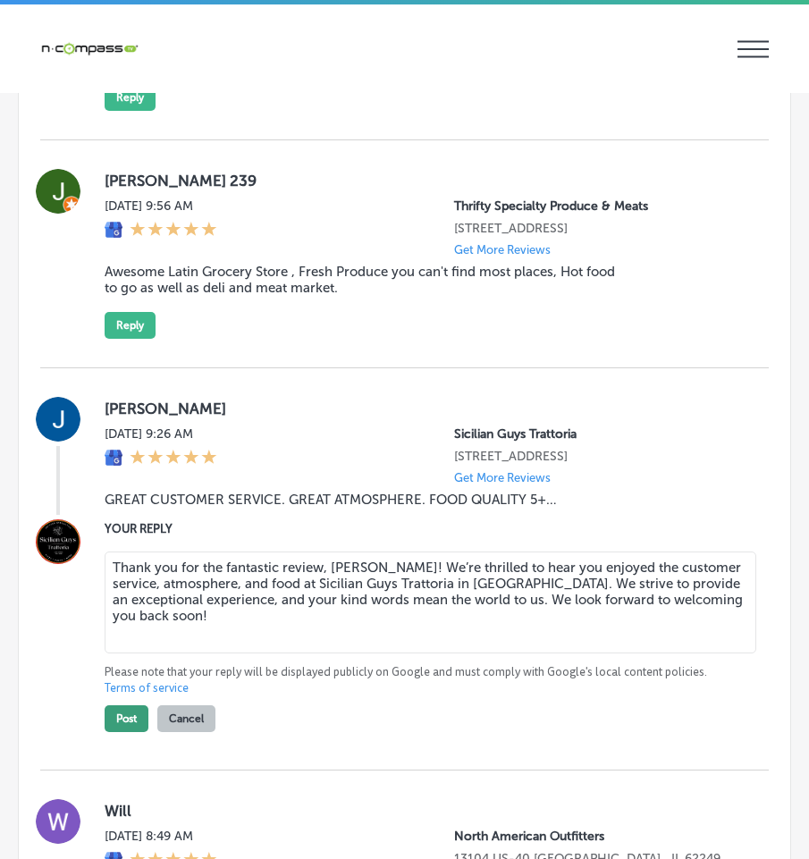
type textarea "Thank you for the fantastic review, [PERSON_NAME]! We’re thrilled to hear you e…"
click at [131, 732] on button "Post" at bounding box center [127, 718] width 44 height 27
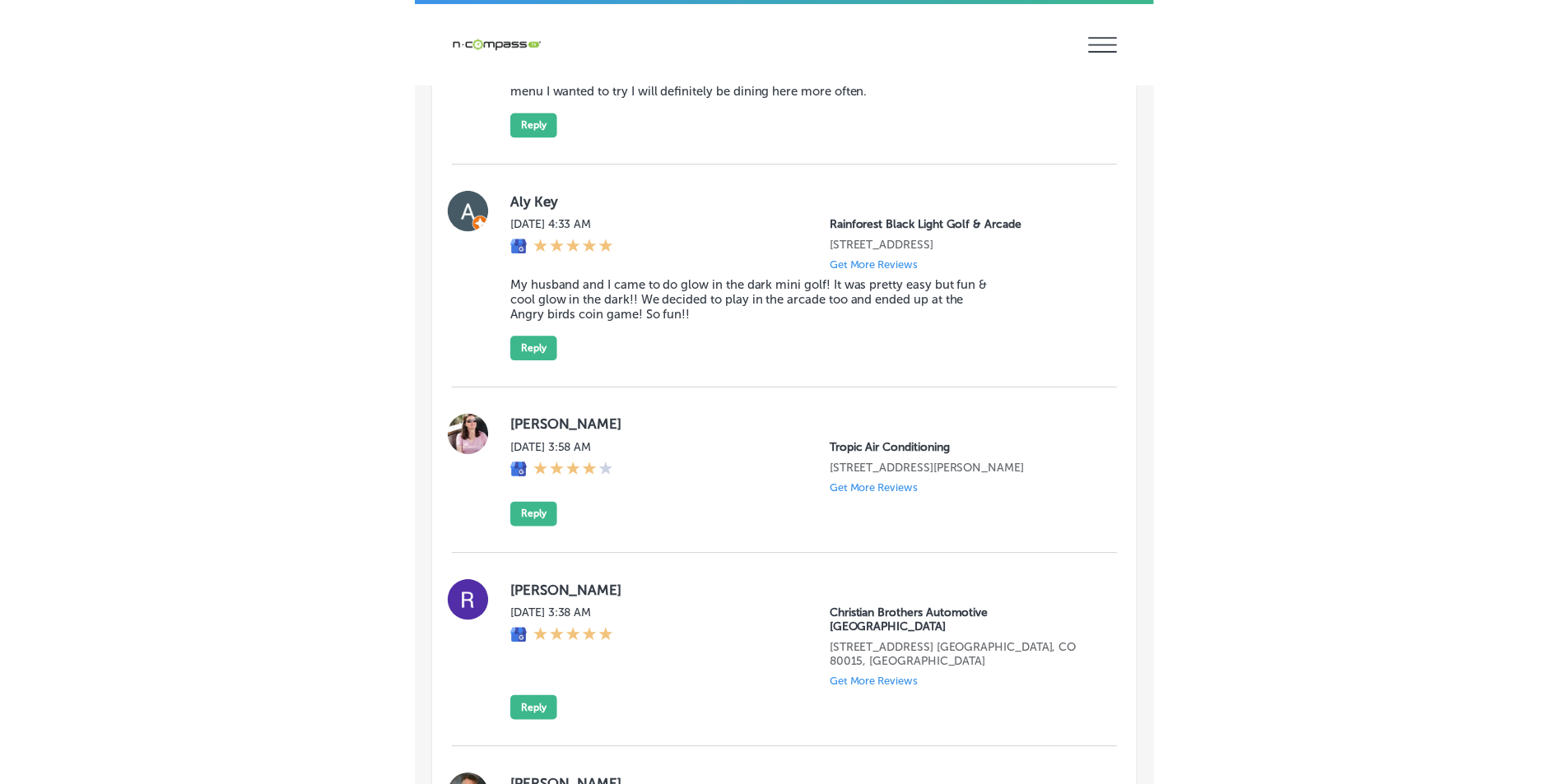
scroll to position [3706, 0]
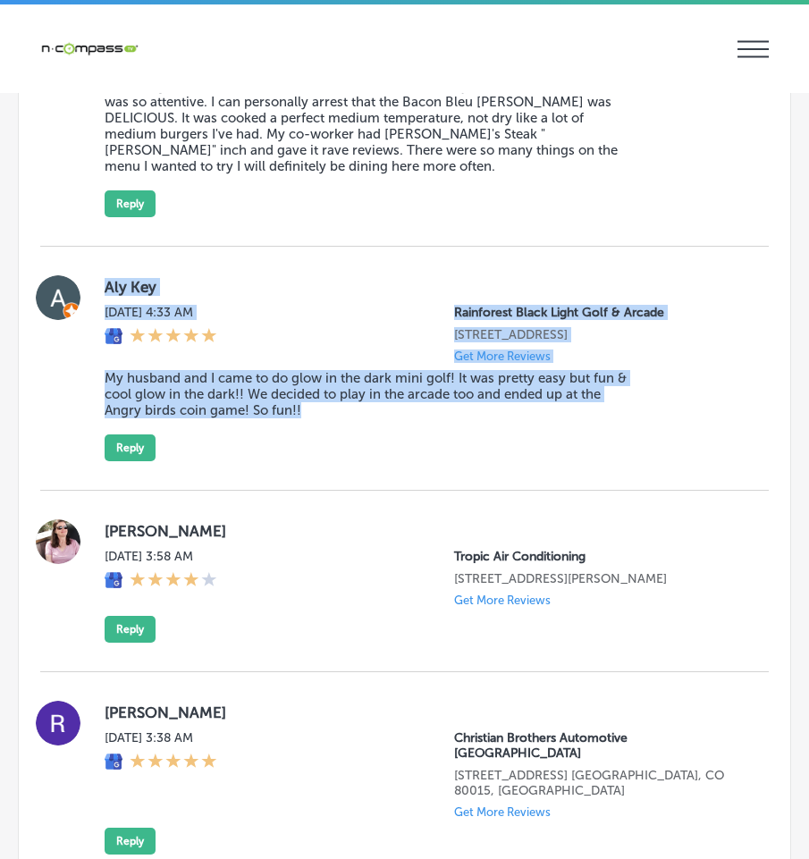
drag, startPoint x: 96, startPoint y: 242, endPoint x: 556, endPoint y: 390, distance: 483.2
click at [556, 390] on div "Aly Key [DATE] 4:33 AM Rainforest [GEOGRAPHIC_DATA] 11394 US-[GEOGRAPHIC_DATA],…" at bounding box center [404, 369] width 728 height 244
copy div "Aly Key [DATE] 4:33 AM Rainforest [GEOGRAPHIC_DATA] 11394 US-[GEOGRAPHIC_DATA],…"
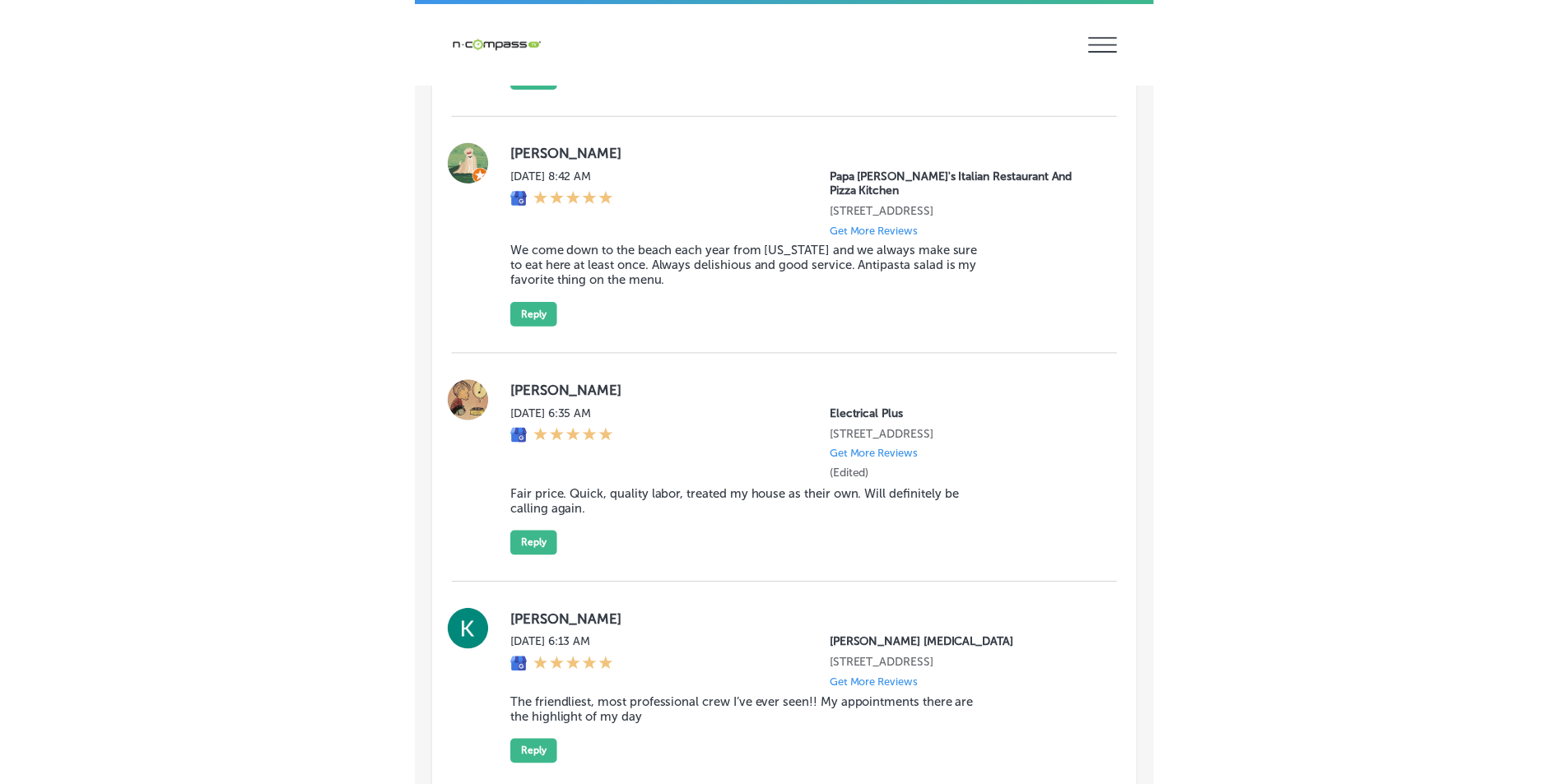
scroll to position [2538, 0]
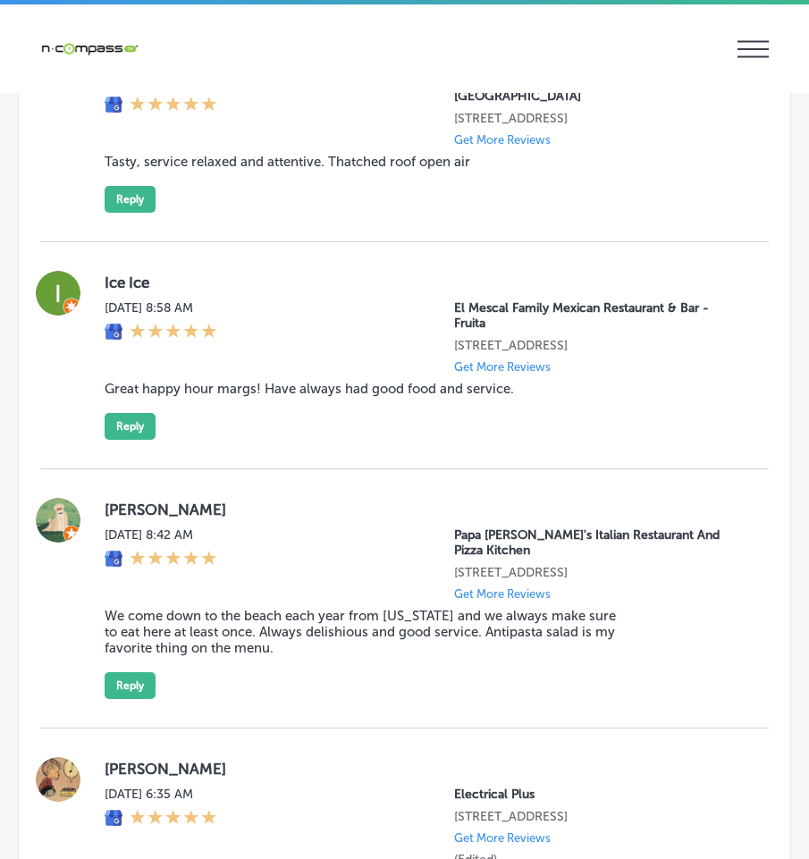
type textarea "x"
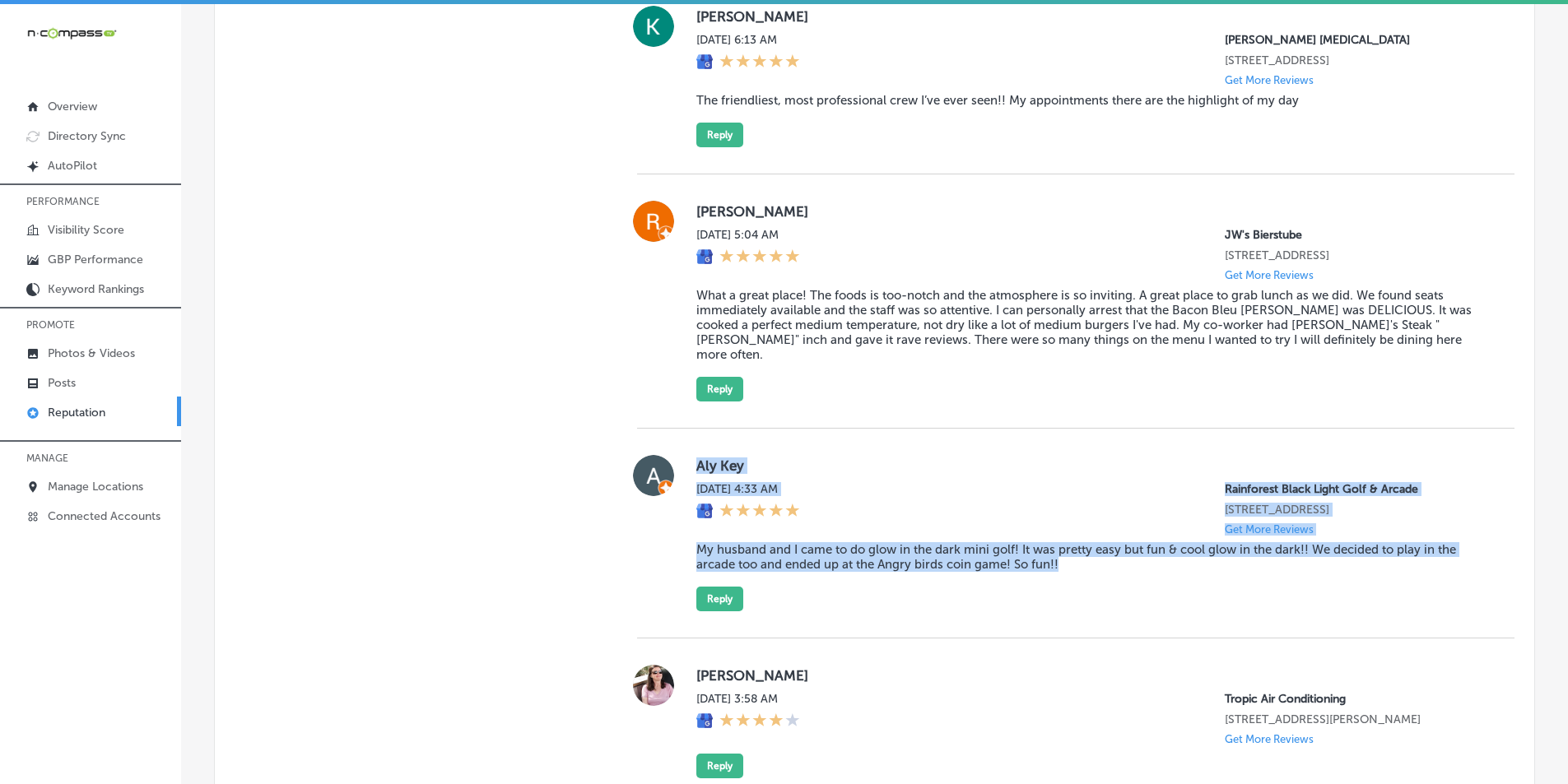
scroll to position [2522, 0]
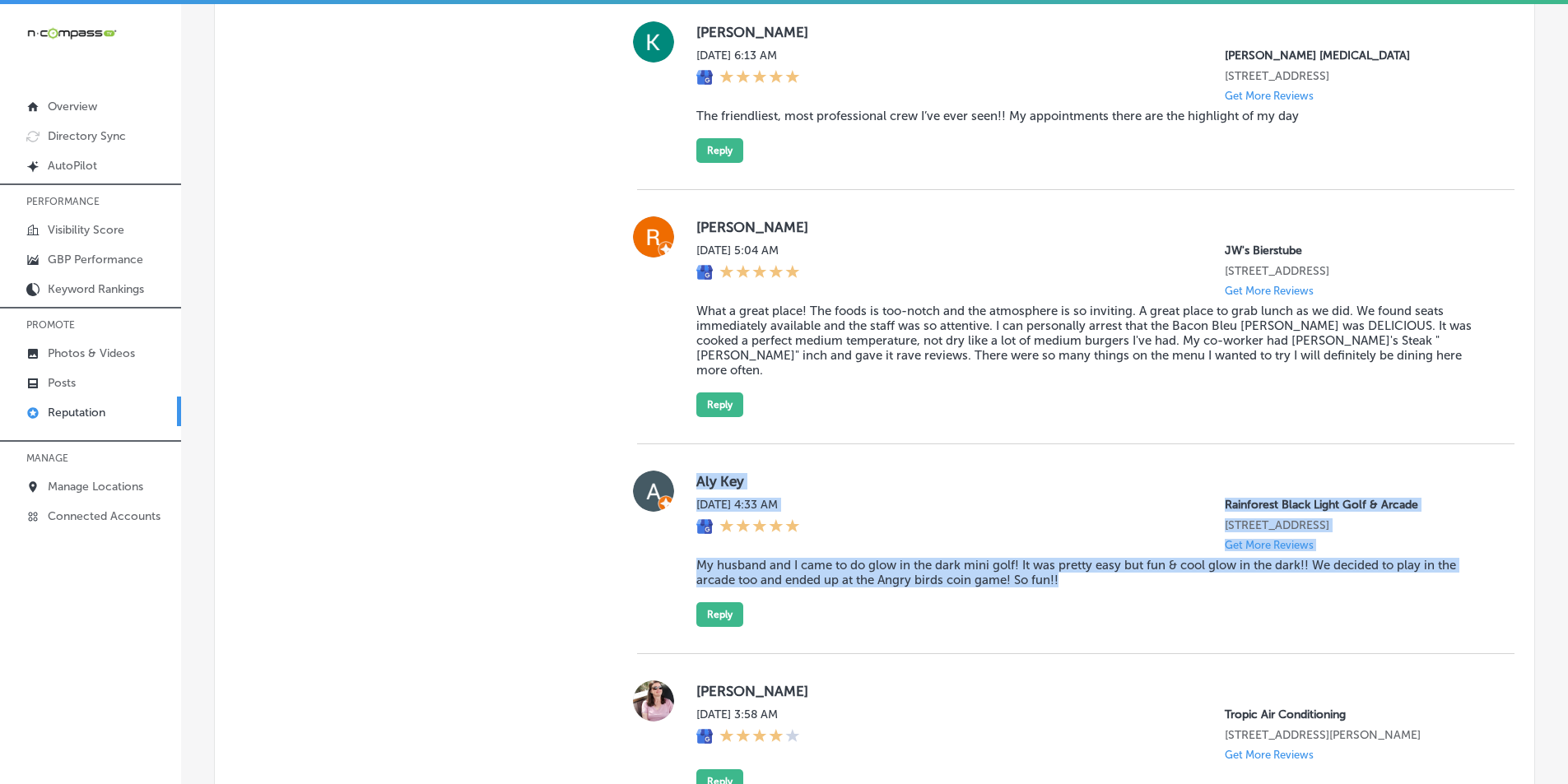
click at [982, 474] on label "Aly Key" at bounding box center [1092, 482] width 791 height 17
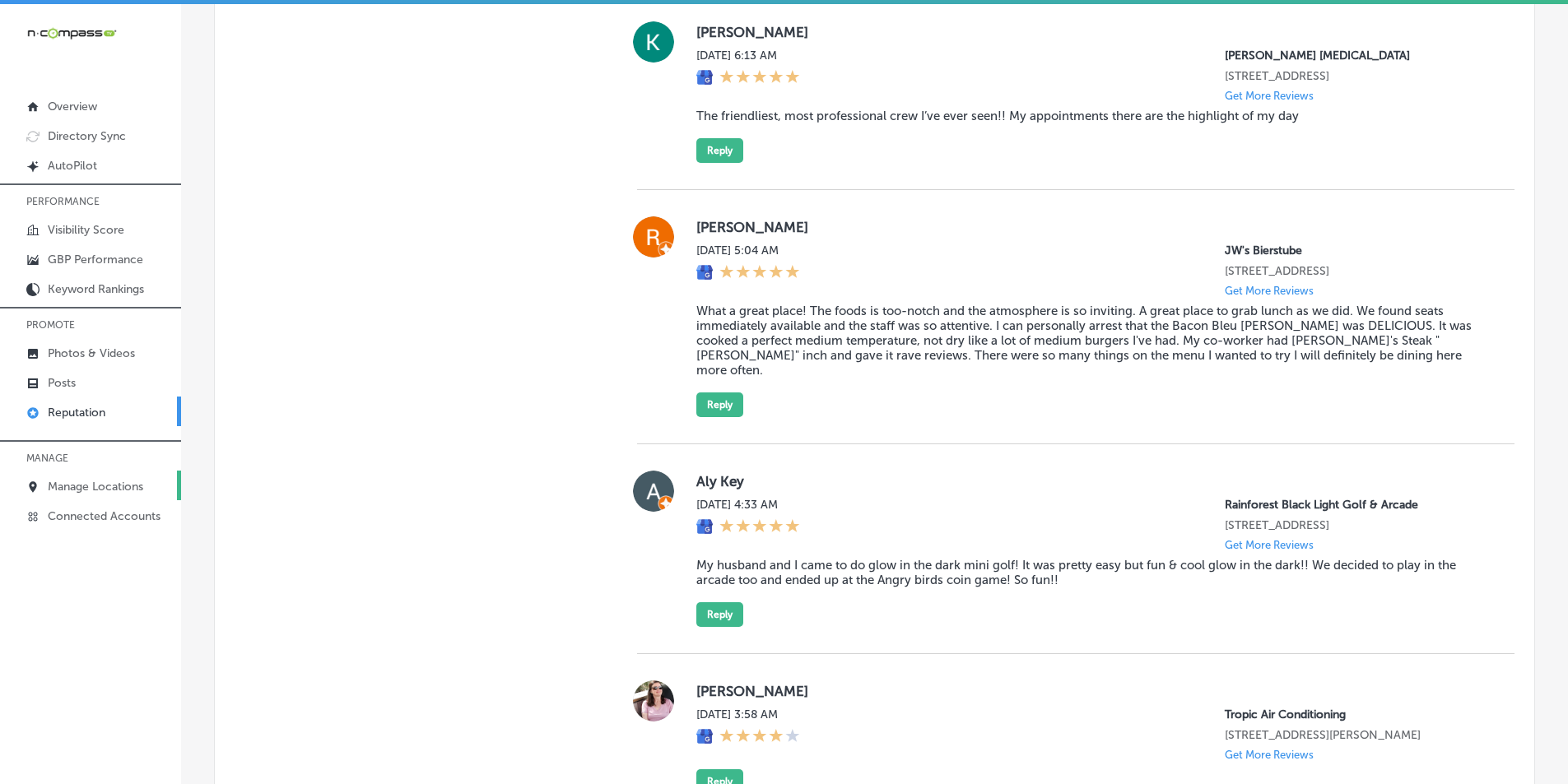
click at [75, 483] on p "Manage Locations" at bounding box center [96, 486] width 96 height 14
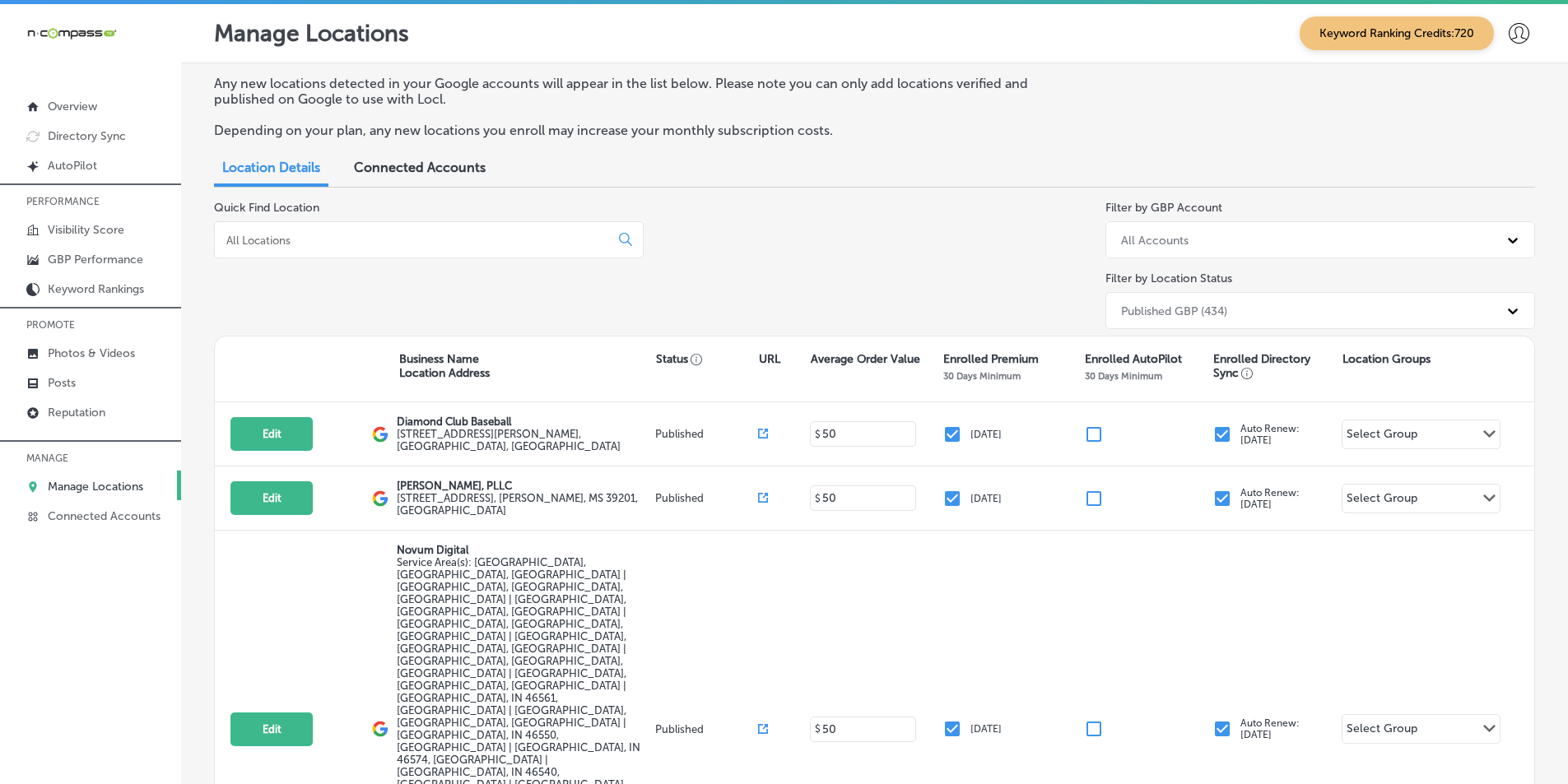
click at [369, 226] on div at bounding box center [428, 240] width 429 height 37
click at [360, 240] on input at bounding box center [415, 240] width 381 height 15
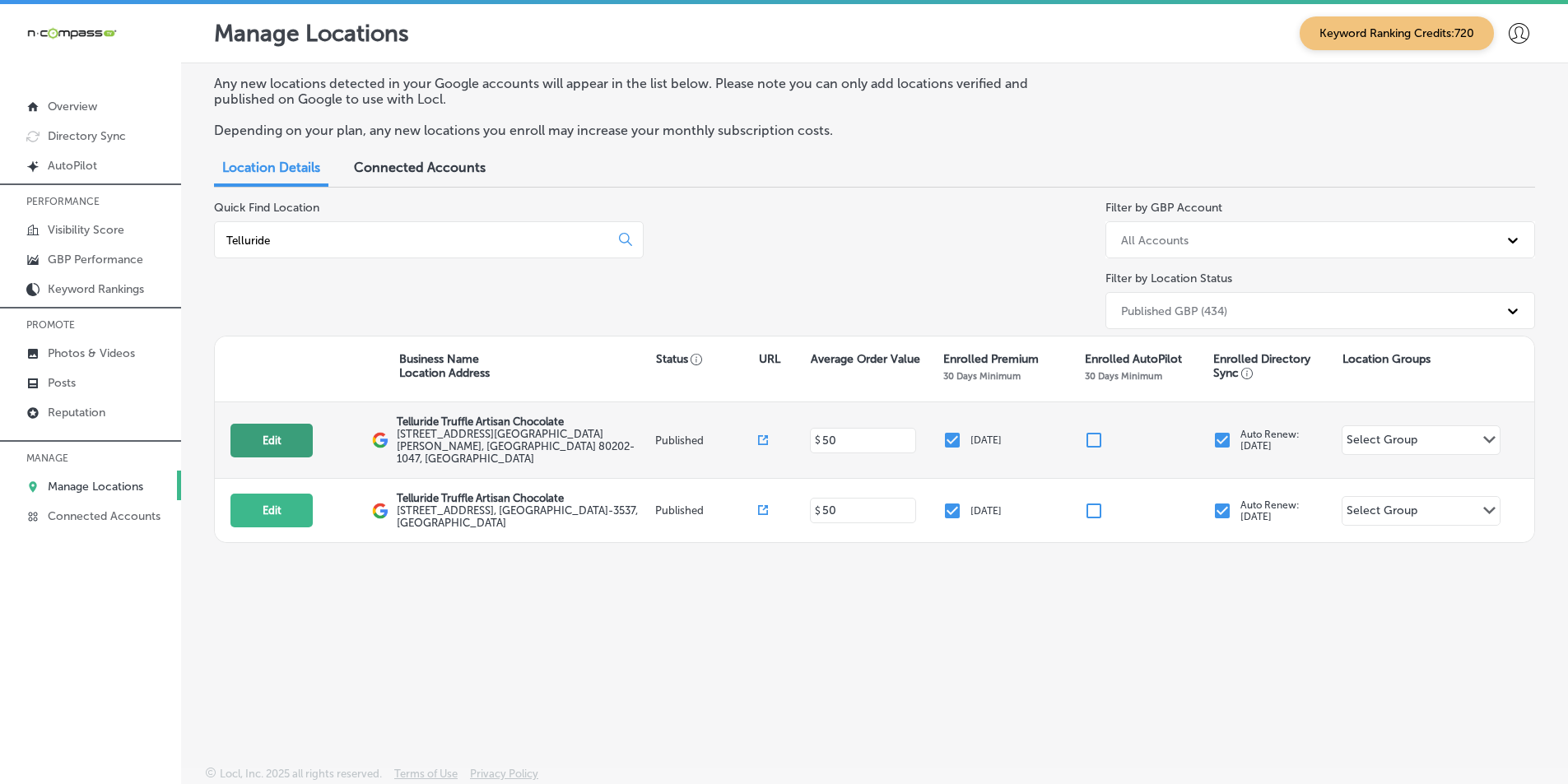
type input "Telluride"
click at [265, 432] on button "Edit" at bounding box center [271, 440] width 82 height 34
select select "US"
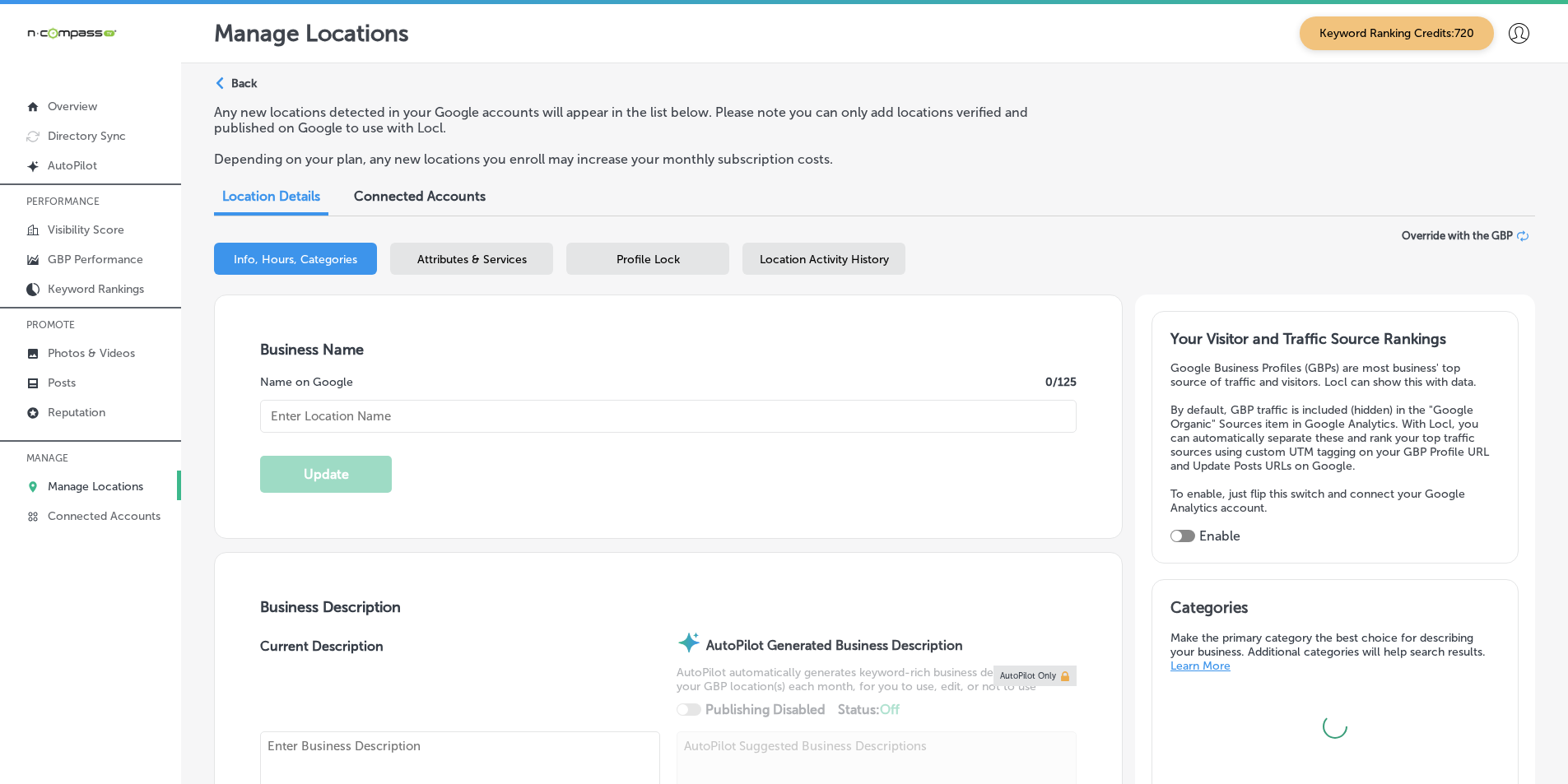
checkbox input "true"
type input "Telluride Truffle Artisan Chocolate"
type input "[STREET_ADDRESS][PERSON_NAME]"
type input "[GEOGRAPHIC_DATA]"
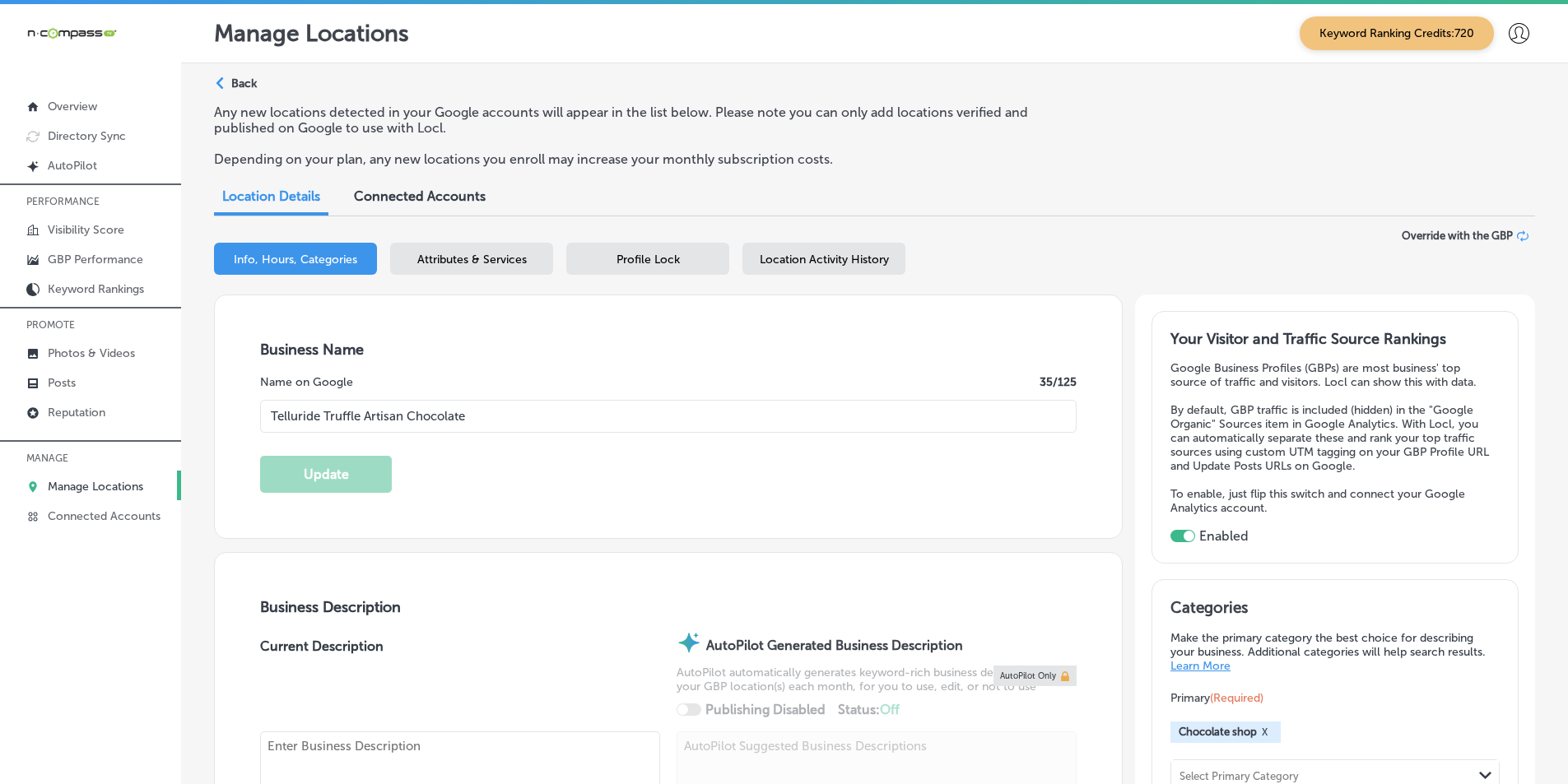
type input "80202-1047"
type input "US"
type input "[URL][DOMAIN_NAME]"
type textarea "Since [DATE], Telluride Truffle Artisan Chocolate, founded by [PERSON_NAME], ha…"
type input "[PHONE_NUMBER]"
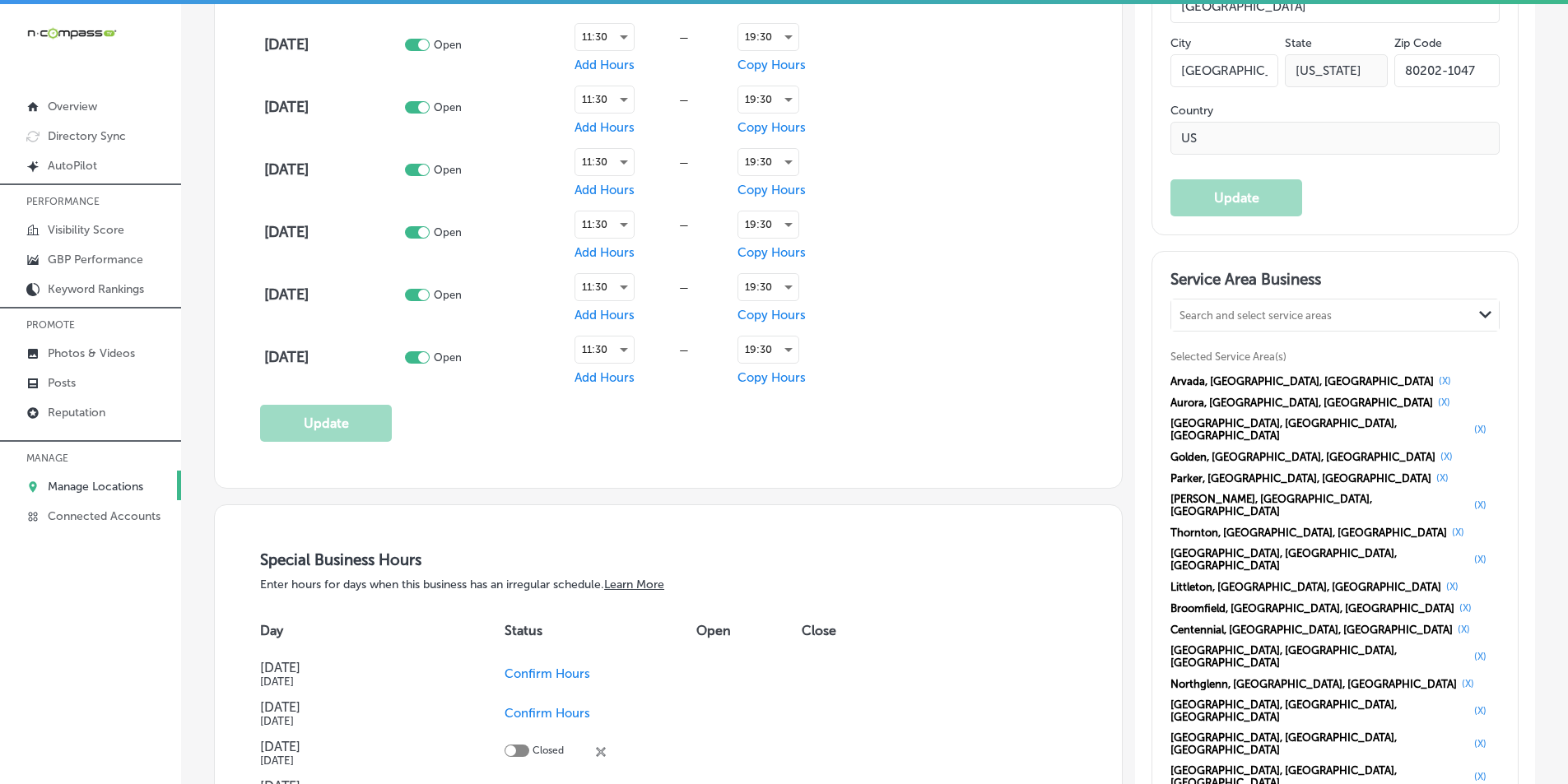
scroll to position [1317, 0]
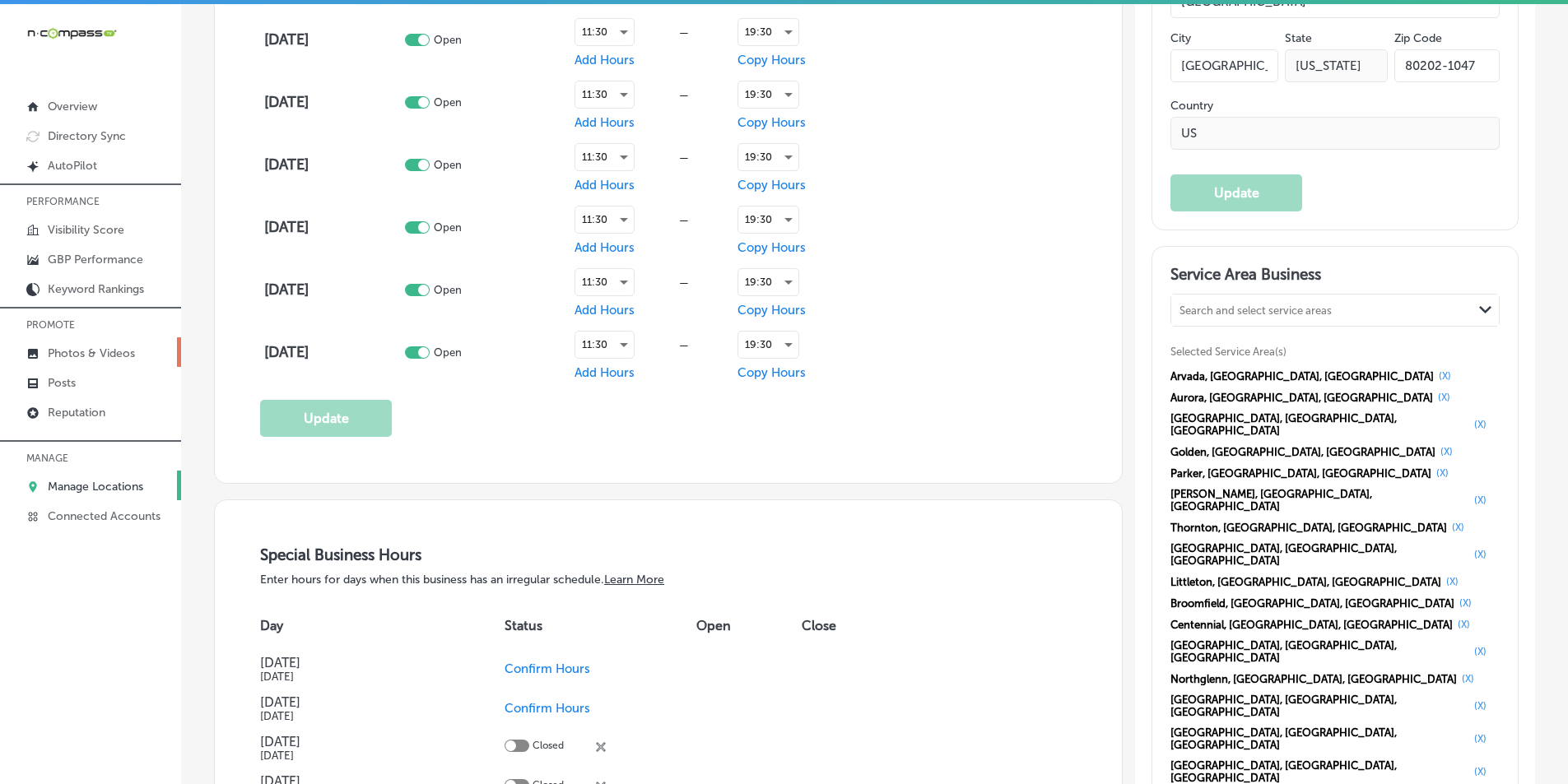
click at [97, 348] on p "Photos & Videos" at bounding box center [91, 353] width 88 height 14
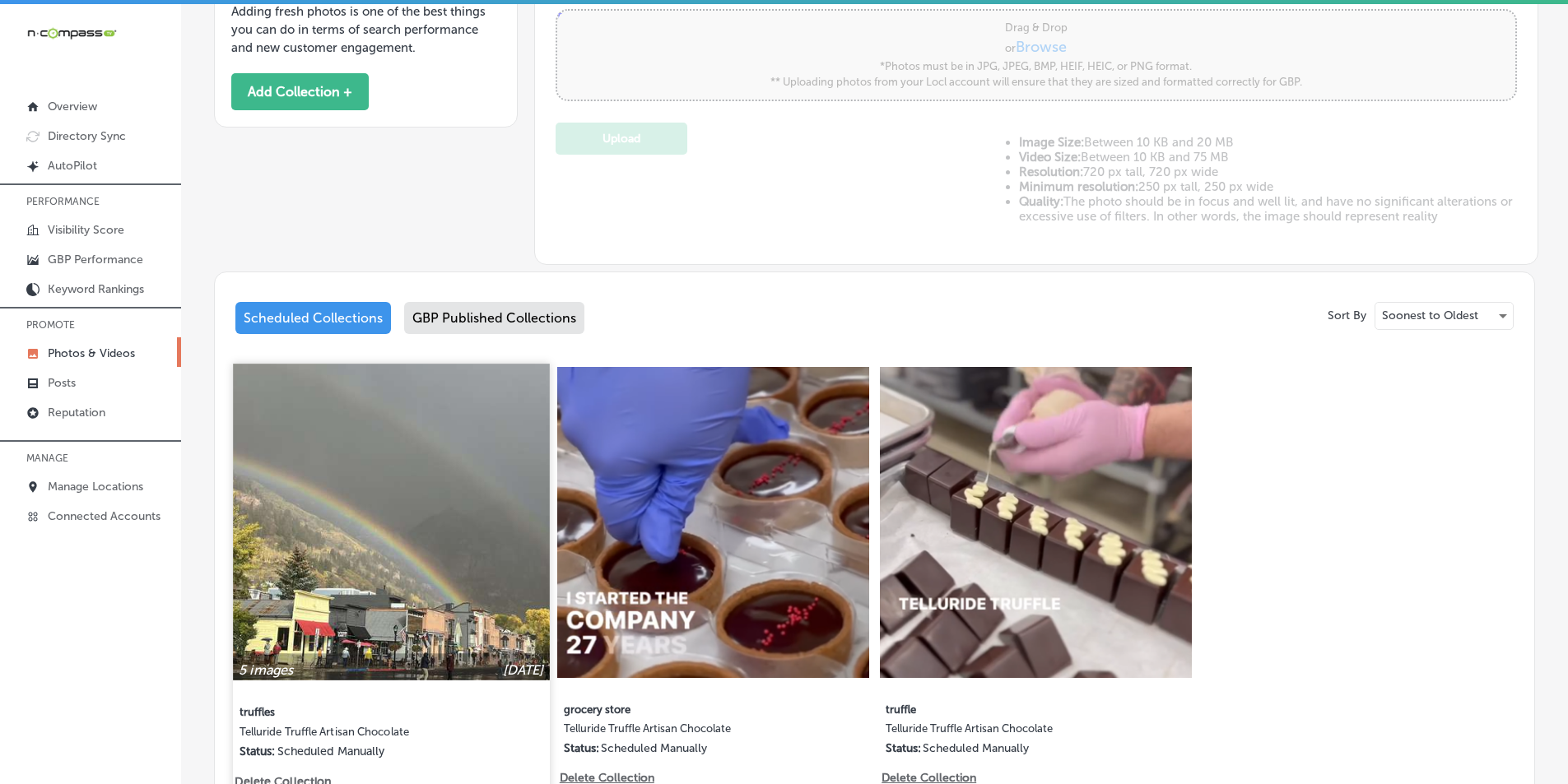
scroll to position [576, 0]
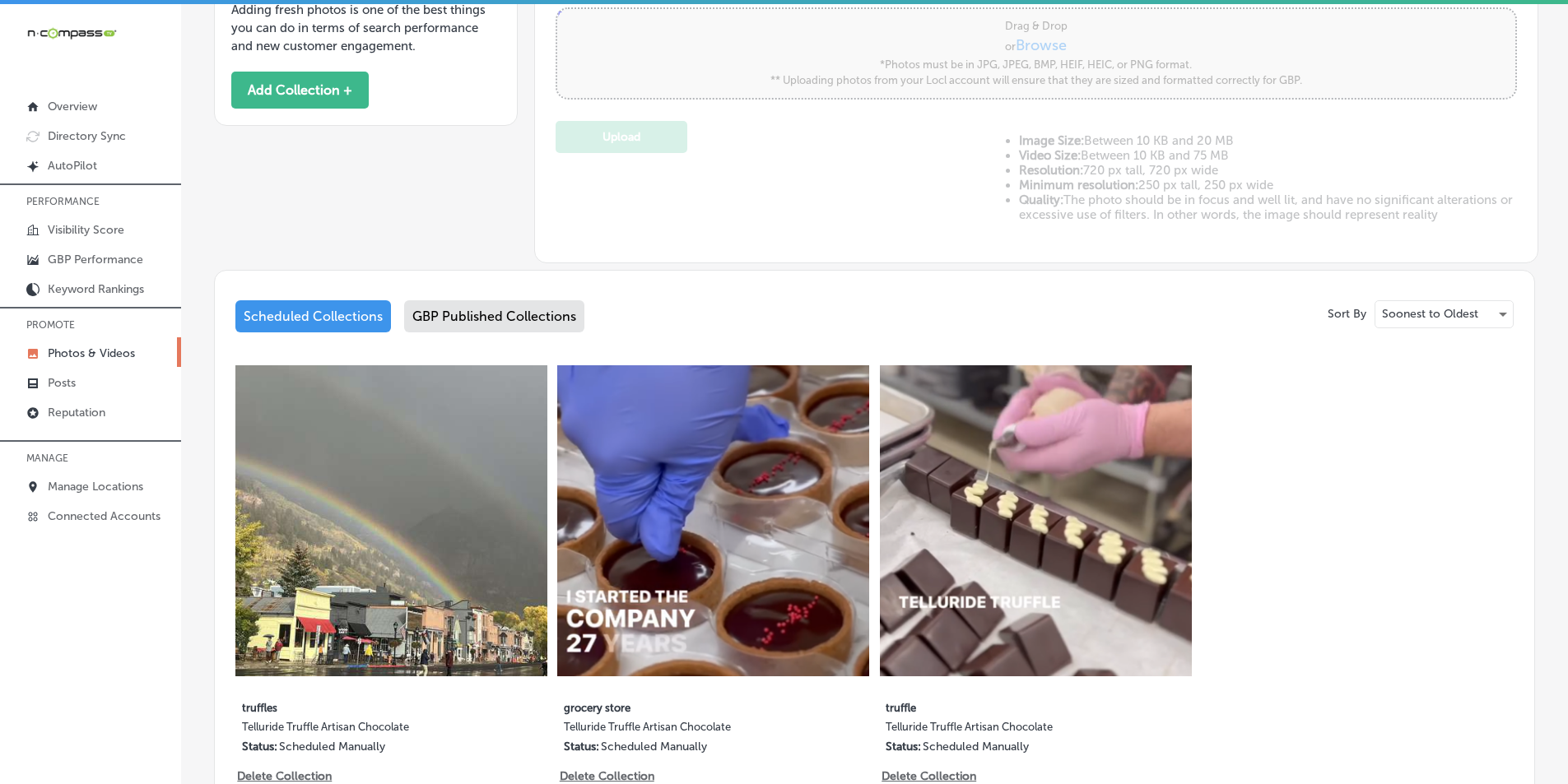
click at [475, 313] on div "GBP Published Collections" at bounding box center [495, 316] width 181 height 32
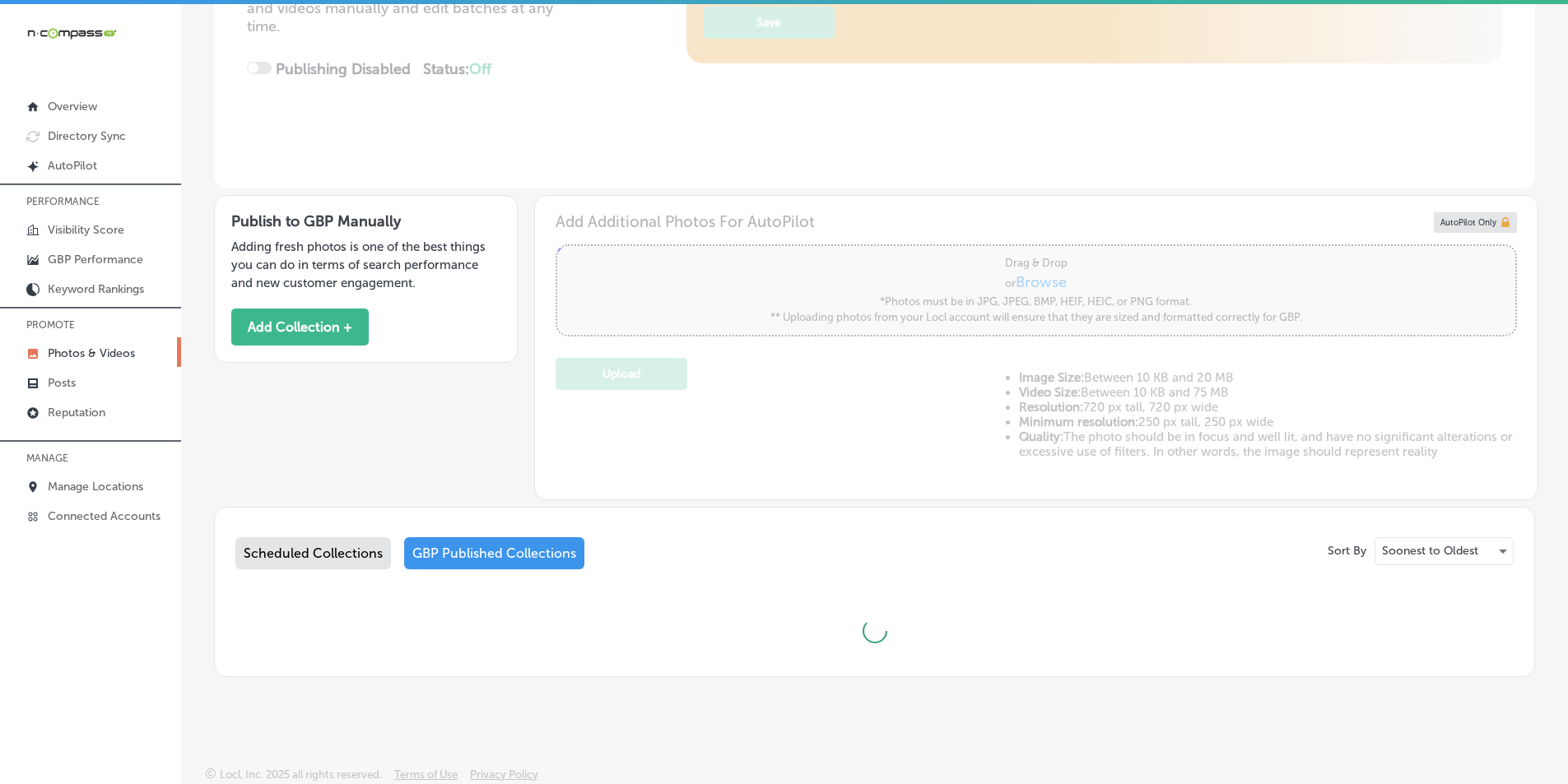
type input "5"
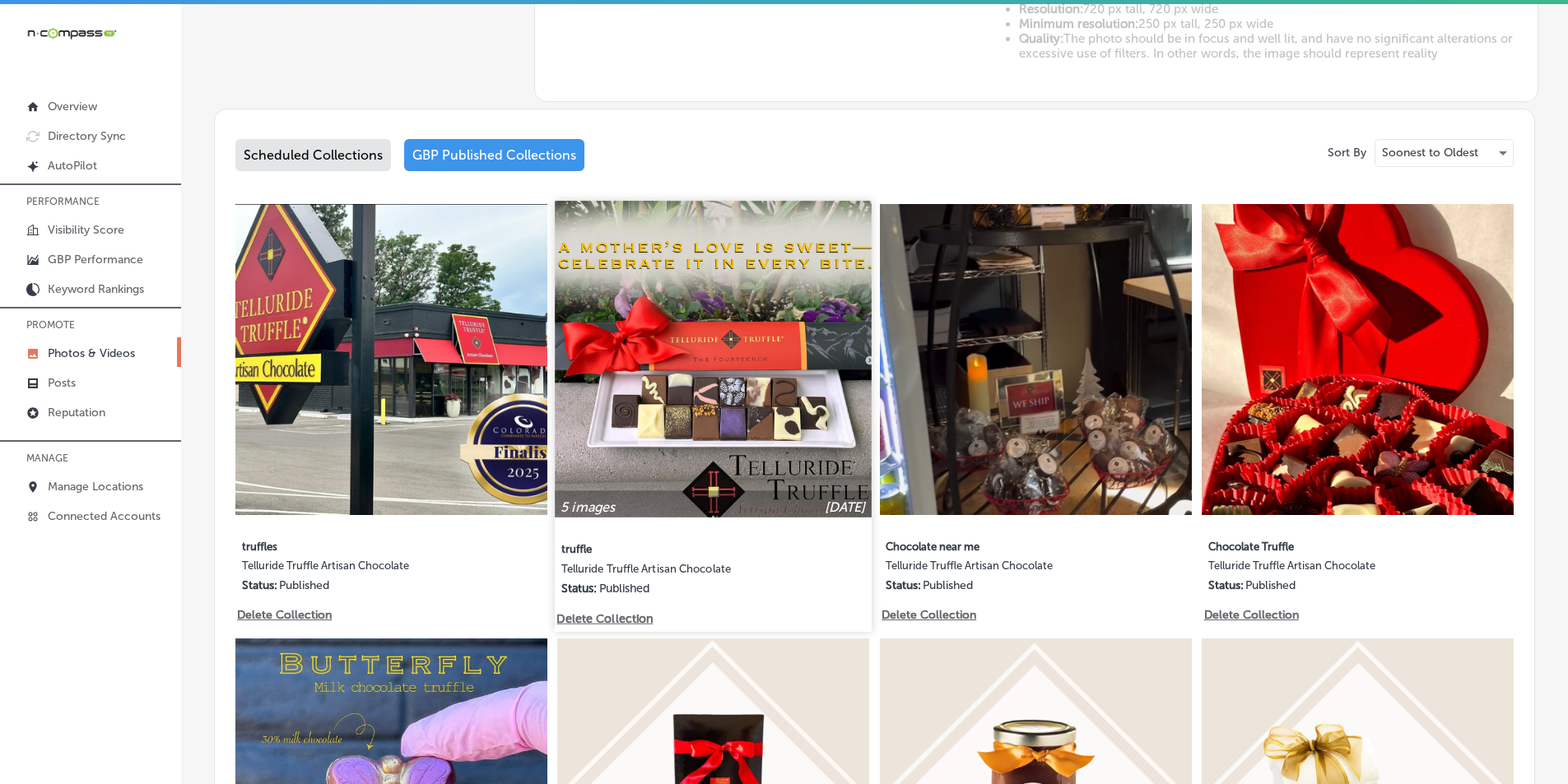
scroll to position [741, 0]
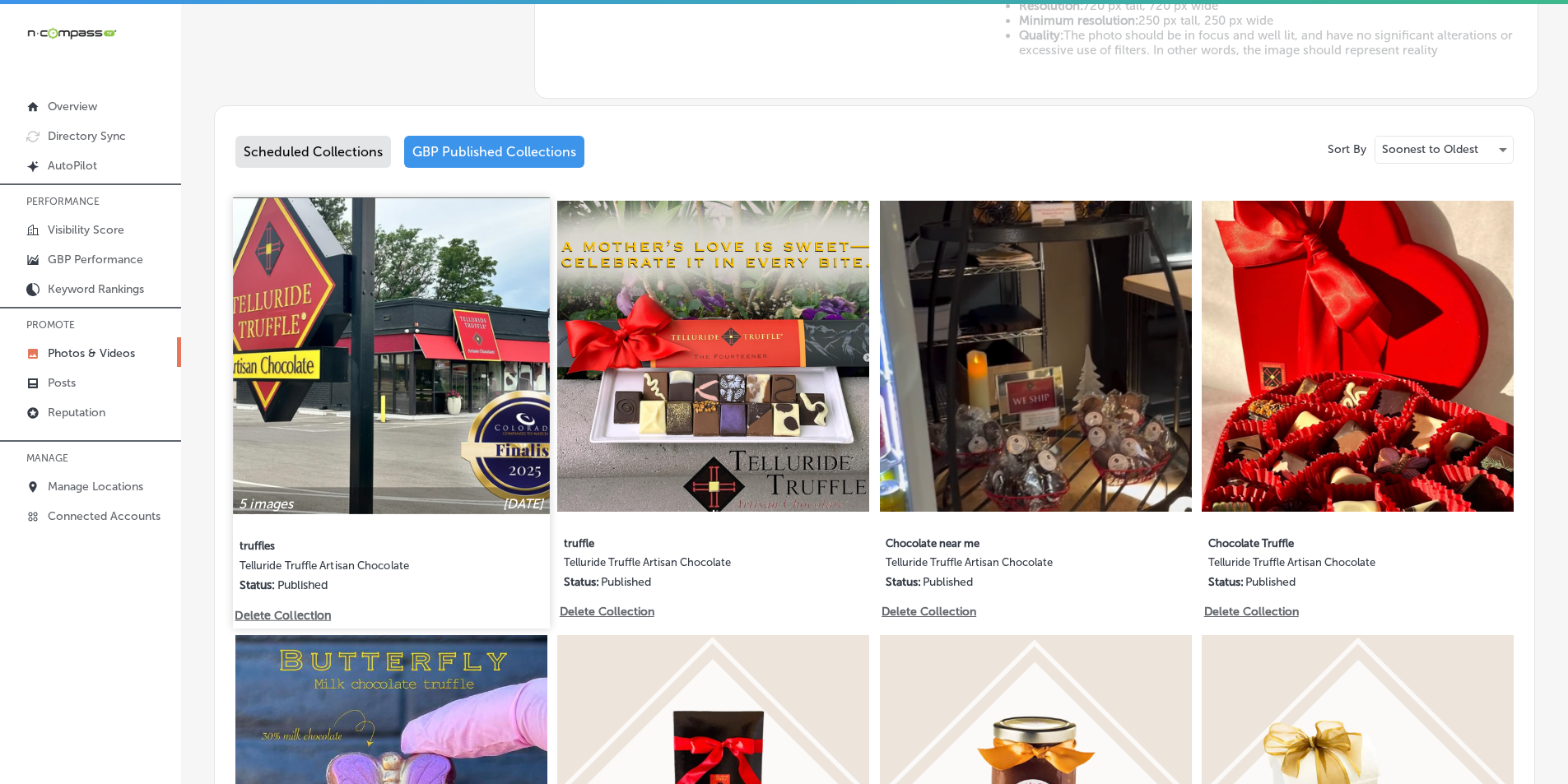
click at [418, 404] on img at bounding box center [391, 355] width 316 height 316
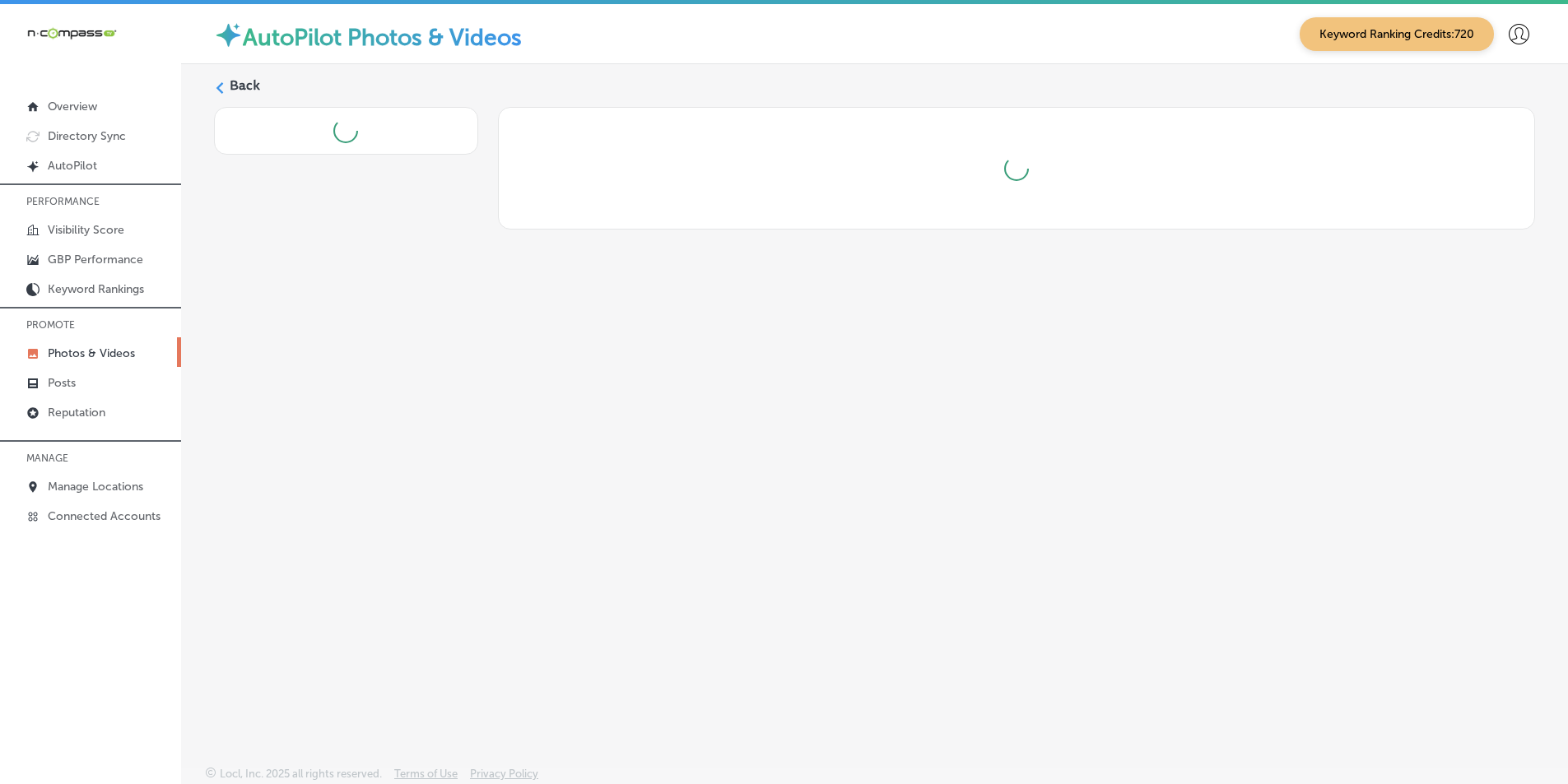
click at [419, 404] on div "Back" at bounding box center [874, 377] width 1387 height 625
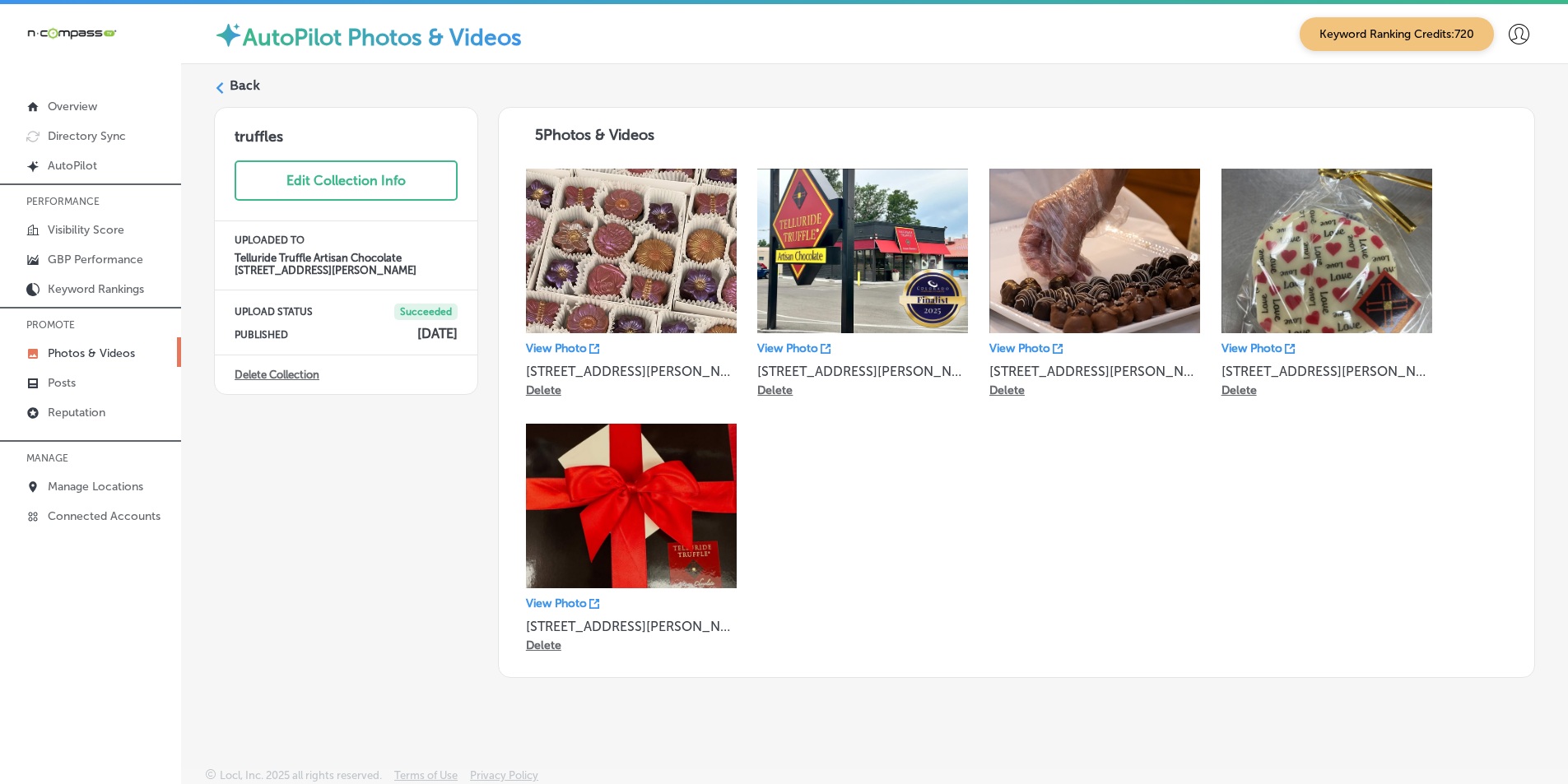
click at [235, 88] on label "Back" at bounding box center [244, 86] width 30 height 18
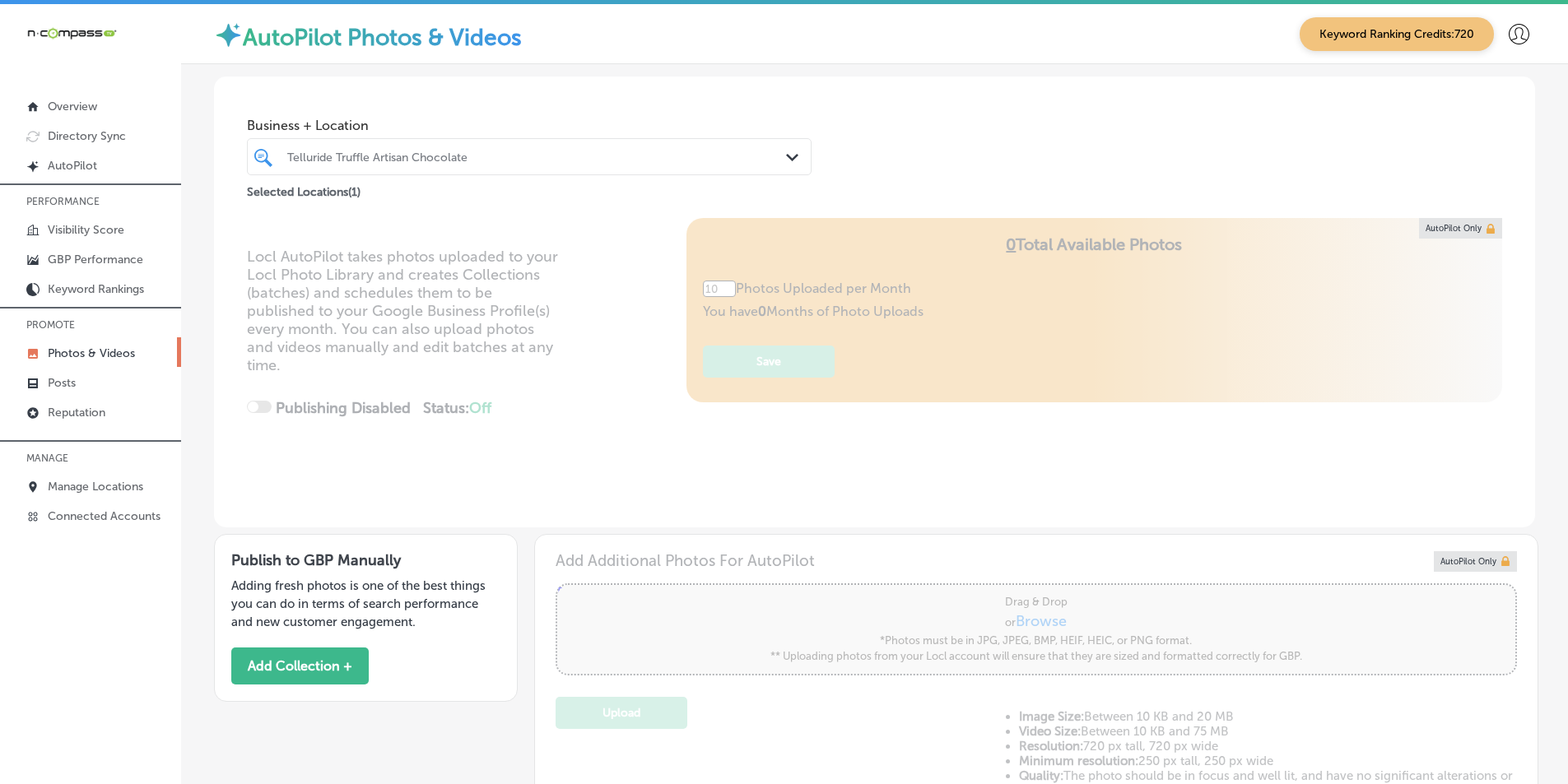
type input "5"
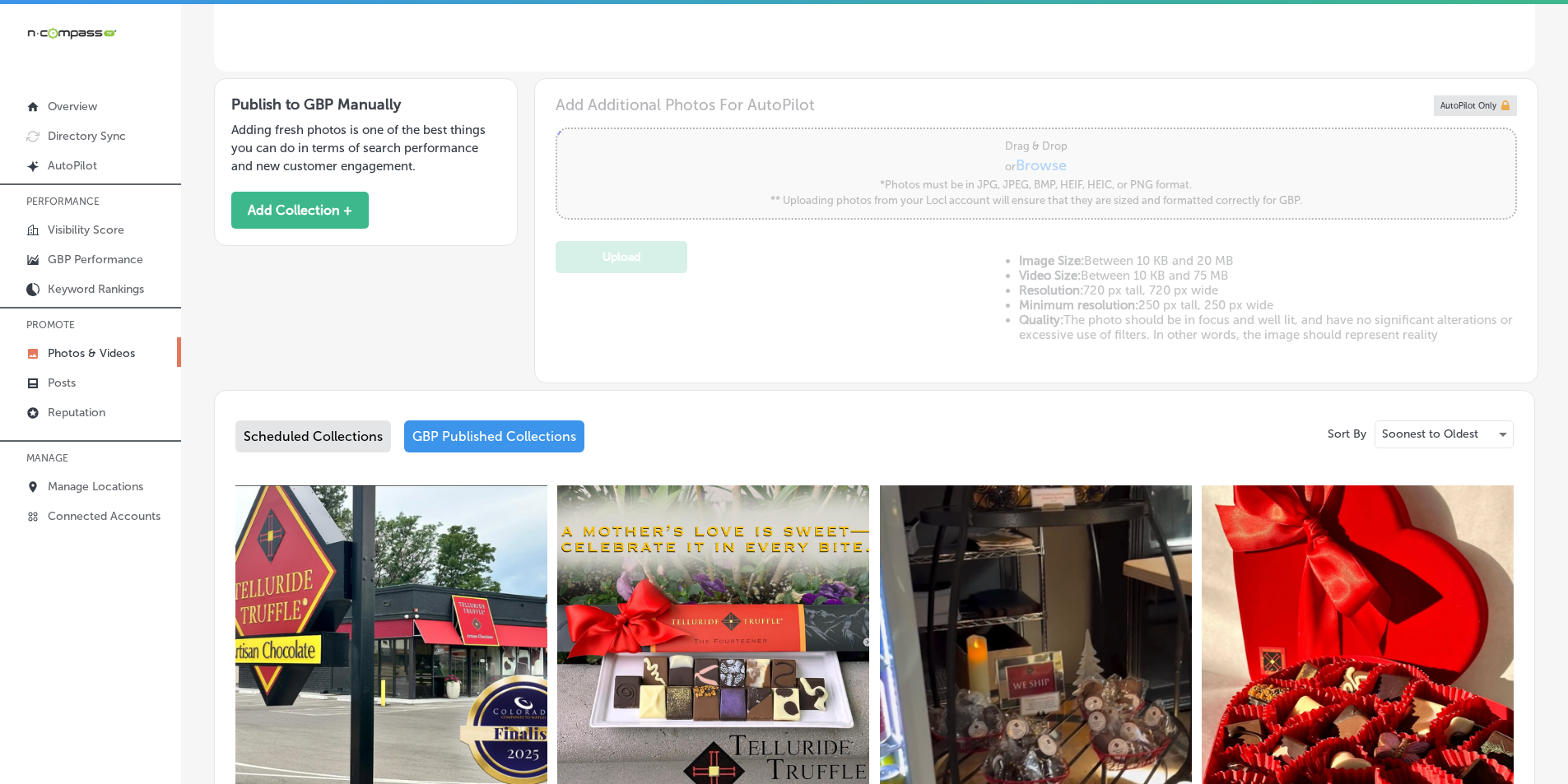
scroll to position [576, 0]
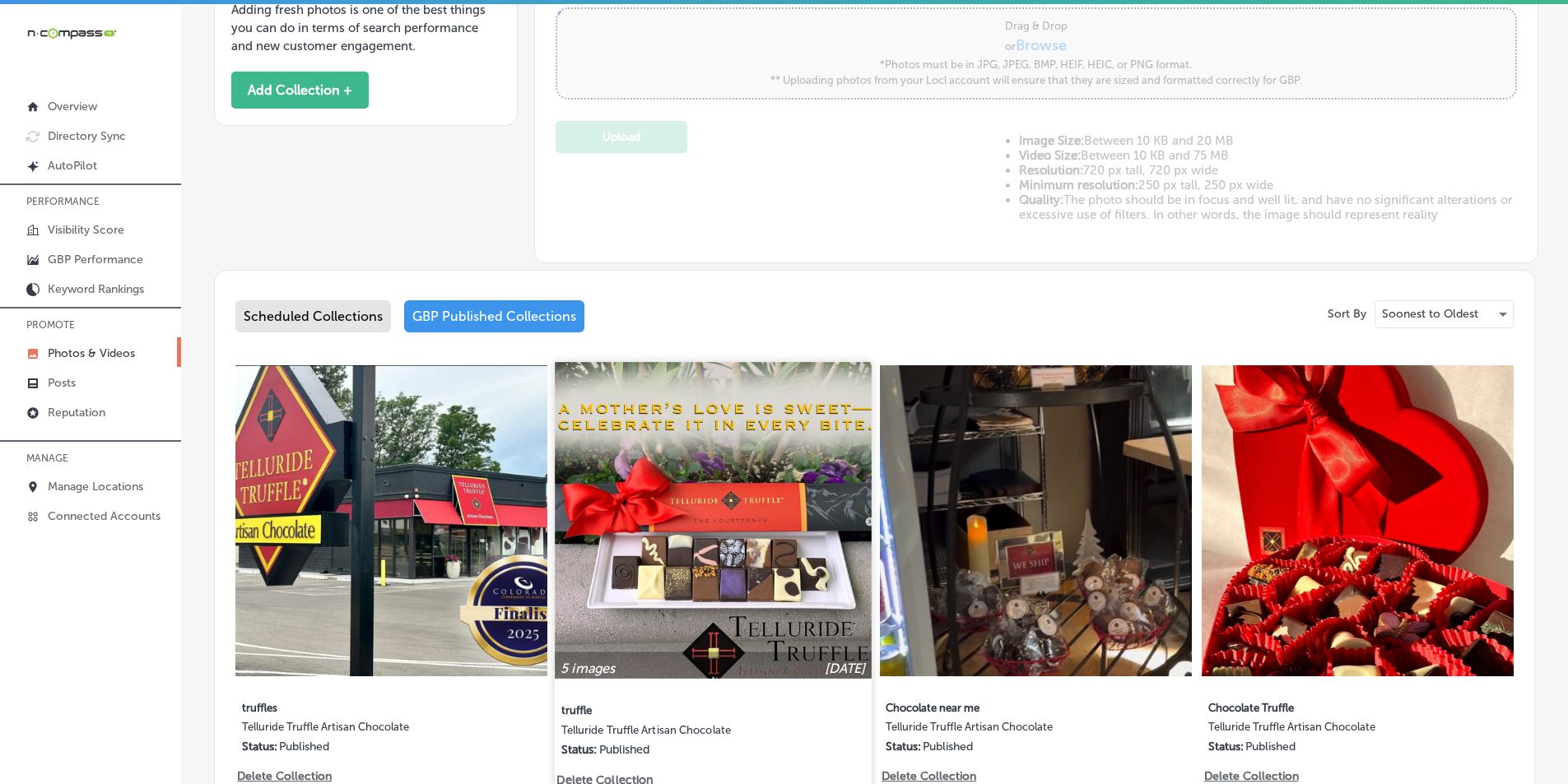
click at [684, 531] on img at bounding box center [713, 520] width 316 height 316
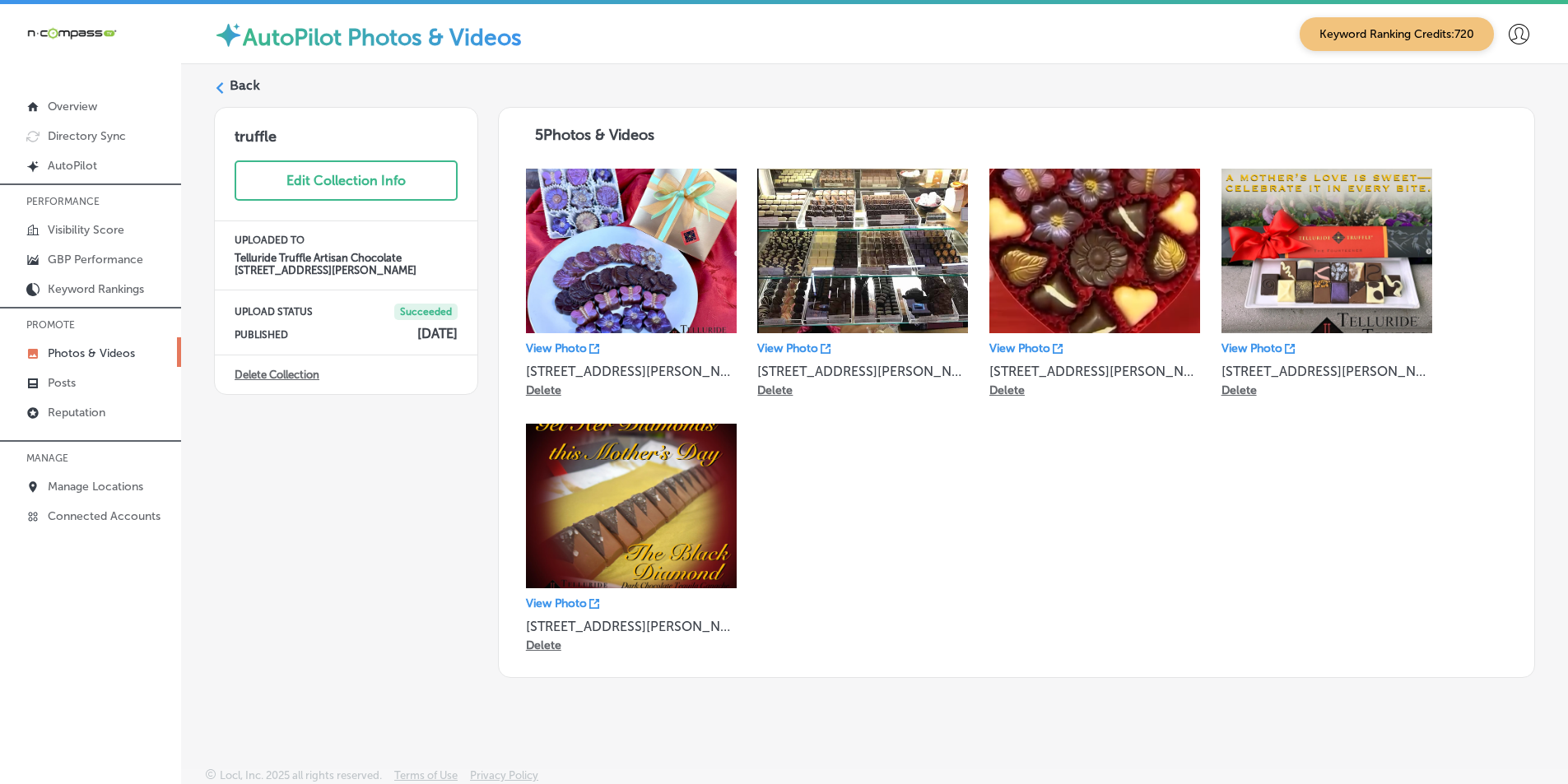
click at [232, 82] on label "Back" at bounding box center [244, 86] width 30 height 18
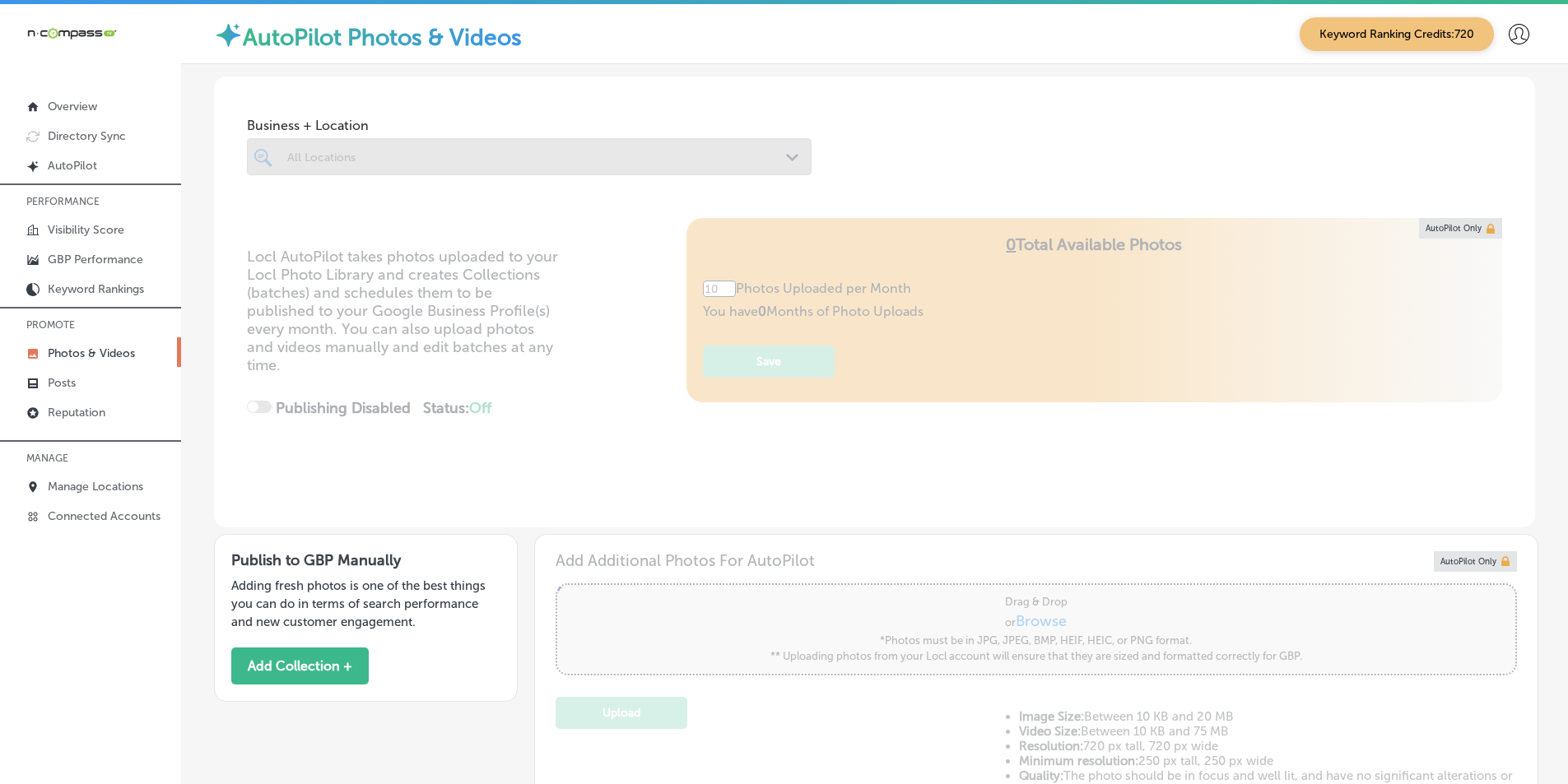
type input "5"
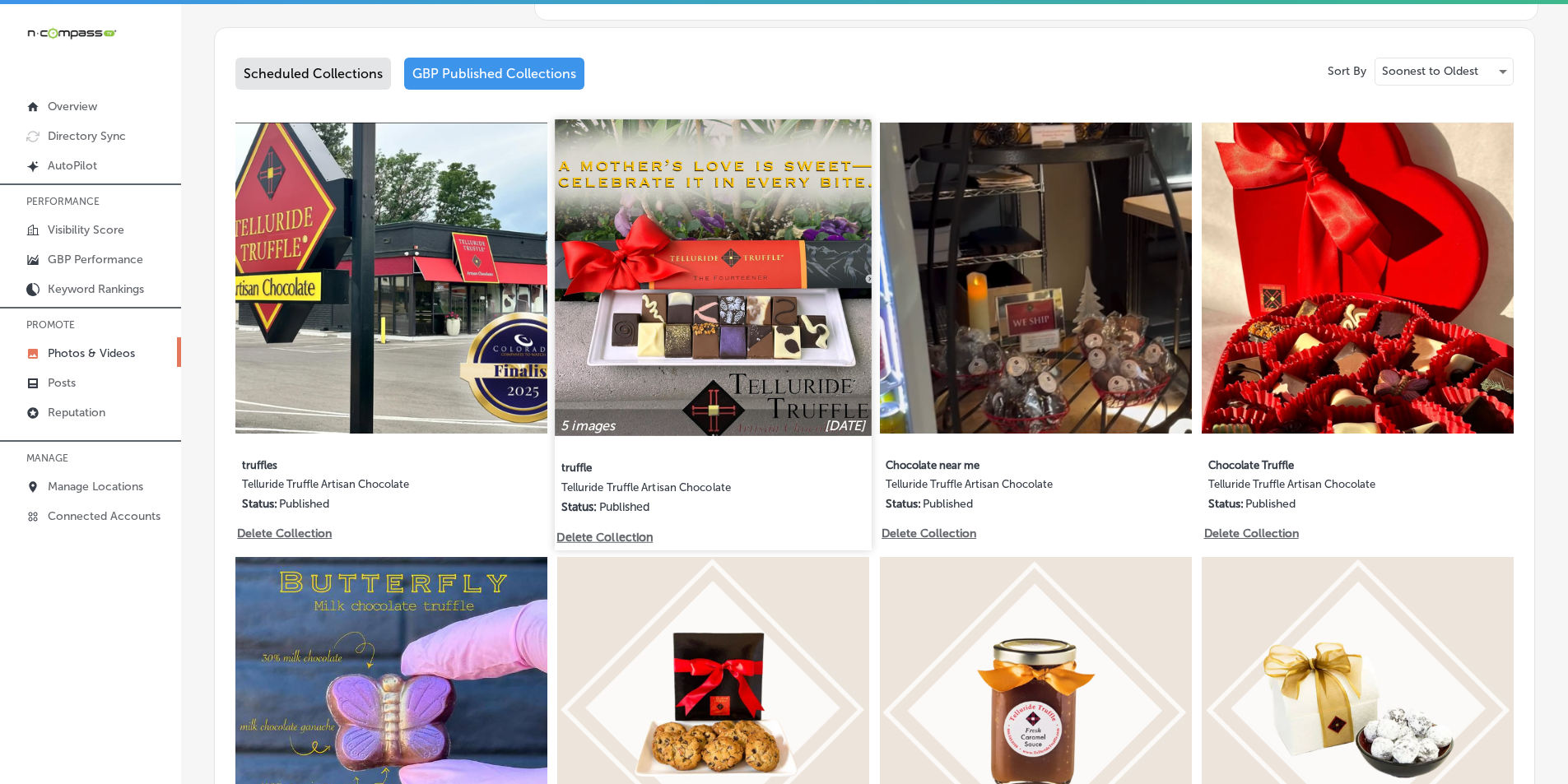
scroll to position [823, 0]
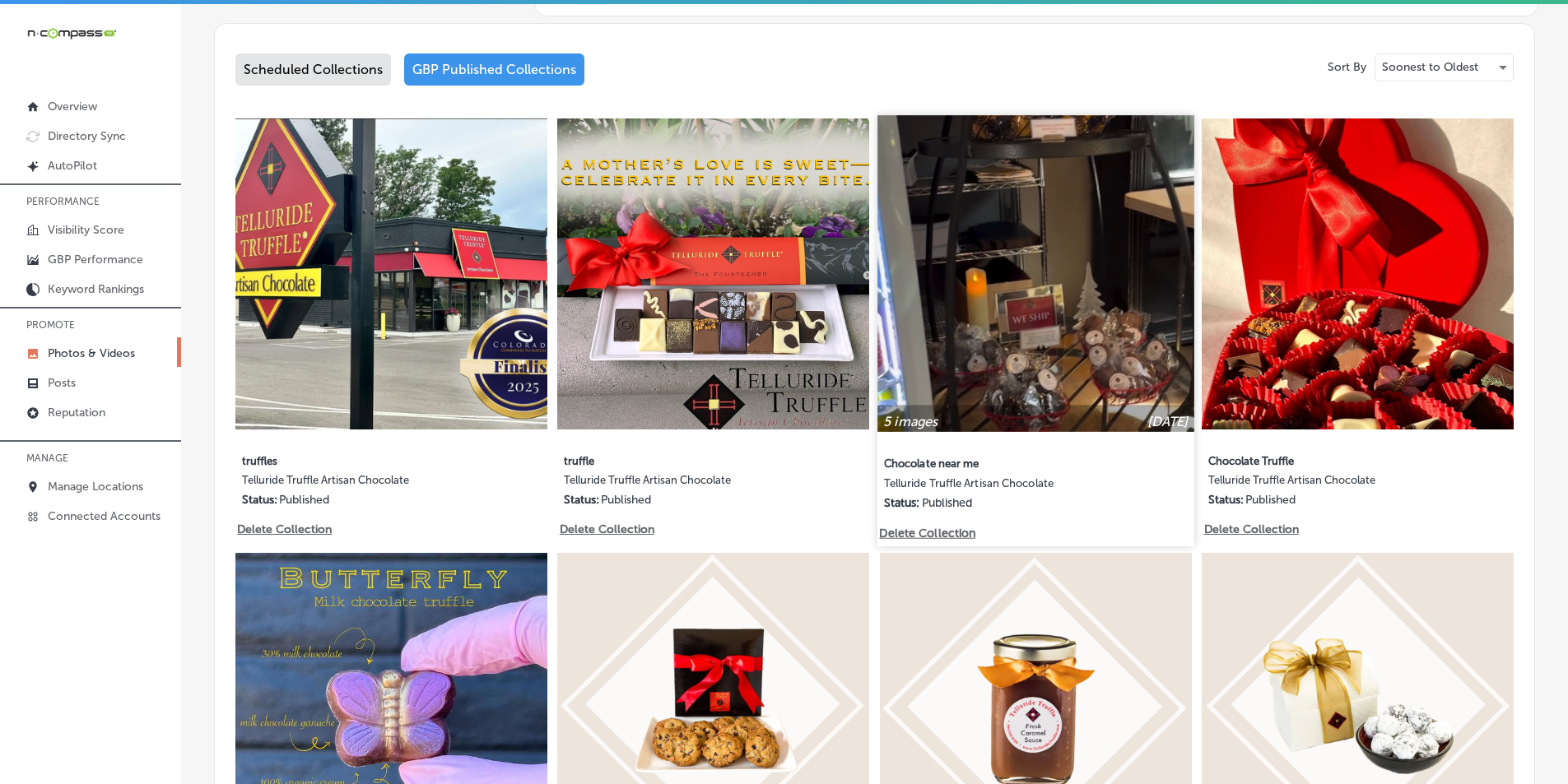
click at [933, 297] on img at bounding box center [1035, 273] width 316 height 316
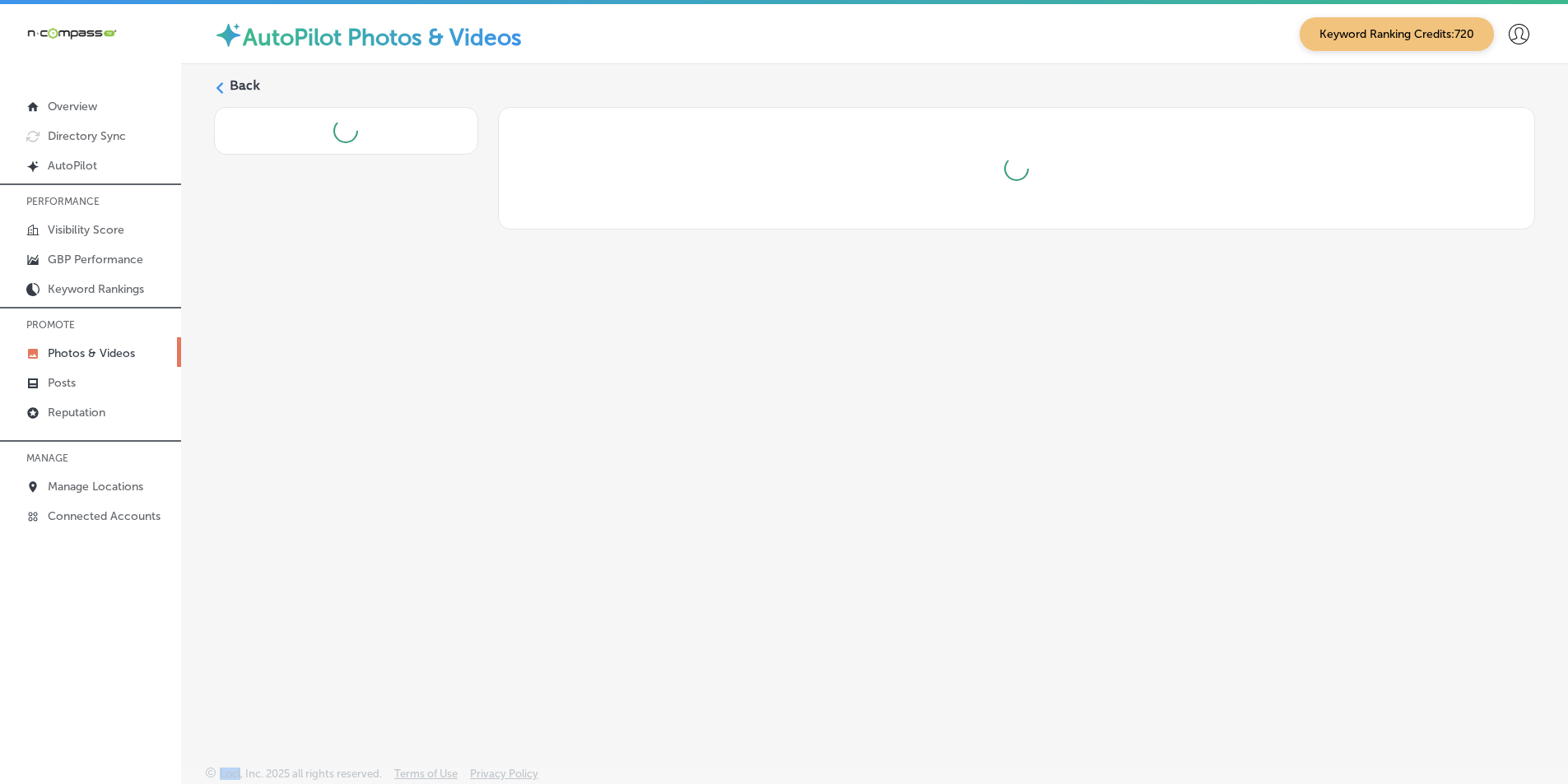
click at [933, 297] on div "Back" at bounding box center [874, 377] width 1387 height 625
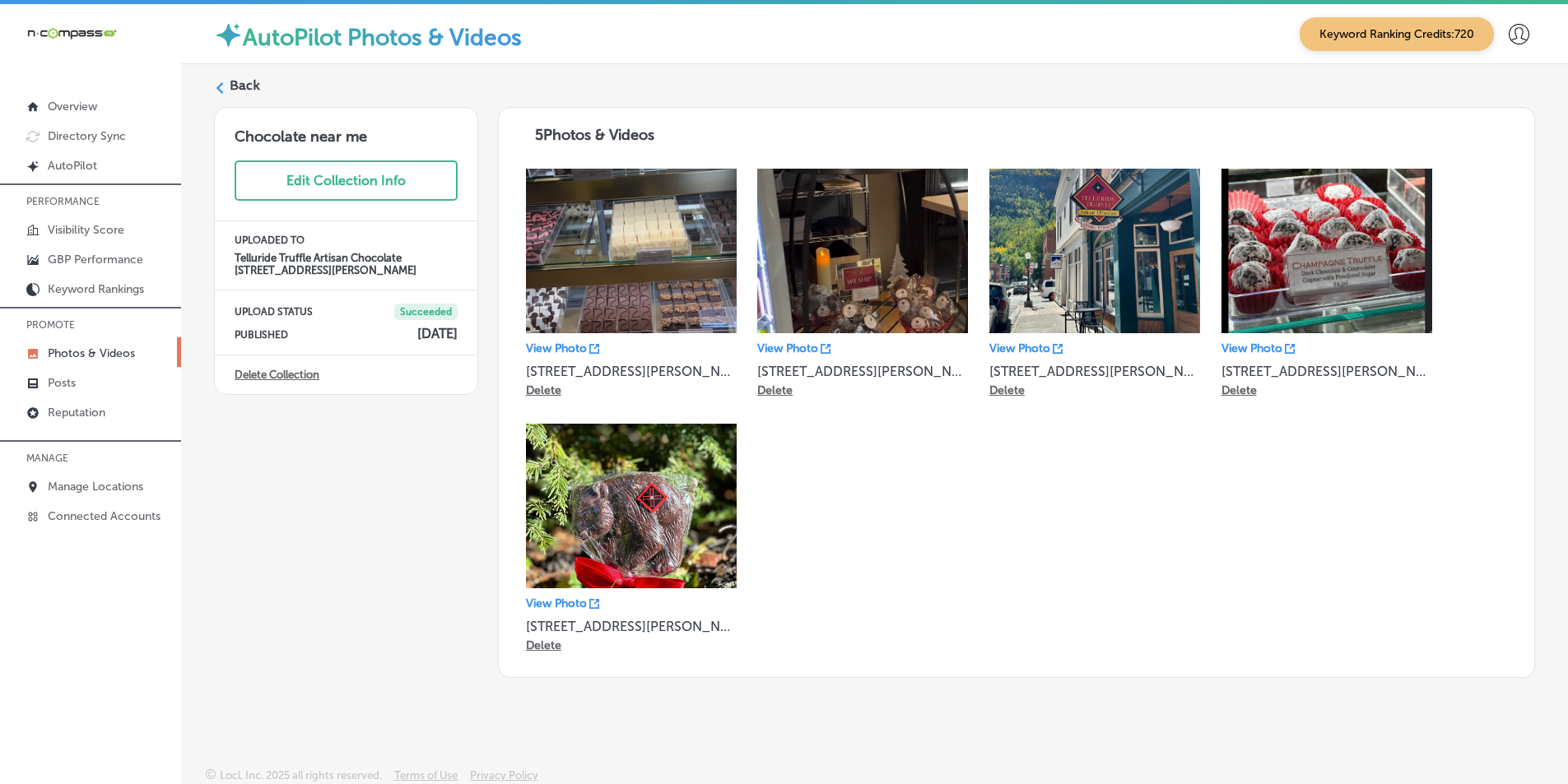
click at [223, 83] on icon at bounding box center [219, 88] width 12 height 12
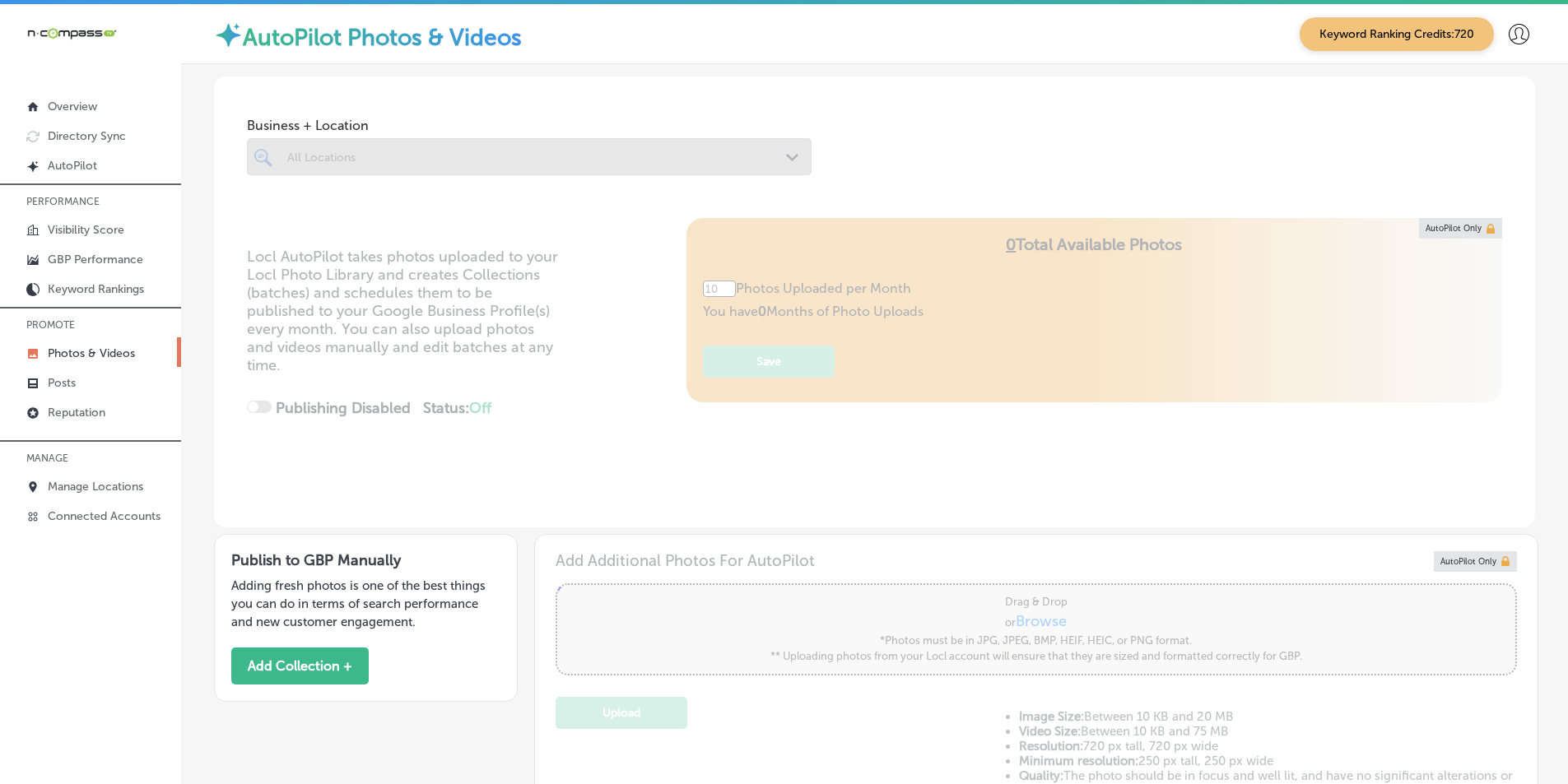
type input "5"
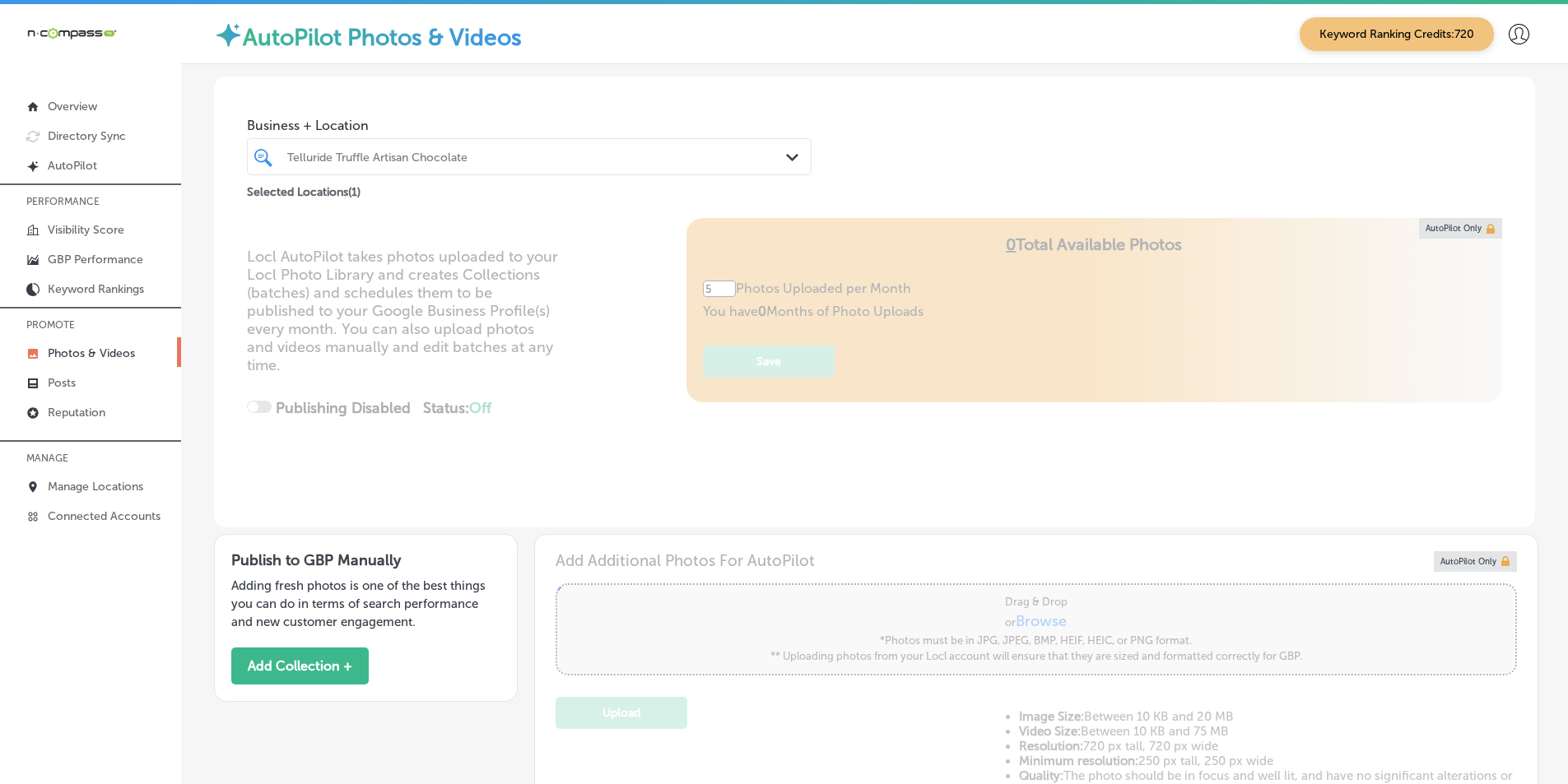
click at [502, 161] on div "Telluride Truffle Artisan Chocolate" at bounding box center [537, 157] width 500 height 14
